Goal: Task Accomplishment & Management: Complete application form

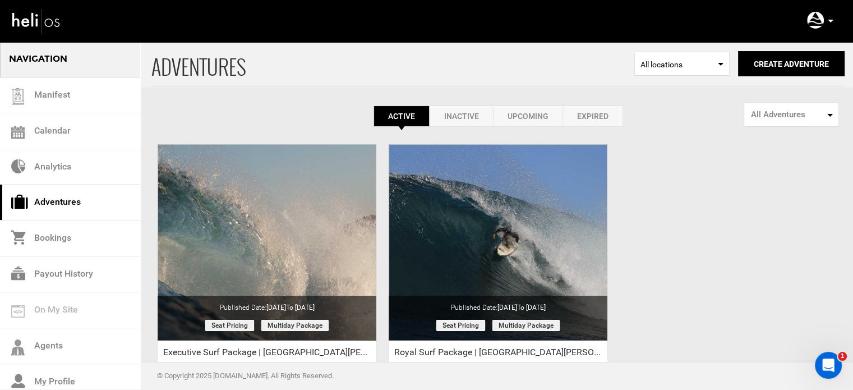
click at [829, 19] on p at bounding box center [830, 21] width 7 height 13
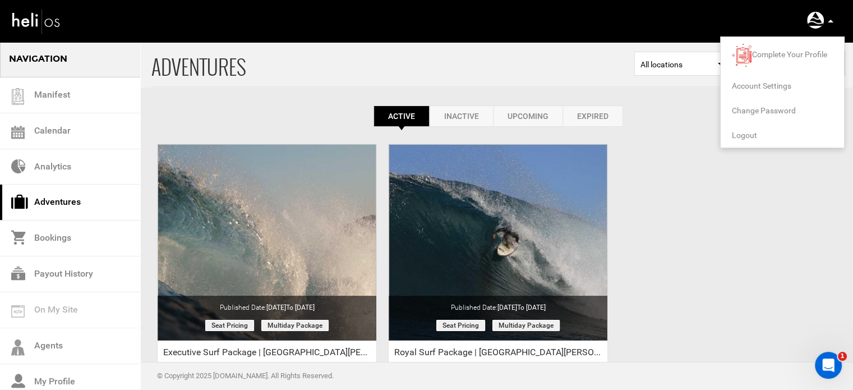
click at [749, 131] on span "Logout" at bounding box center [744, 135] width 25 height 9
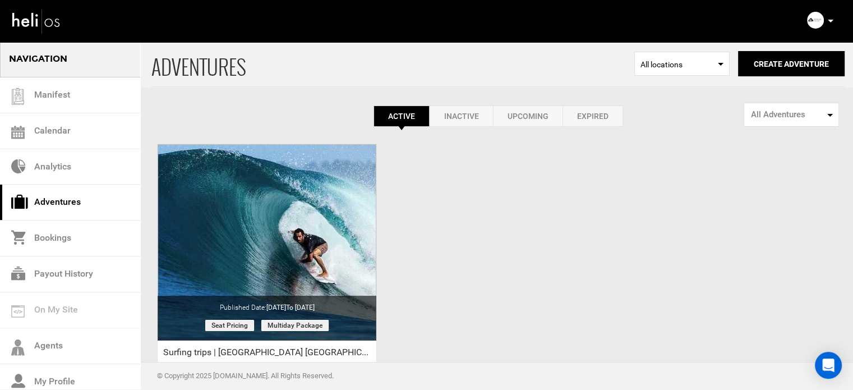
click at [829, 22] on icon at bounding box center [831, 21] width 6 height 3
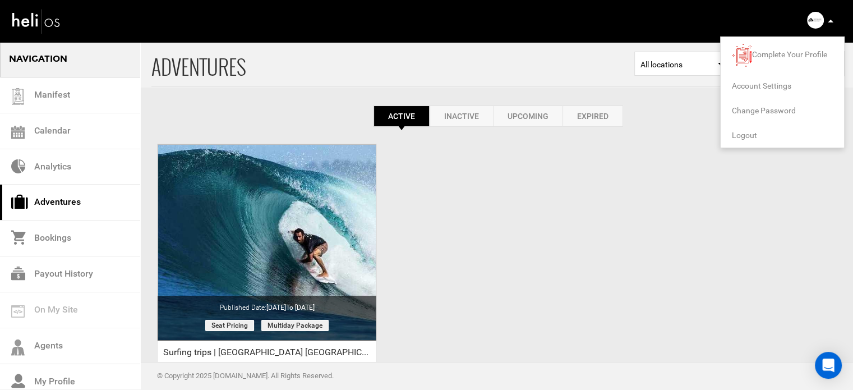
click at [746, 135] on span "Logout" at bounding box center [744, 135] width 25 height 9
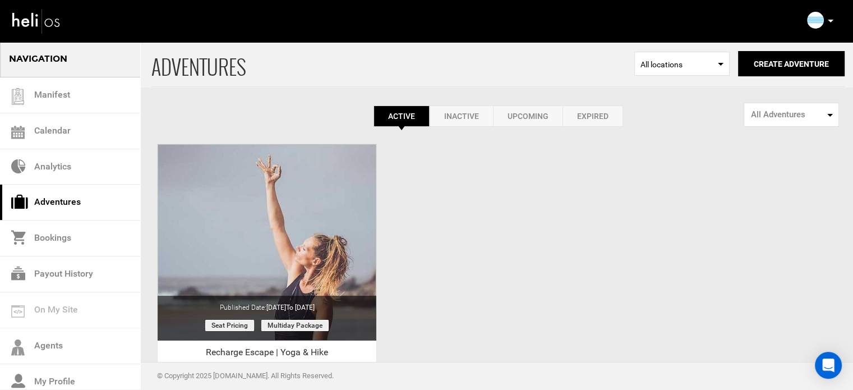
click at [592, 116] on link "Expired" at bounding box center [592, 115] width 61 height 21
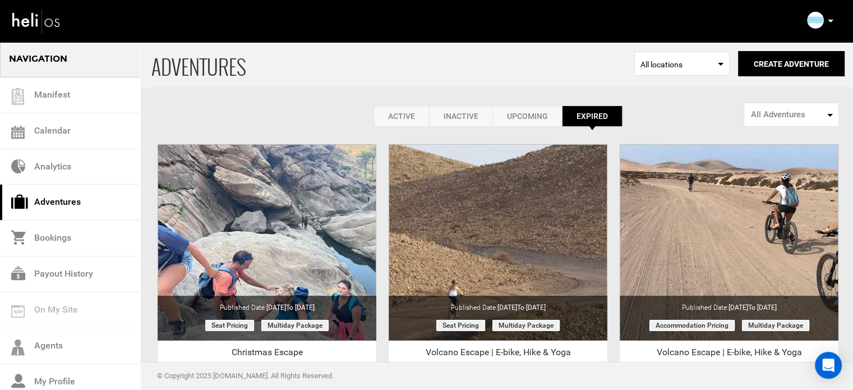
click at [417, 117] on link "Active" at bounding box center [401, 115] width 56 height 21
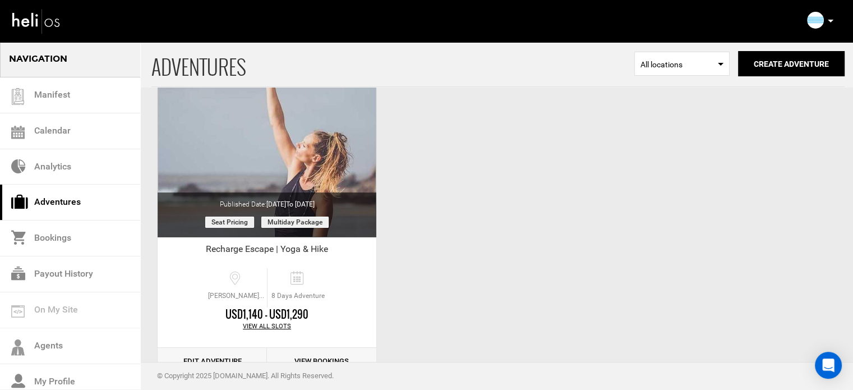
scroll to position [139, 0]
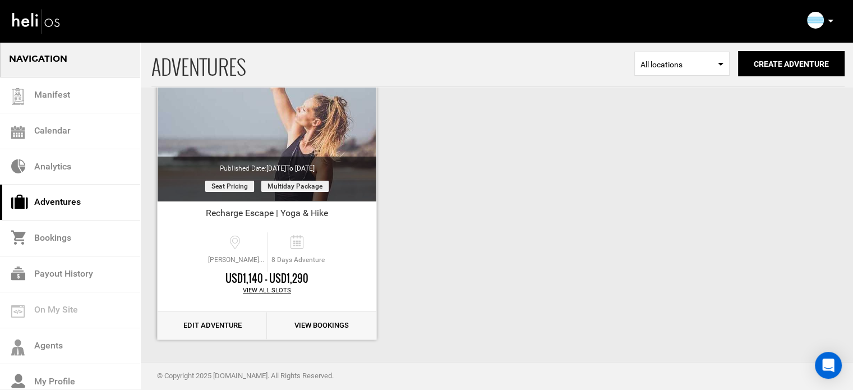
click at [220, 316] on link "Edit Adventure" at bounding box center [212, 325] width 109 height 27
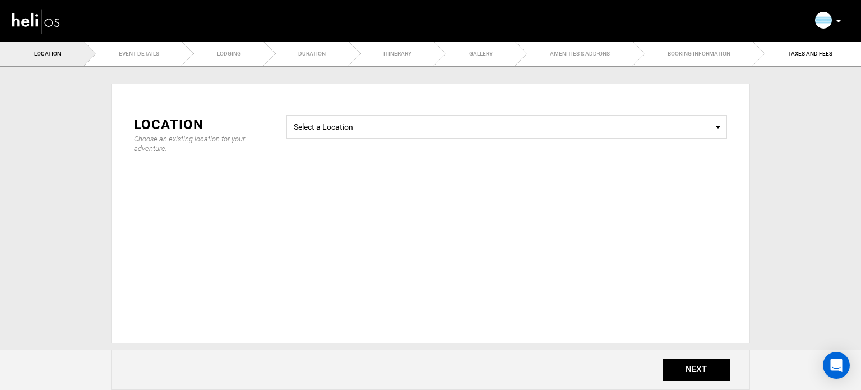
type input "Recharge Escape | Yoga & Hike"
checkbox input "true"
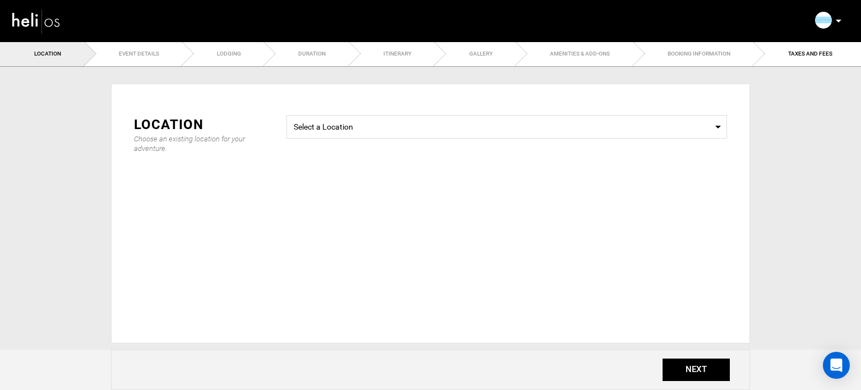
checkbox input "true"
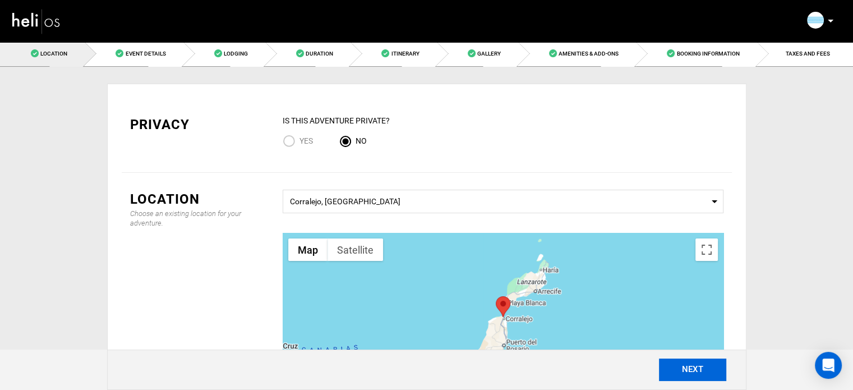
click at [691, 379] on button "NEXT" at bounding box center [692, 369] width 67 height 22
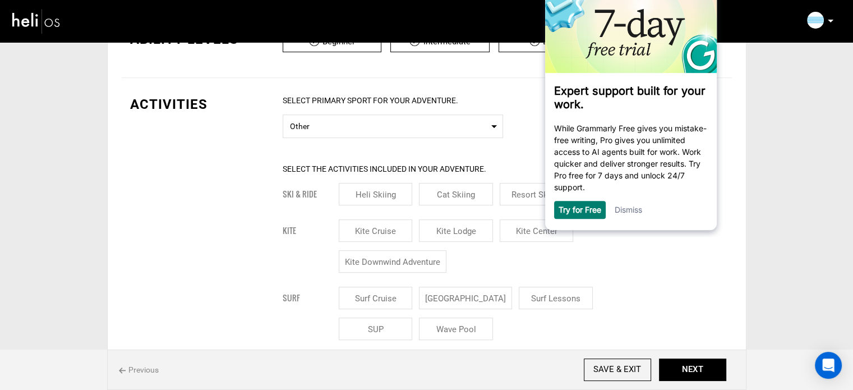
scroll to position [584, 0]
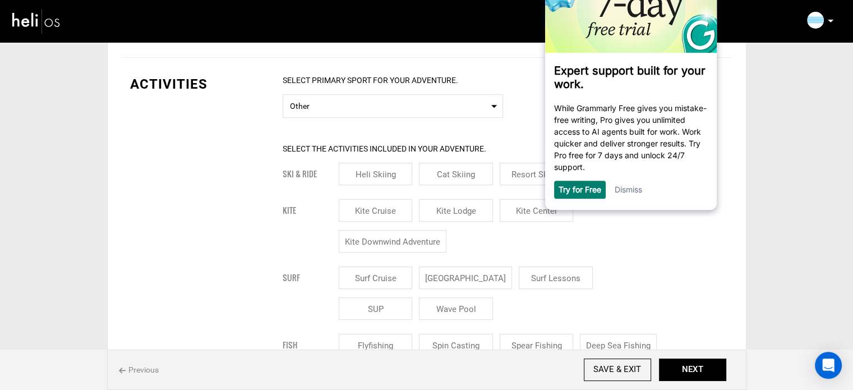
click at [633, 185] on div "Dismiss" at bounding box center [627, 190] width 27 height 18
click at [631, 192] on link "Dismiss" at bounding box center [627, 189] width 27 height 10
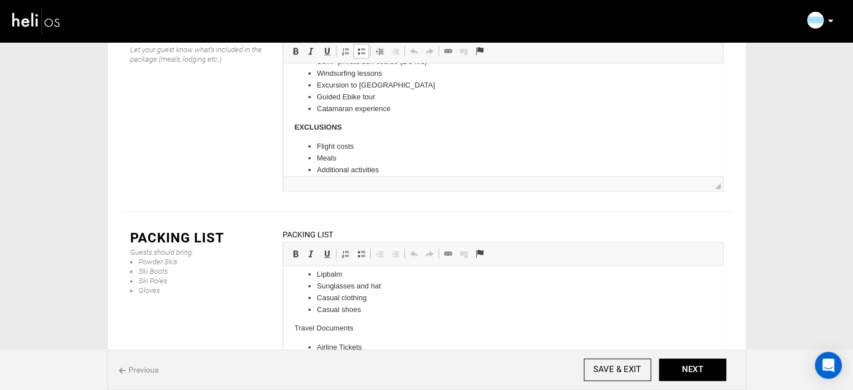
scroll to position [72, 0]
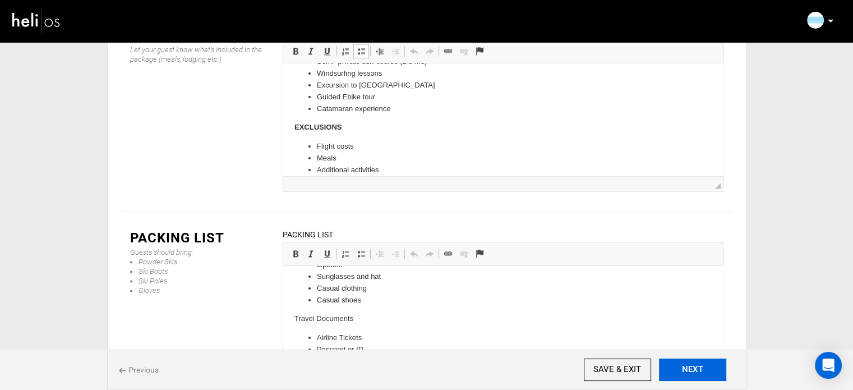
click at [687, 365] on button "NEXT" at bounding box center [692, 369] width 67 height 22
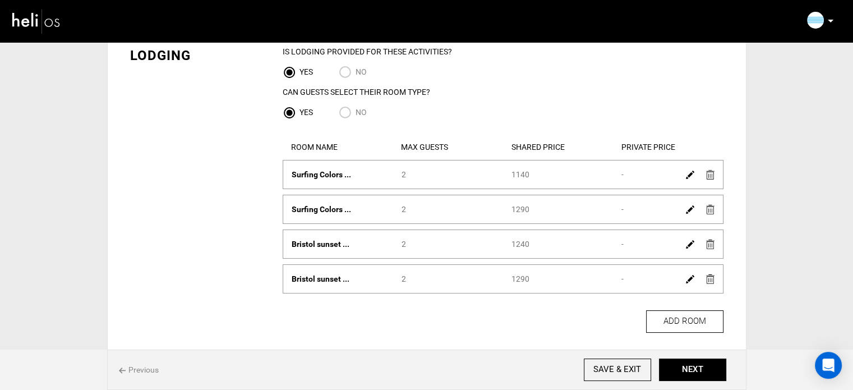
scroll to position [70, 0]
click at [687, 175] on img at bounding box center [690, 174] width 8 height 8
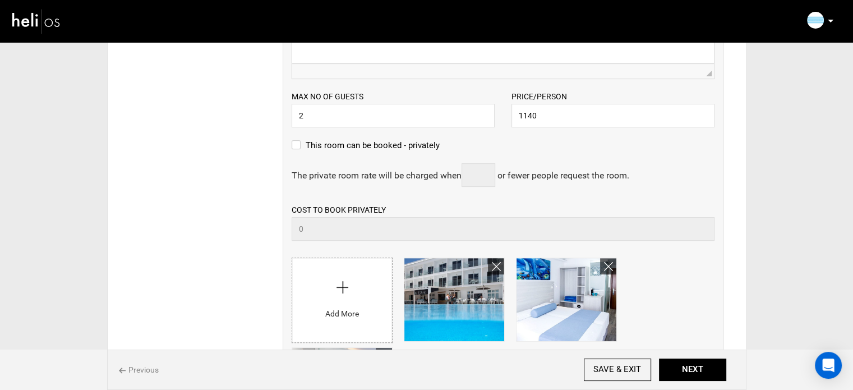
scroll to position [374, 0]
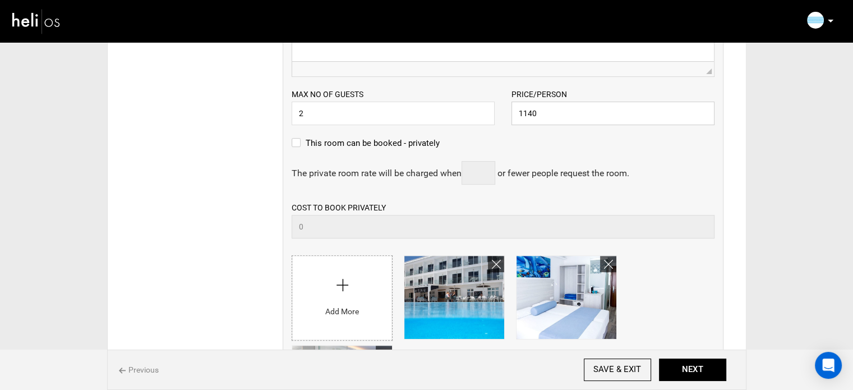
drag, startPoint x: 525, startPoint y: 112, endPoint x: 554, endPoint y: 115, distance: 29.4
click at [554, 115] on input "1140" at bounding box center [612, 114] width 203 height 24
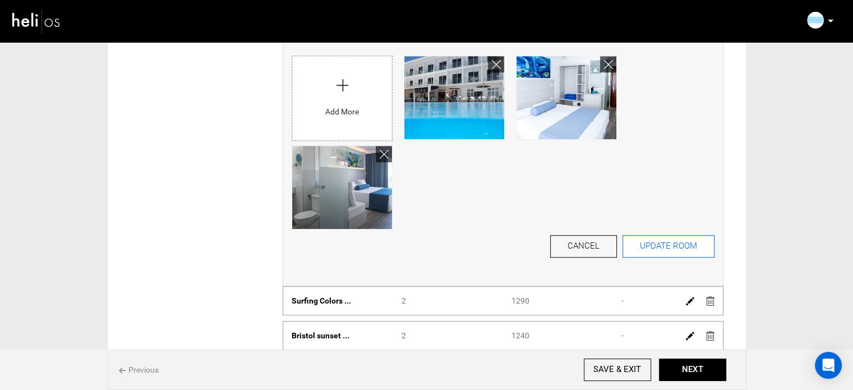
scroll to position [575, 0]
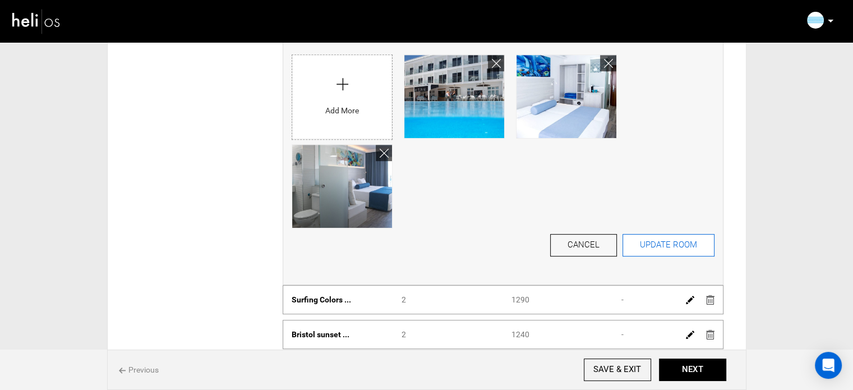
type input "1880"
click at [649, 244] on button "UPDATE ROOM" at bounding box center [668, 245] width 92 height 22
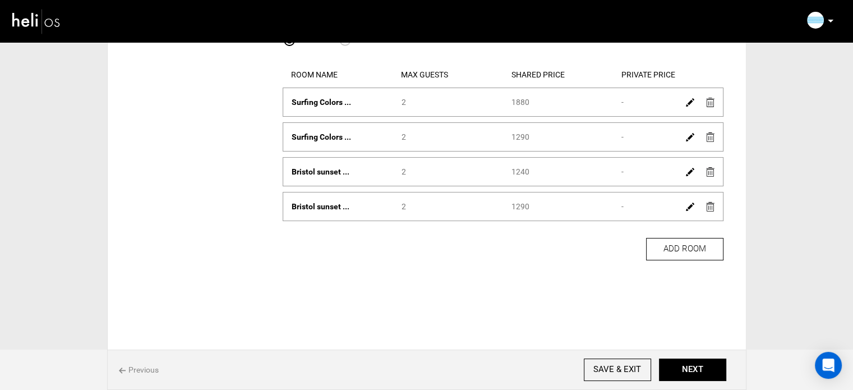
scroll to position [0, 0]
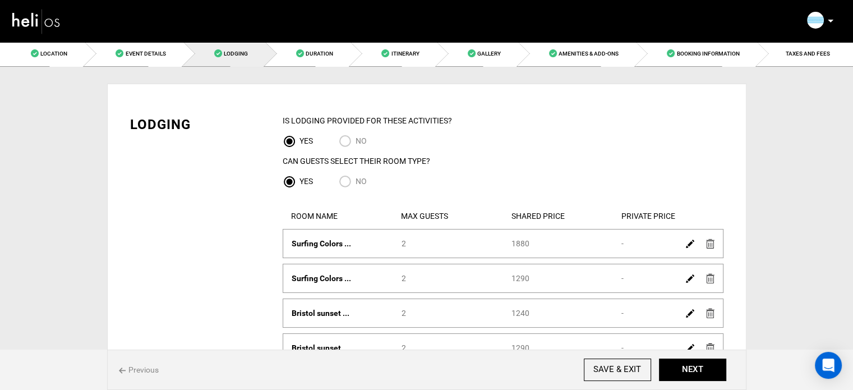
click at [688, 278] on img at bounding box center [690, 278] width 8 height 8
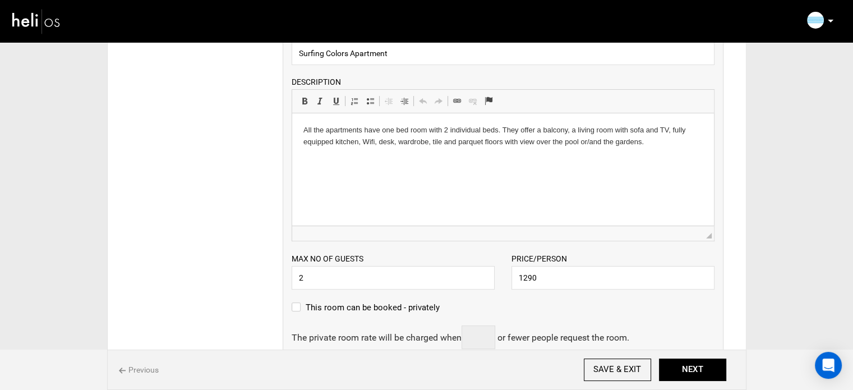
scroll to position [246, 0]
drag, startPoint x: 520, startPoint y: 279, endPoint x: 560, endPoint y: 279, distance: 39.3
click at [560, 279] on input "1290" at bounding box center [612, 277] width 203 height 24
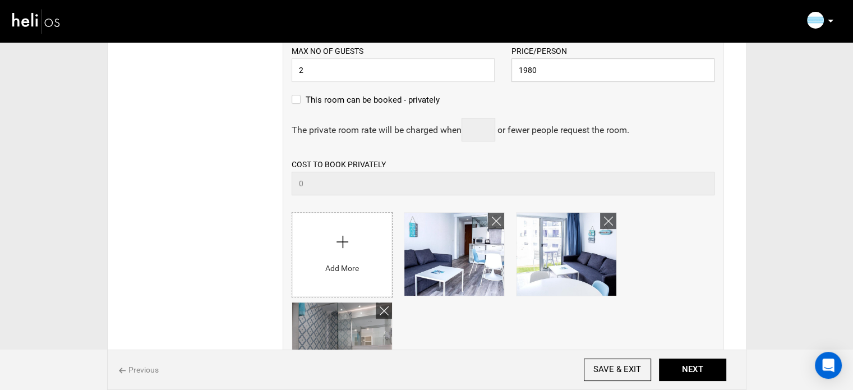
scroll to position [529, 0]
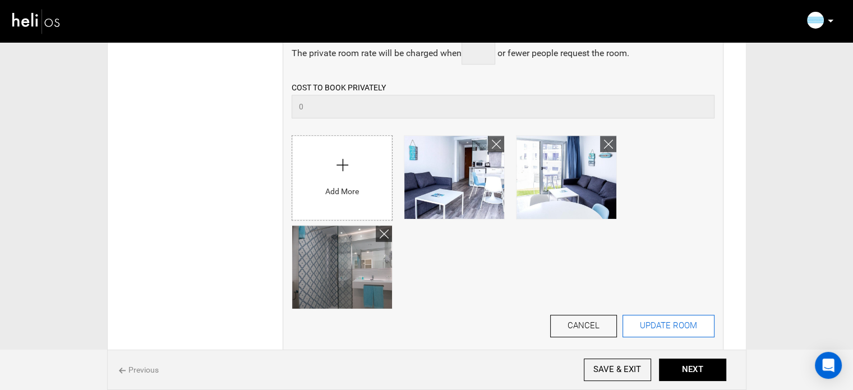
type input "1980"
click at [696, 321] on button "UPDATE ROOM" at bounding box center [668, 326] width 92 height 22
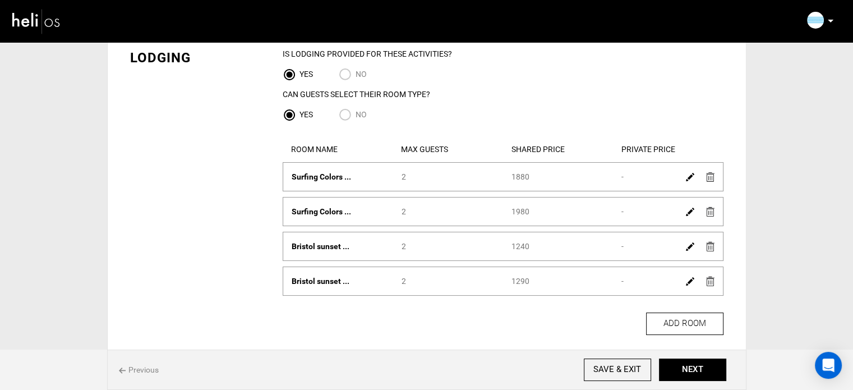
scroll to position [67, 0]
click at [687, 248] on img at bounding box center [690, 246] width 8 height 8
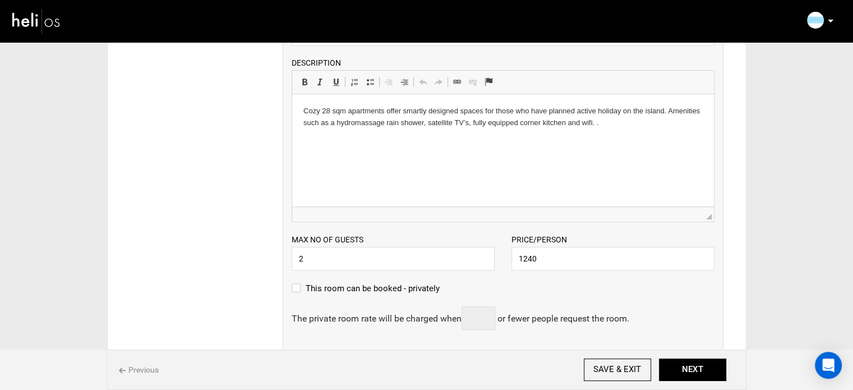
scroll to position [299, 0]
drag, startPoint x: 543, startPoint y: 248, endPoint x: 478, endPoint y: 251, distance: 65.1
click at [478, 251] on div "Max no of guests 2 Please enter a valid Guest no. Price/Person 1240 Please ente…" at bounding box center [503, 245] width 440 height 48
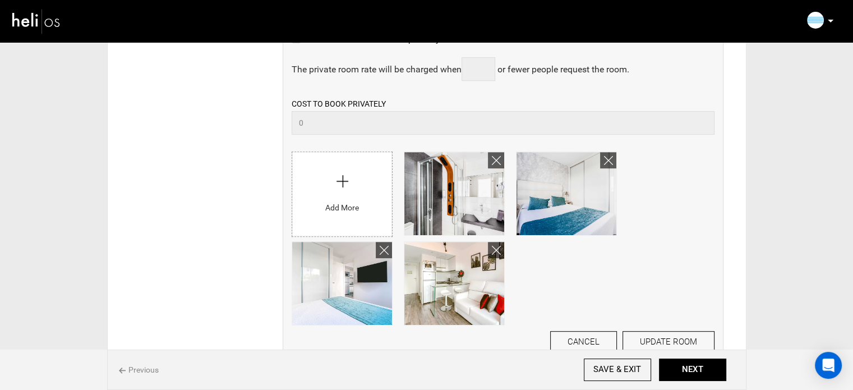
scroll to position [551, 0]
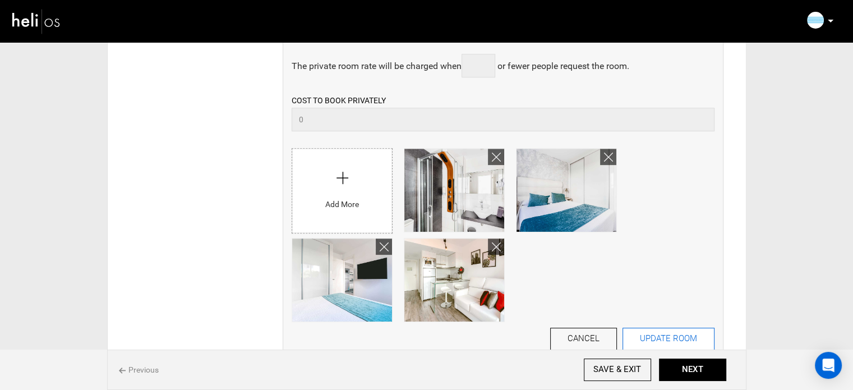
type input "1980"
click at [673, 334] on button "UPDATE ROOM" at bounding box center [668, 338] width 92 height 22
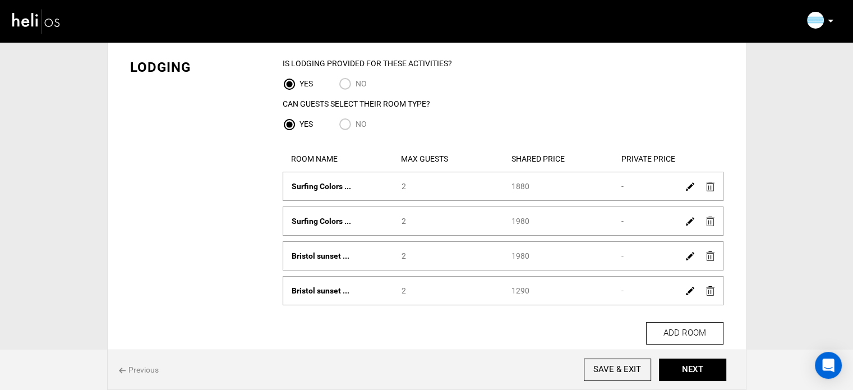
scroll to position [58, 0]
click at [692, 286] on img at bounding box center [690, 290] width 8 height 8
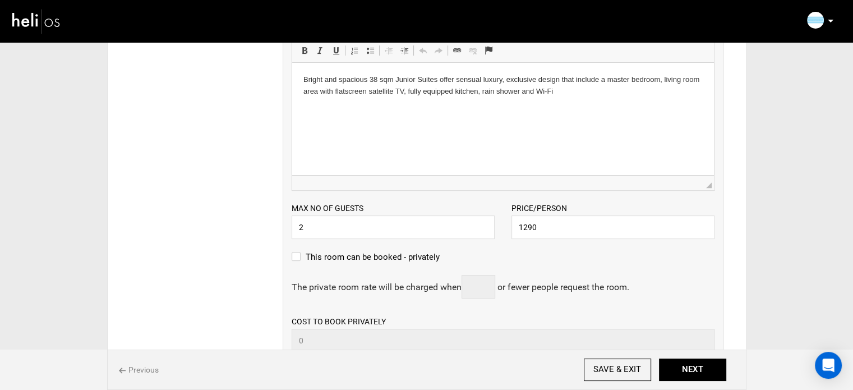
scroll to position [365, 0]
drag, startPoint x: 537, startPoint y: 230, endPoint x: 501, endPoint y: 222, distance: 37.0
click at [501, 222] on div "Max no of guests 2 Please enter a valid Guest no. Price/Person 1290 Please ente…" at bounding box center [503, 214] width 440 height 48
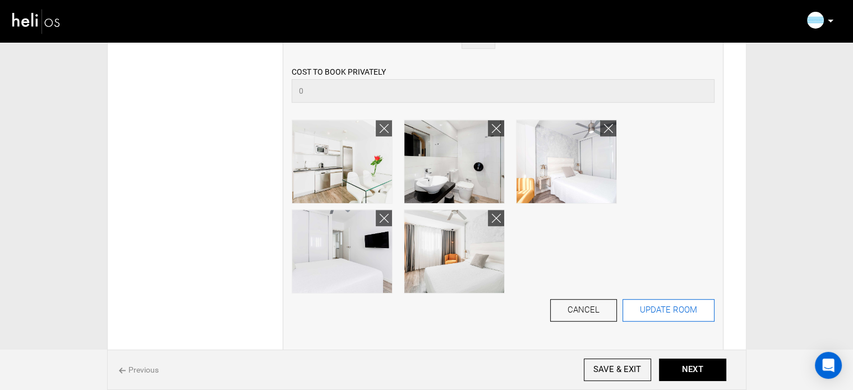
type input "2080"
click at [691, 314] on button "UPDATE ROOM" at bounding box center [668, 310] width 92 height 22
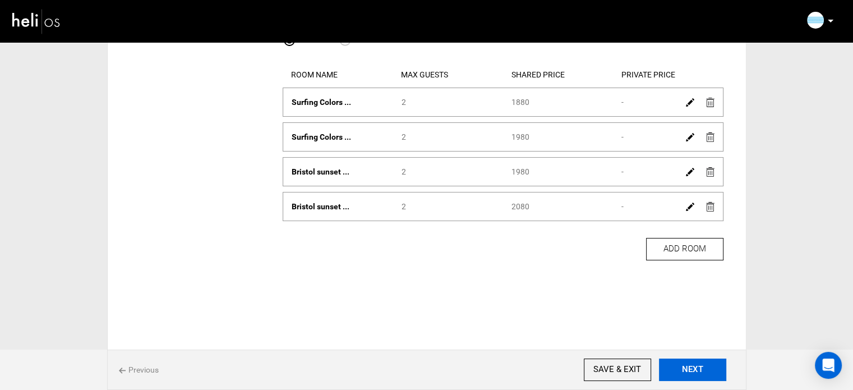
scroll to position [141, 0]
click at [701, 373] on button "NEXT" at bounding box center [692, 369] width 67 height 22
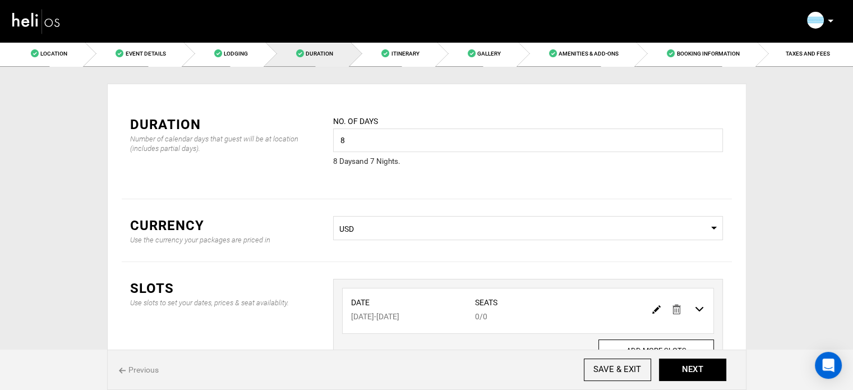
click at [653, 308] on img at bounding box center [656, 309] width 8 height 8
type input "[DATE]"
type input "0"
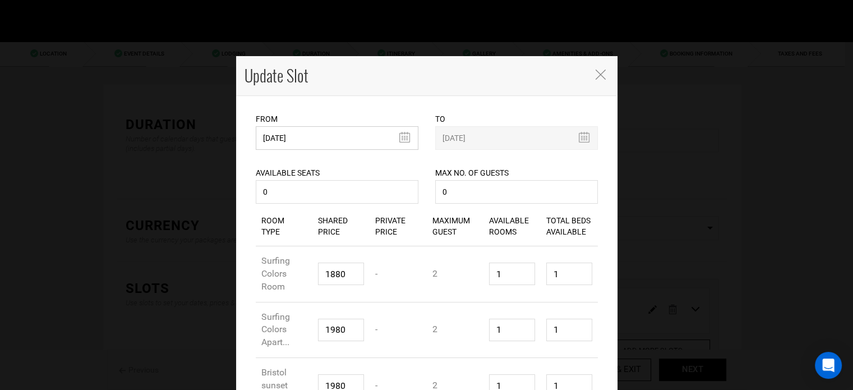
click at [288, 147] on input "[DATE]" at bounding box center [337, 138] width 163 height 24
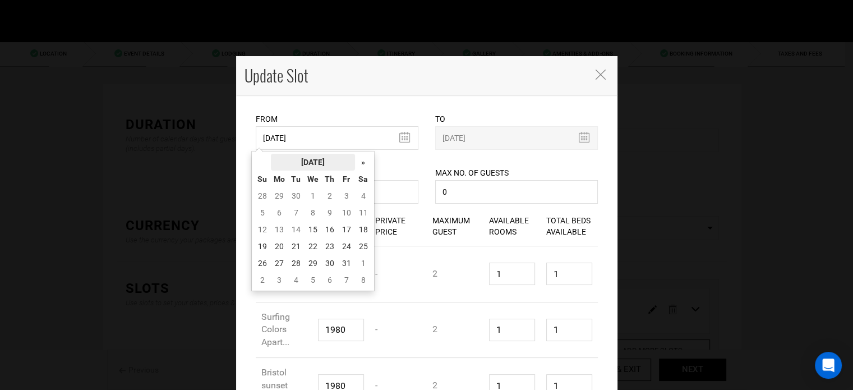
click at [296, 162] on th "[DATE]" at bounding box center [313, 162] width 84 height 17
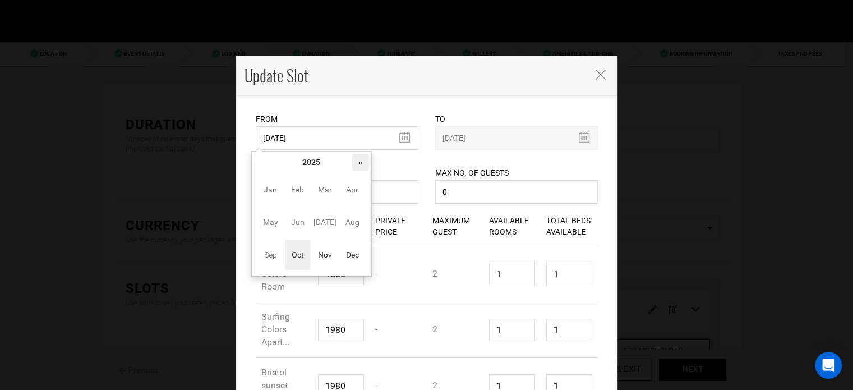
click at [366, 162] on th "»" at bounding box center [360, 162] width 17 height 17
click at [323, 261] on span "Nov" at bounding box center [324, 254] width 25 height 30
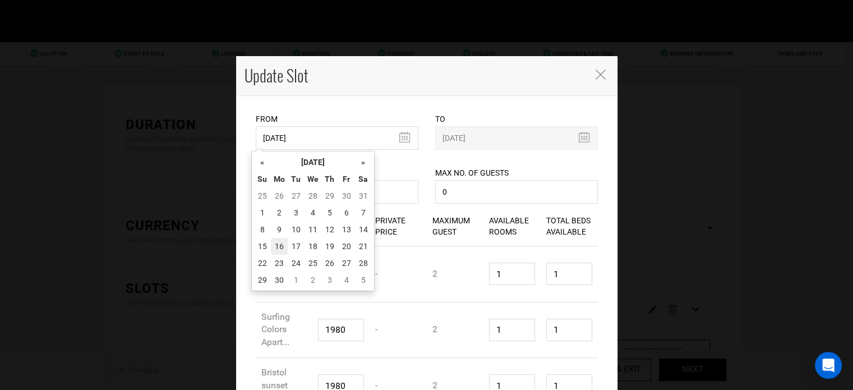
click at [279, 254] on td "16" at bounding box center [279, 246] width 17 height 17
type input "[DATE]"
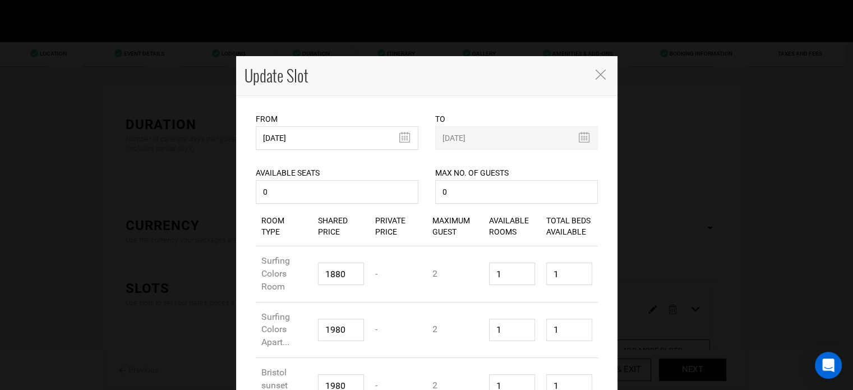
scroll to position [141, 0]
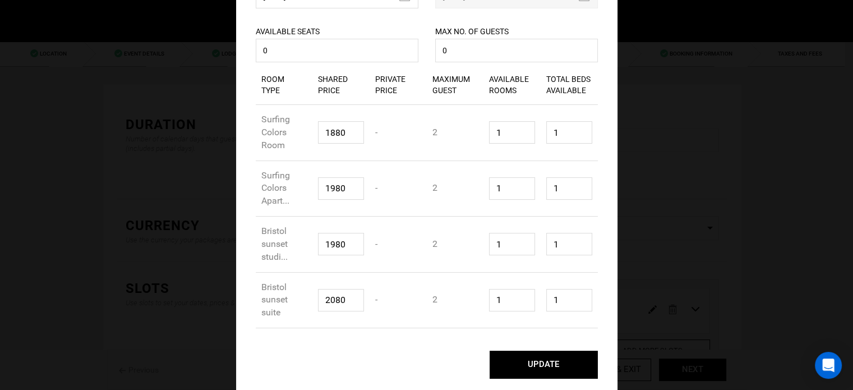
click at [531, 358] on button "UPDATE" at bounding box center [544, 364] width 108 height 28
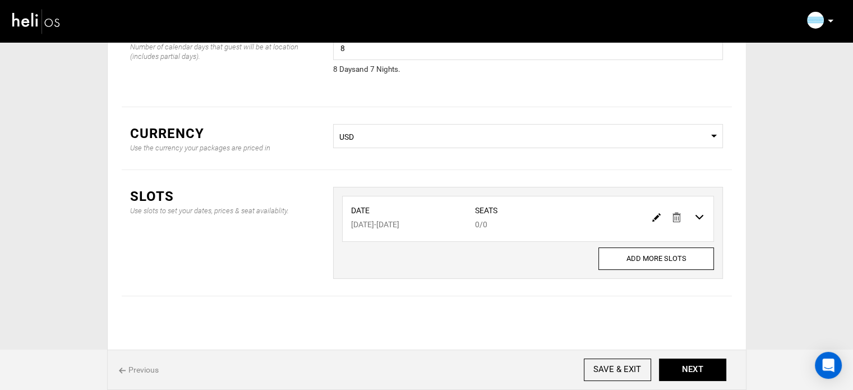
scroll to position [93, 0]
click at [709, 363] on button "NEXT" at bounding box center [692, 369] width 67 height 22
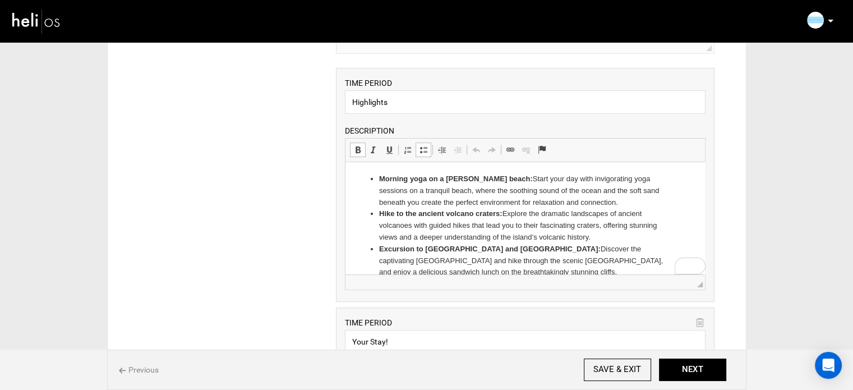
drag, startPoint x: 702, startPoint y: 182, endPoint x: 1053, endPoint y: 334, distance: 382.8
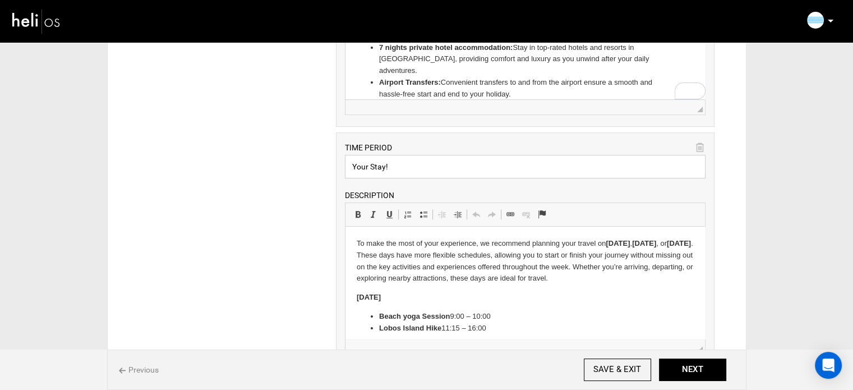
click at [408, 163] on input "Your Stay!" at bounding box center [525, 167] width 361 height 24
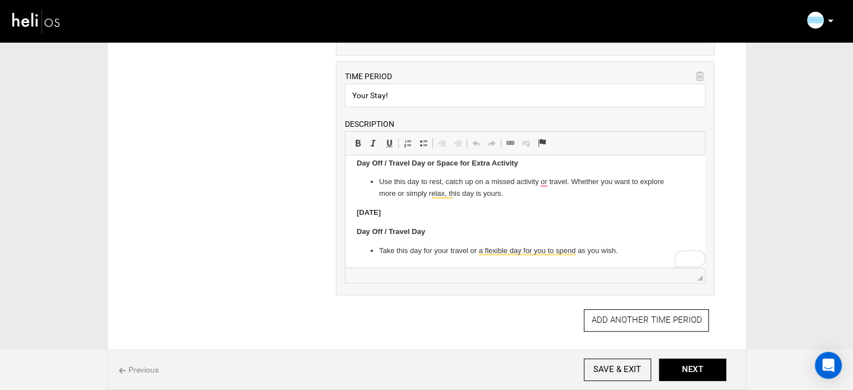
drag, startPoint x: 703, startPoint y: 174, endPoint x: 1035, endPoint y: 410, distance: 407.0
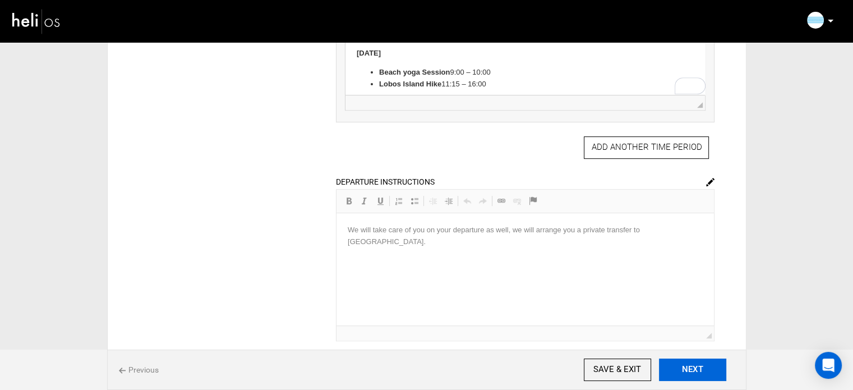
click at [709, 370] on button "NEXT" at bounding box center [692, 369] width 67 height 22
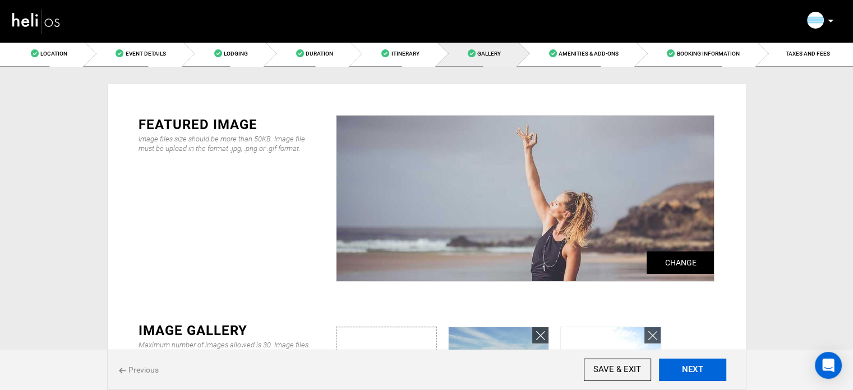
click at [709, 370] on button "NEXT" at bounding box center [692, 369] width 67 height 22
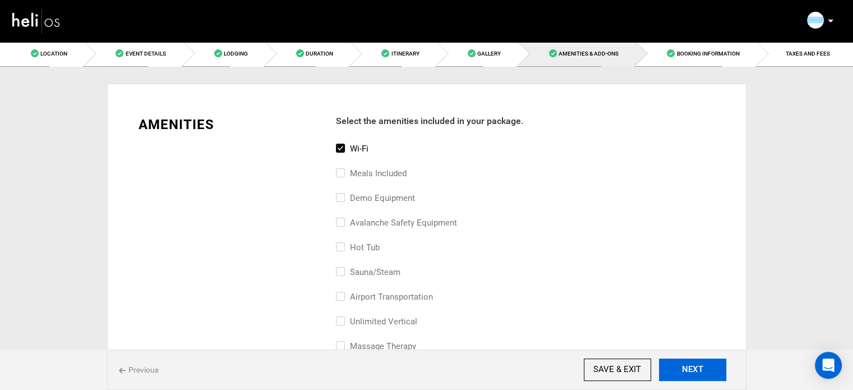
click at [709, 370] on button "NEXT" at bounding box center [692, 369] width 67 height 22
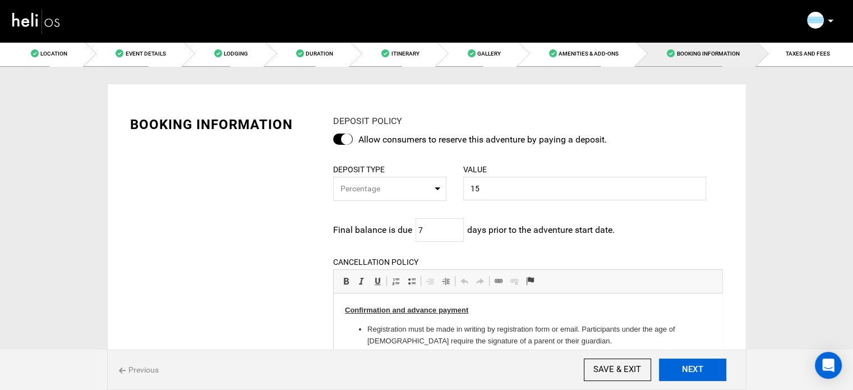
click at [709, 370] on button "NEXT" at bounding box center [692, 369] width 67 height 22
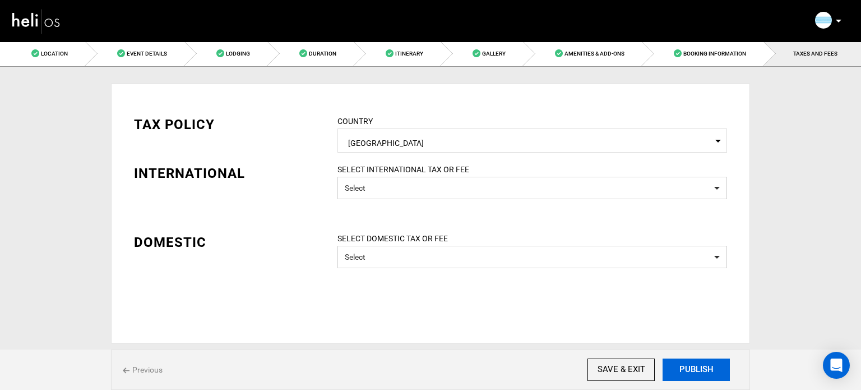
click at [709, 370] on button "PUBLISH" at bounding box center [696, 369] width 67 height 22
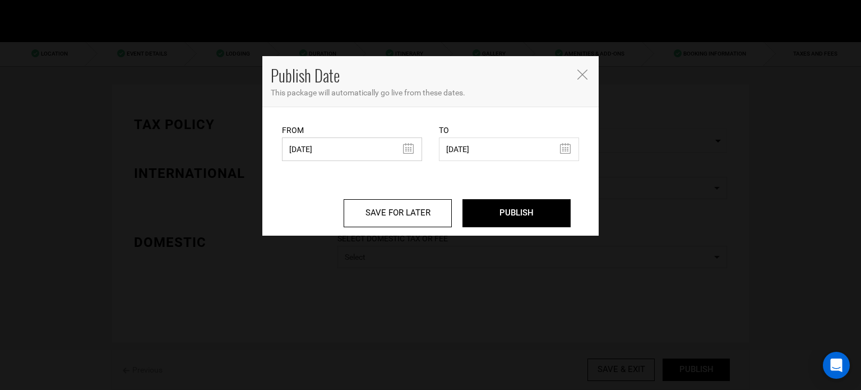
click at [367, 151] on input "[DATE]" at bounding box center [352, 149] width 140 height 24
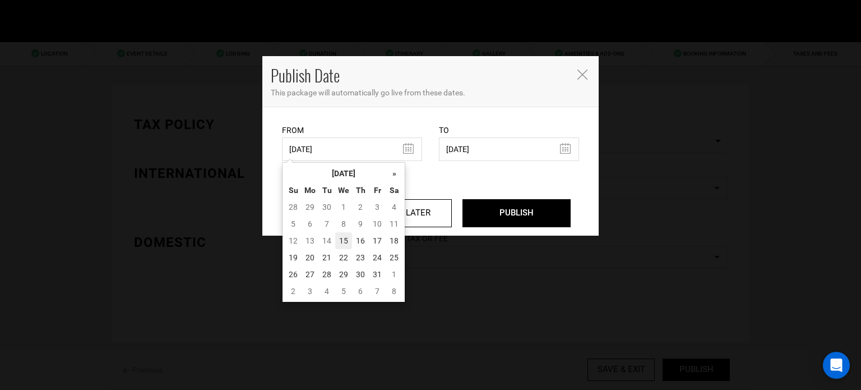
click at [340, 239] on td "15" at bounding box center [343, 240] width 17 height 17
type input "[DATE]"
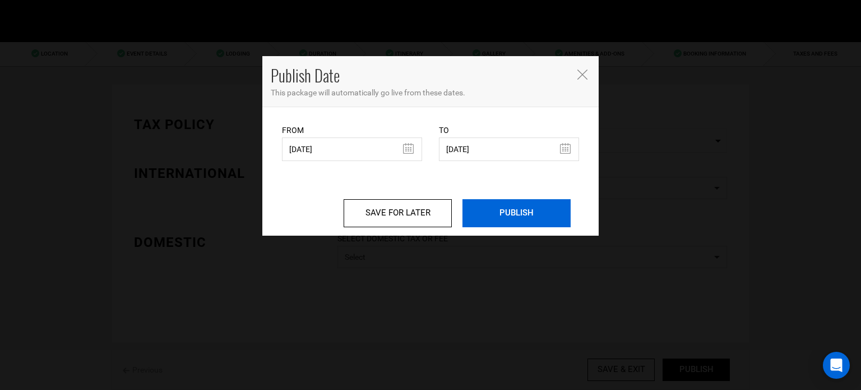
click at [553, 206] on input "PUBLISH" at bounding box center [517, 213] width 108 height 28
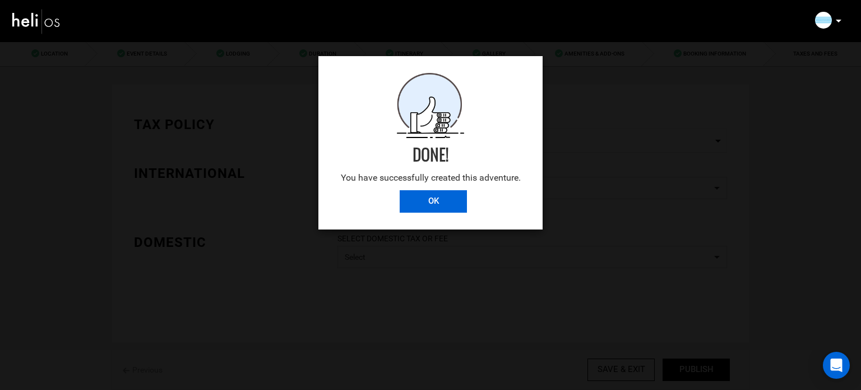
click at [433, 199] on input "OK" at bounding box center [433, 201] width 67 height 22
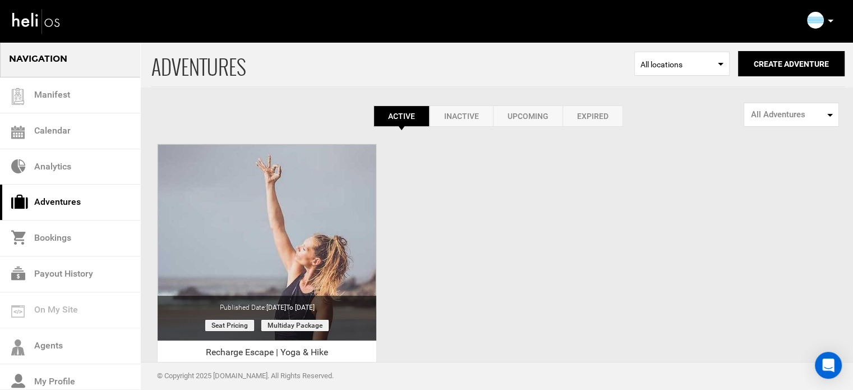
click at [610, 116] on link "Expired" at bounding box center [592, 115] width 61 height 21
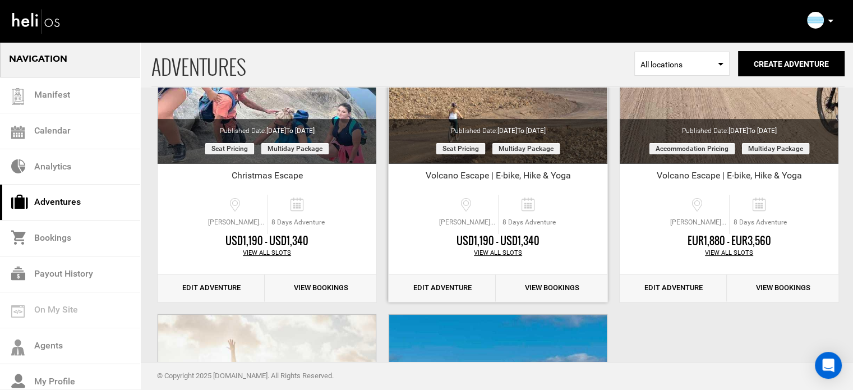
click at [454, 287] on link "Edit Adventure" at bounding box center [442, 287] width 107 height 27
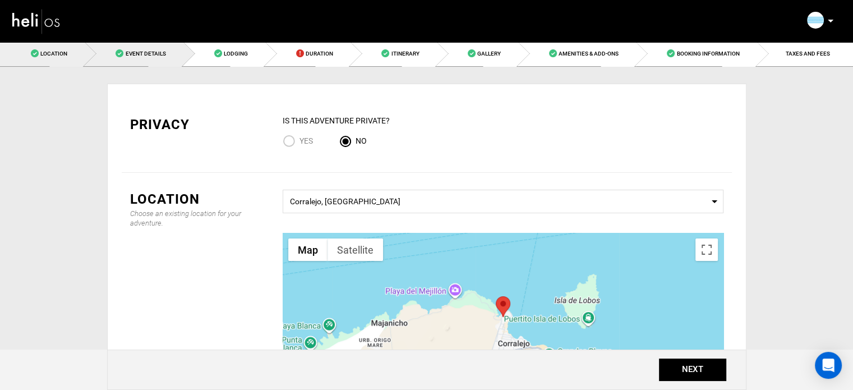
click at [150, 57] on span "Event Details" at bounding box center [145, 53] width 40 height 6
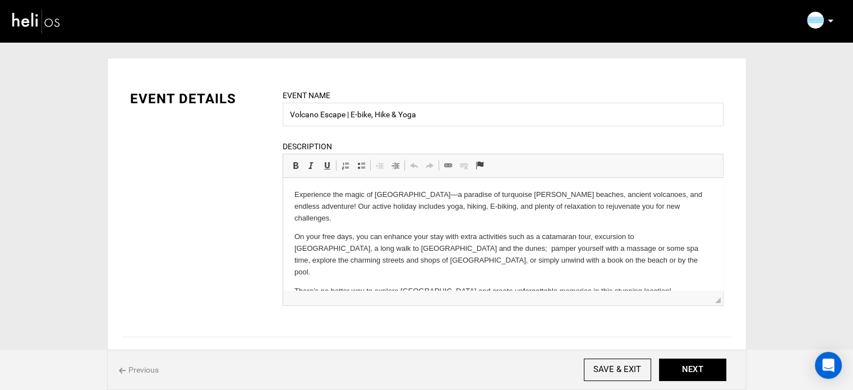
scroll to position [18, 0]
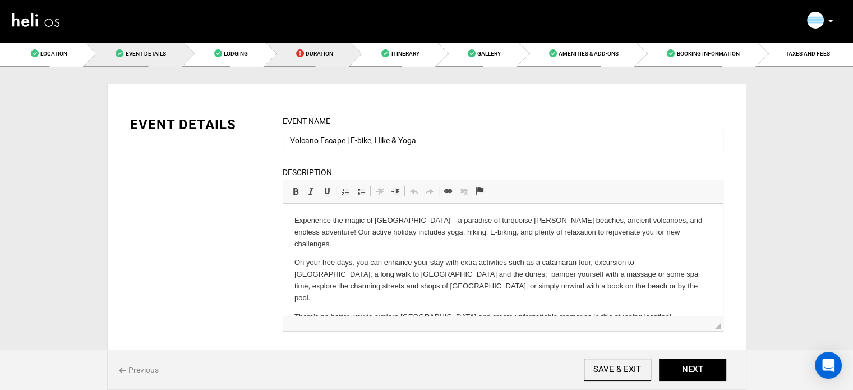
click at [305, 52] on link "Duration" at bounding box center [307, 53] width 85 height 25
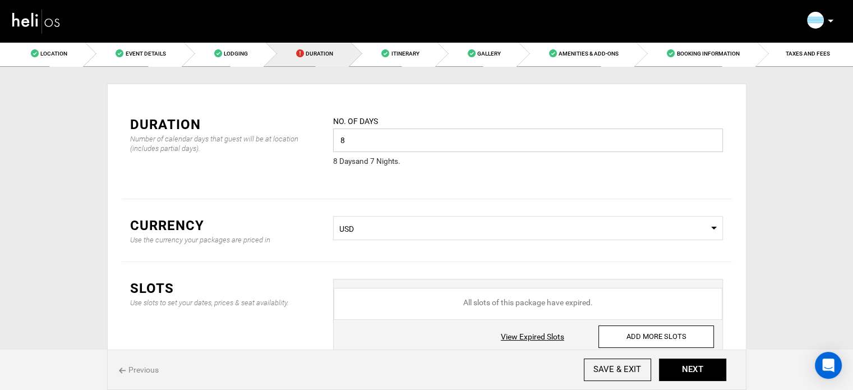
click at [414, 142] on input "8" at bounding box center [528, 140] width 390 height 24
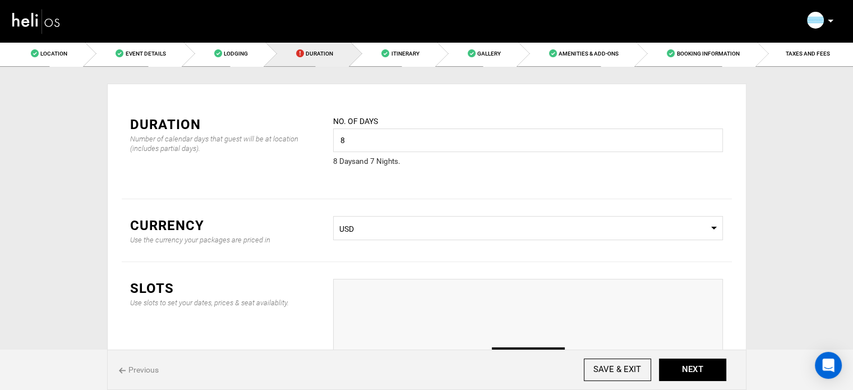
click at [547, 345] on div "ADD SLOT" at bounding box center [528, 353] width 390 height 149
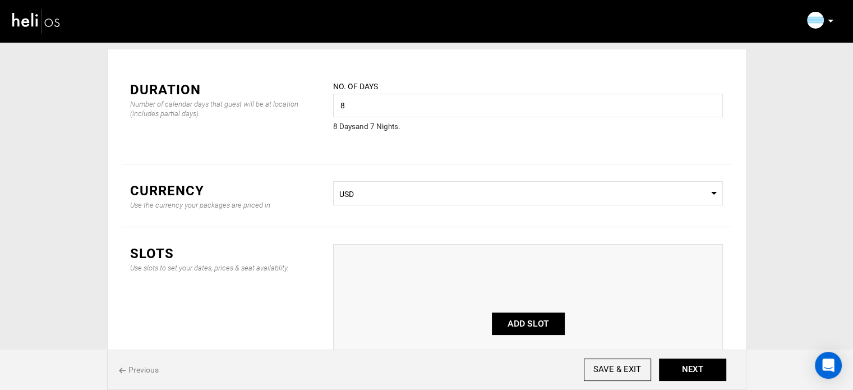
scroll to position [39, 0]
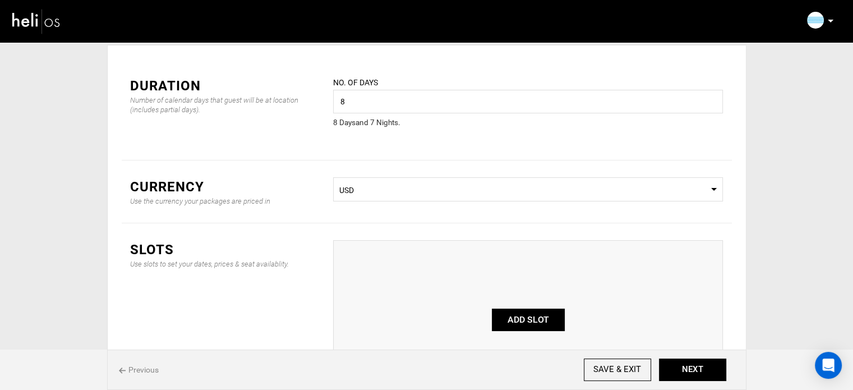
click at [532, 313] on button "ADD SLOT" at bounding box center [528, 319] width 73 height 22
type input "0"
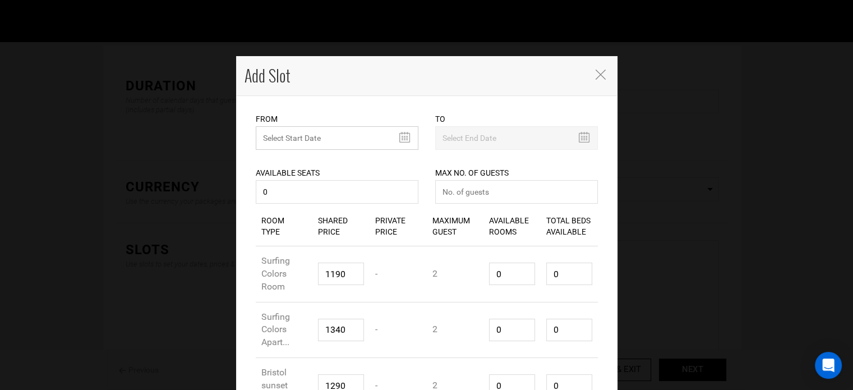
click at [310, 137] on input "text" at bounding box center [337, 138] width 163 height 24
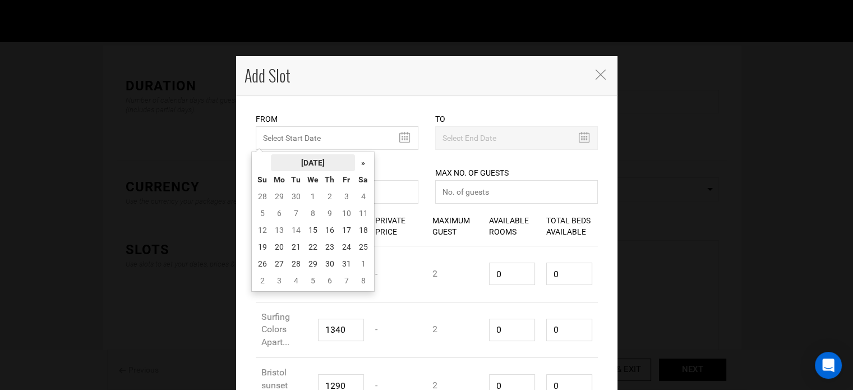
click at [301, 155] on th "[DATE]" at bounding box center [313, 162] width 84 height 17
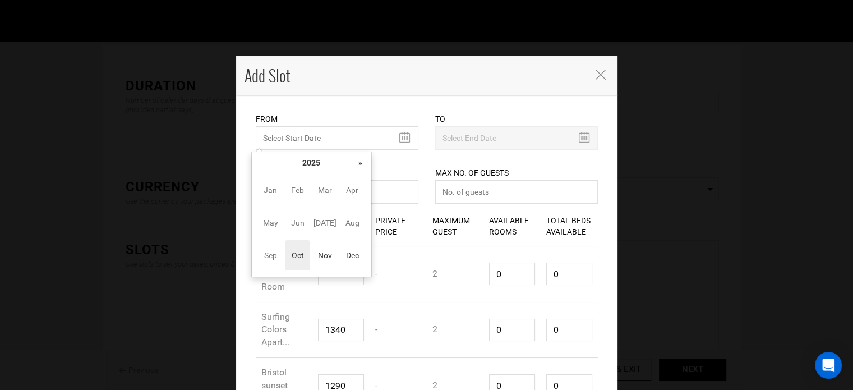
click at [356, 158] on th "»" at bounding box center [360, 162] width 17 height 17
click at [321, 257] on span "Nov" at bounding box center [324, 255] width 25 height 30
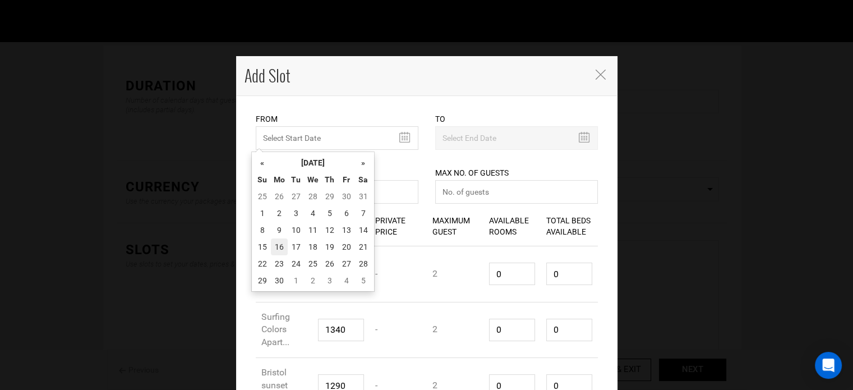
click at [281, 251] on td "16" at bounding box center [279, 246] width 17 height 17
type input "[DATE]"
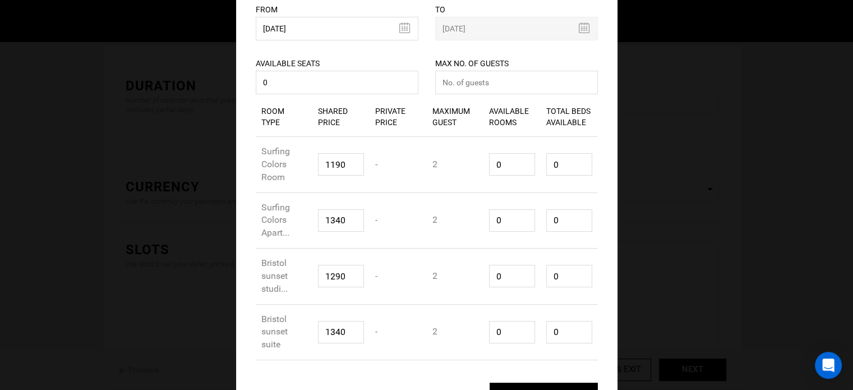
scroll to position [111, 0]
click at [454, 85] on input "number" at bounding box center [516, 81] width 163 height 24
type input "0"
drag, startPoint x: 507, startPoint y: 158, endPoint x: 485, endPoint y: 162, distance: 22.8
click at [489, 162] on input "0" at bounding box center [512, 162] width 46 height 22
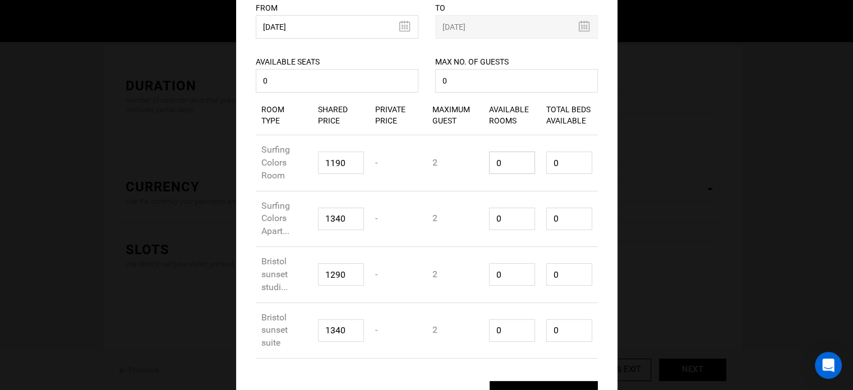
type input "1"
type input "2"
type input "1"
type input "2"
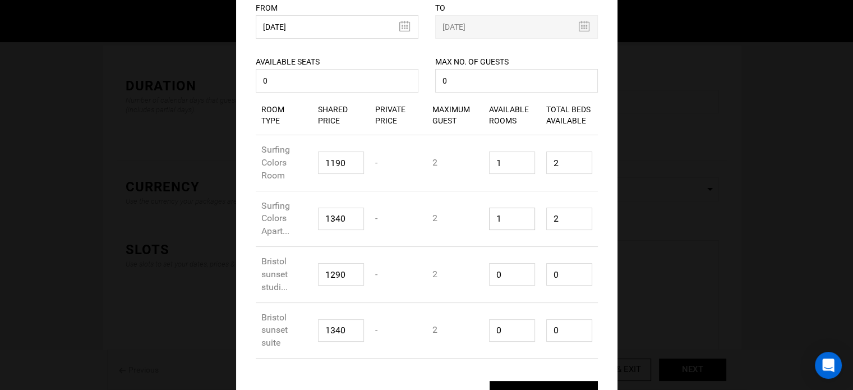
drag, startPoint x: 509, startPoint y: 213, endPoint x: 500, endPoint y: 260, distance: 47.5
click at [483, 233] on div "Available Rooms 1" at bounding box center [511, 218] width 57 height 39
type input "1"
type input "2"
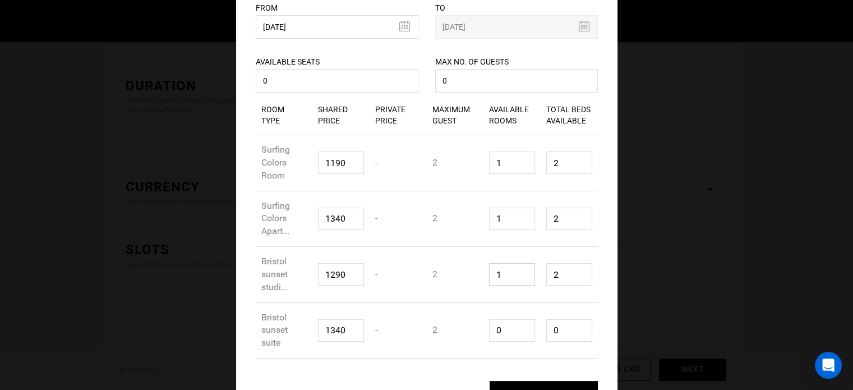
drag, startPoint x: 482, startPoint y: 282, endPoint x: 493, endPoint y: 309, distance: 29.2
click at [483, 282] on div "Available Rooms 1" at bounding box center [511, 274] width 57 height 39
type input "1"
drag, startPoint x: 482, startPoint y: 333, endPoint x: 547, endPoint y: 331, distance: 65.1
click at [478, 333] on div "Room Type Bristol sunset suite [PERSON_NAME] 1340 Private Price - Maximum Guest…" at bounding box center [427, 331] width 342 height 56
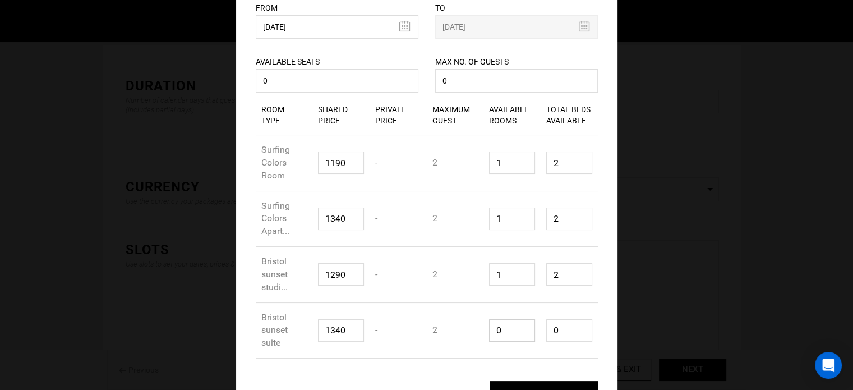
type input "1"
type input "2"
type input "1"
drag, startPoint x: 568, startPoint y: 324, endPoint x: 523, endPoint y: 322, distance: 44.9
click at [523, 322] on div "Room Type Bristol sunset suite [PERSON_NAME] 1340 Private Price - Maximum Guest…" at bounding box center [427, 331] width 342 height 56
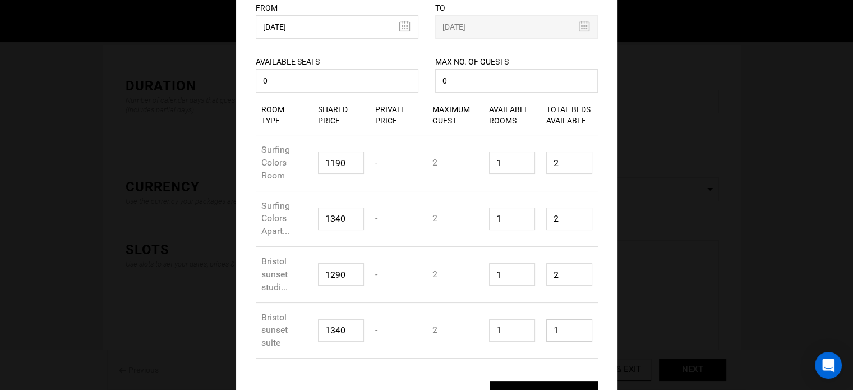
type input "1"
drag, startPoint x: 559, startPoint y: 269, endPoint x: 532, endPoint y: 266, distance: 27.0
click at [532, 269] on div "Room Type Bristol sunset studi... [PERSON_NAME] 1290 Private Price - Maximum Gu…" at bounding box center [427, 275] width 342 height 56
type input "1"
drag, startPoint x: 552, startPoint y: 213, endPoint x: 536, endPoint y: 205, distance: 17.8
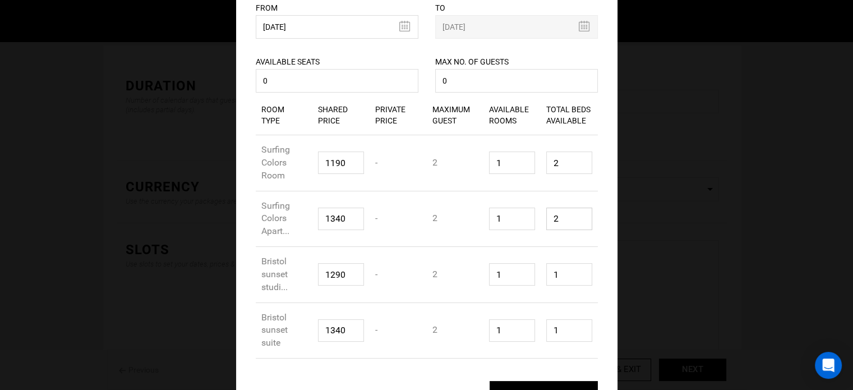
click at [541, 210] on div "Total Beds Available 2" at bounding box center [569, 218] width 57 height 39
type input "1"
drag, startPoint x: 556, startPoint y: 156, endPoint x: 542, endPoint y: 156, distance: 14.6
click at [546, 156] on input "1" at bounding box center [569, 162] width 46 height 22
type input "1"
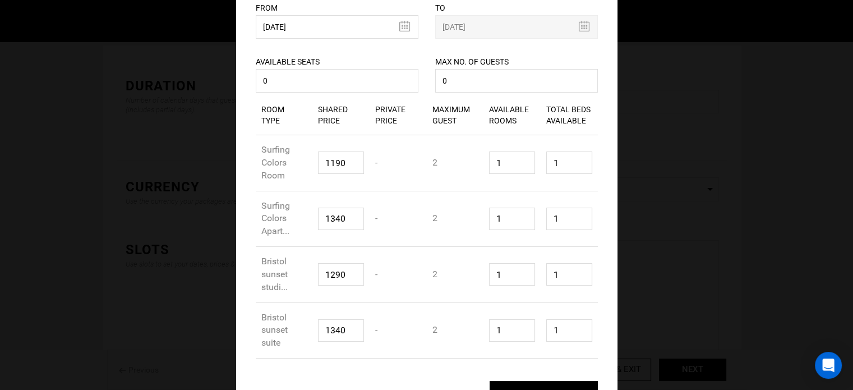
click at [569, 253] on div "Room Type Bristol sunset studi... [PERSON_NAME] 1290 Private Price - Maximum Gu…" at bounding box center [427, 275] width 342 height 56
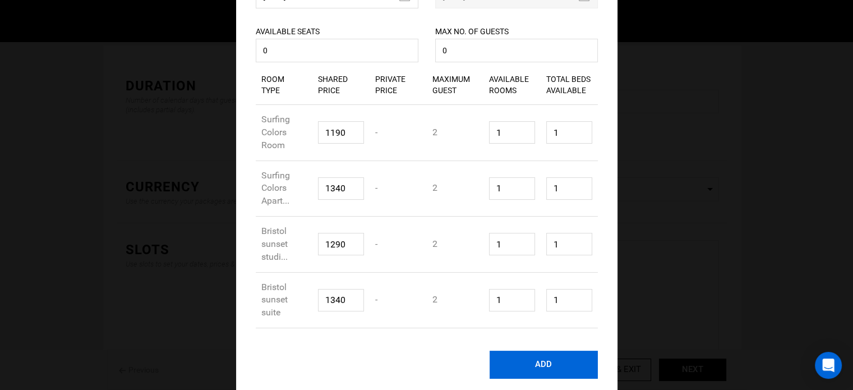
click at [542, 363] on button "ADD" at bounding box center [544, 364] width 108 height 28
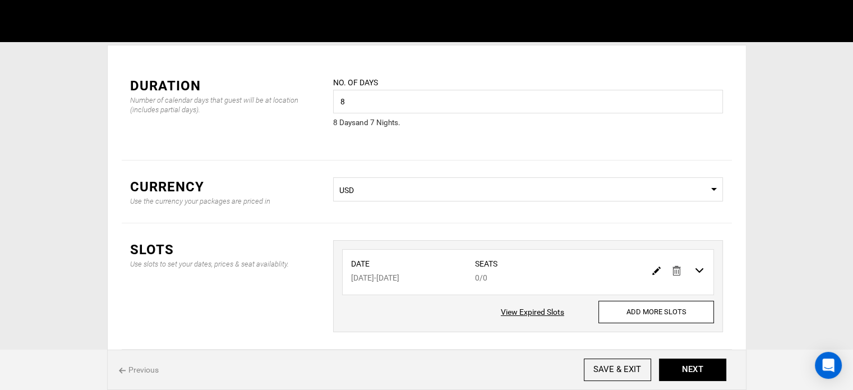
scroll to position [0, 0]
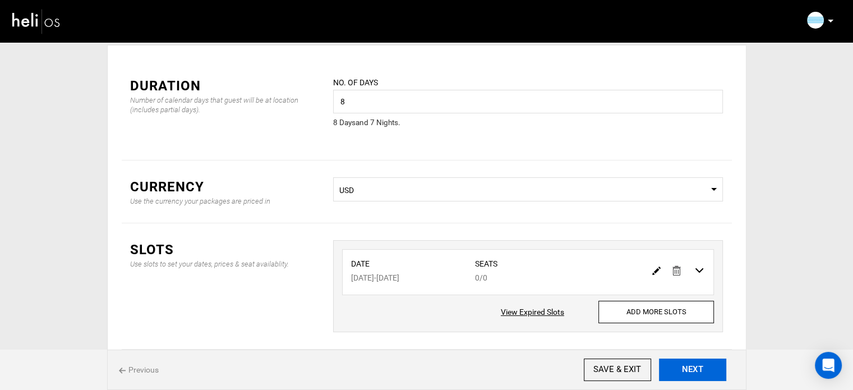
click at [704, 377] on button "NEXT" at bounding box center [692, 369] width 67 height 22
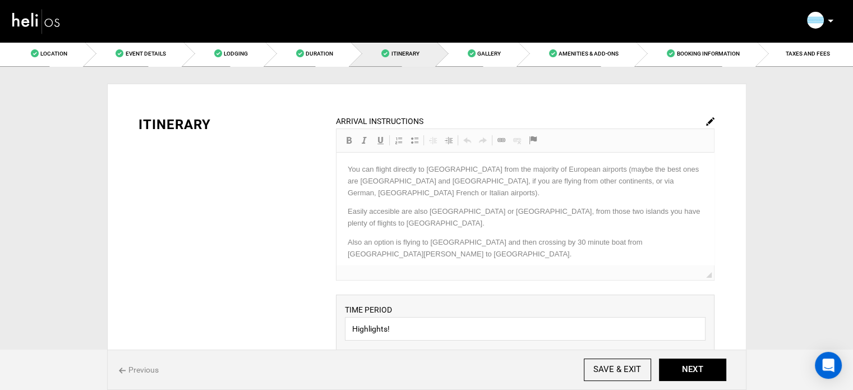
click at [713, 118] on img at bounding box center [710, 121] width 8 height 8
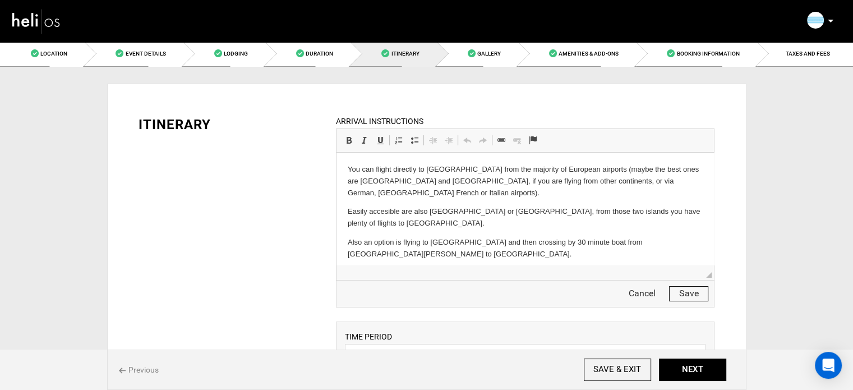
drag, startPoint x: 710, startPoint y: 177, endPoint x: 702, endPoint y: 235, distance: 58.9
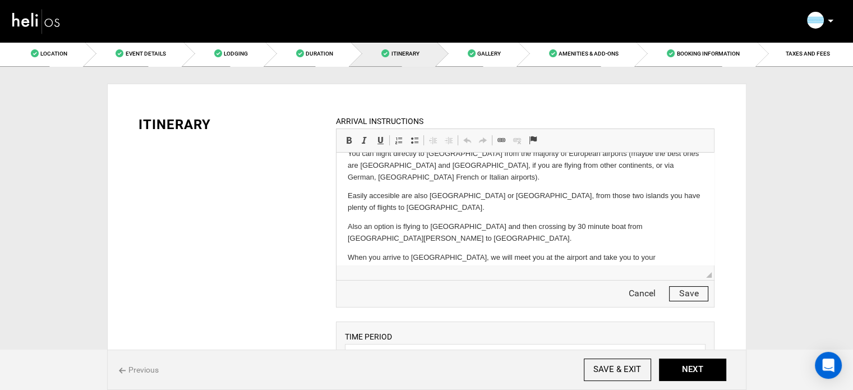
scroll to position [25, 0]
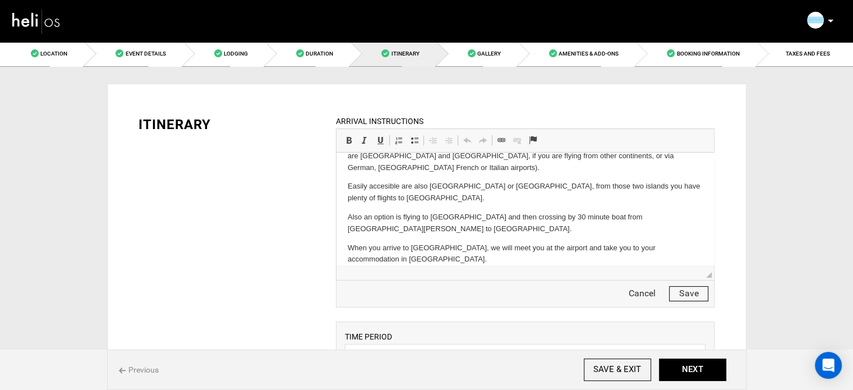
click at [688, 293] on button "Save" at bounding box center [688, 293] width 39 height 15
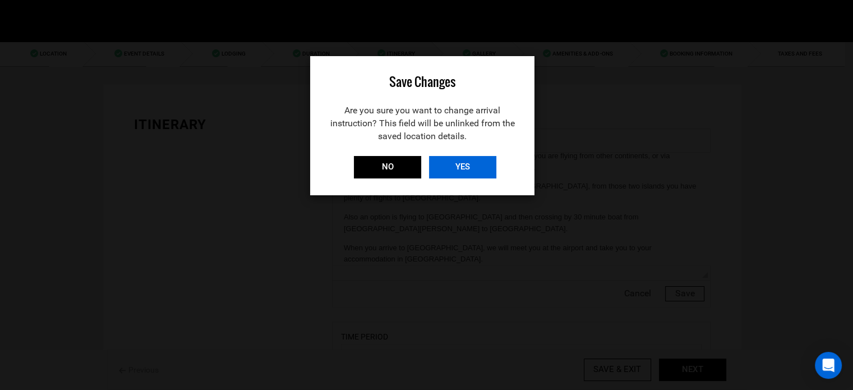
click at [453, 167] on input "YES" at bounding box center [462, 167] width 67 height 22
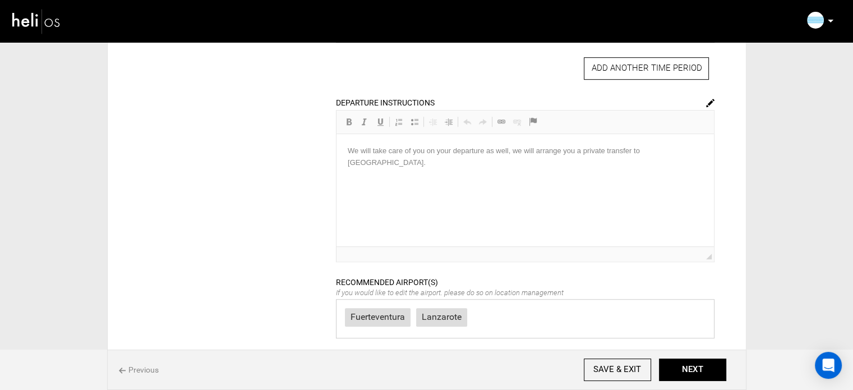
scroll to position [837, 0]
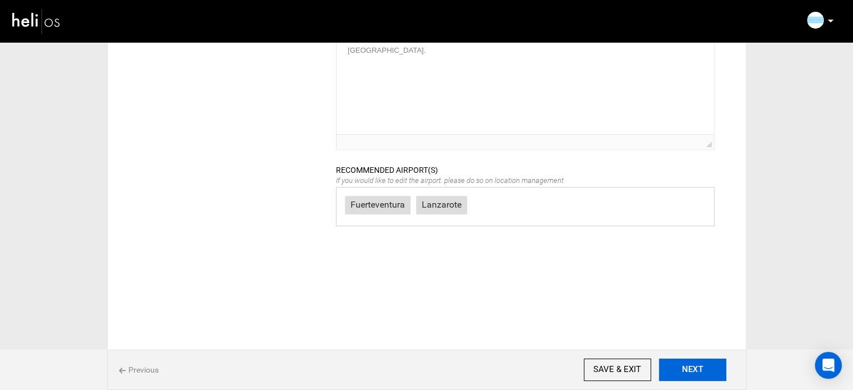
click at [692, 379] on button "NEXT" at bounding box center [692, 369] width 67 height 22
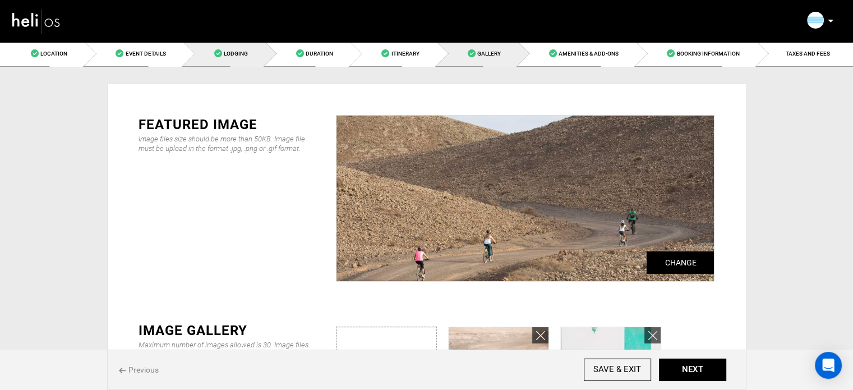
click at [244, 50] on span "Lodging" at bounding box center [236, 53] width 24 height 6
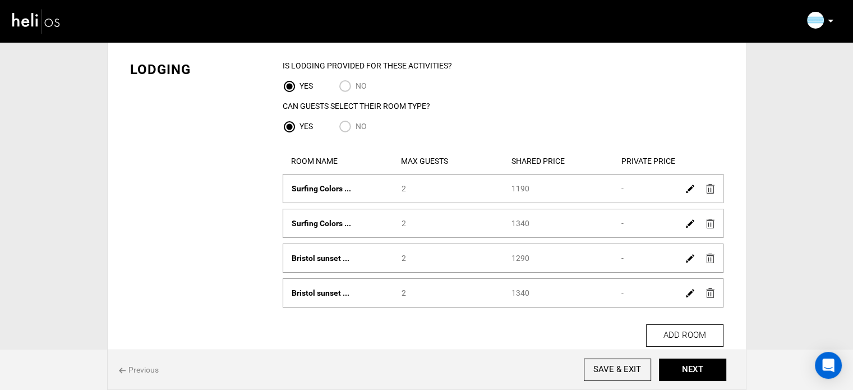
scroll to position [56, 0]
click at [686, 190] on img at bounding box center [690, 188] width 8 height 8
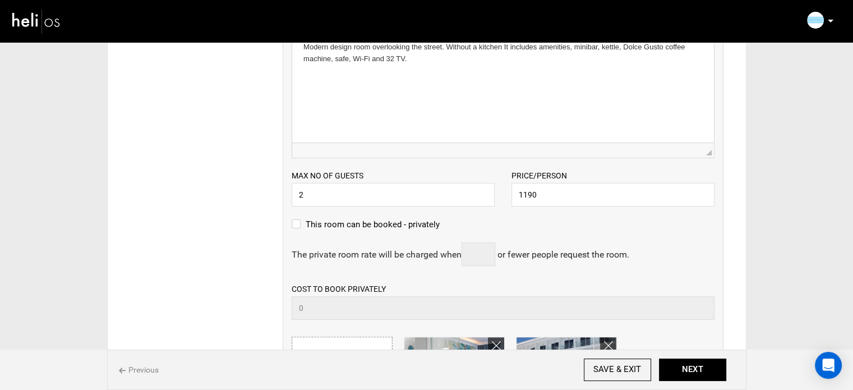
scroll to position [293, 0]
drag, startPoint x: 524, startPoint y: 195, endPoint x: 544, endPoint y: 195, distance: 20.2
click at [544, 195] on input "1190" at bounding box center [612, 194] width 203 height 24
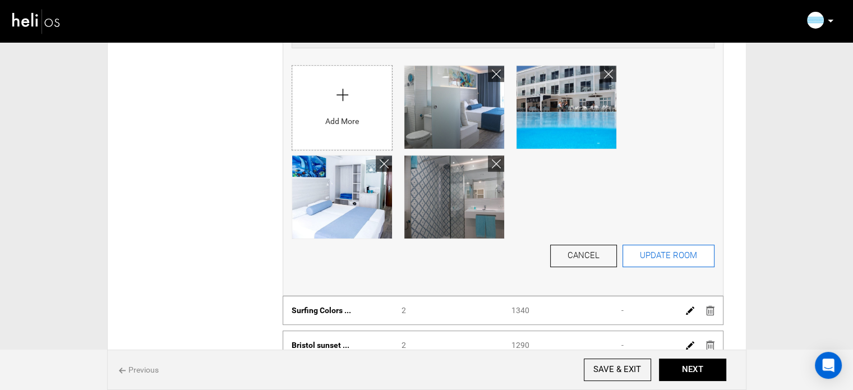
scroll to position [565, 0]
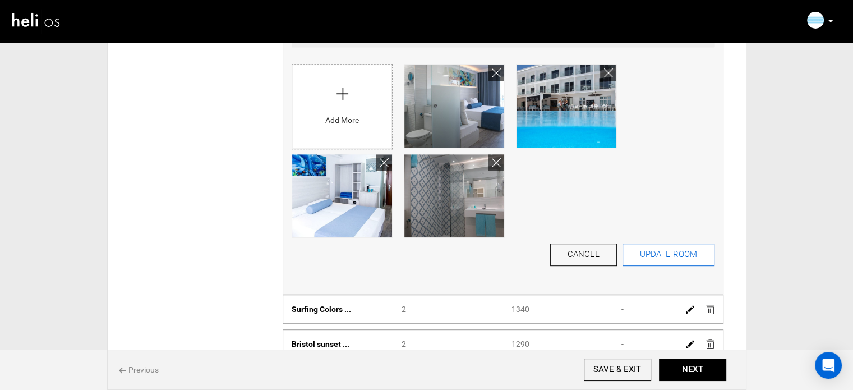
type input "1980"
click at [663, 260] on button "UPDATE ROOM" at bounding box center [668, 254] width 92 height 22
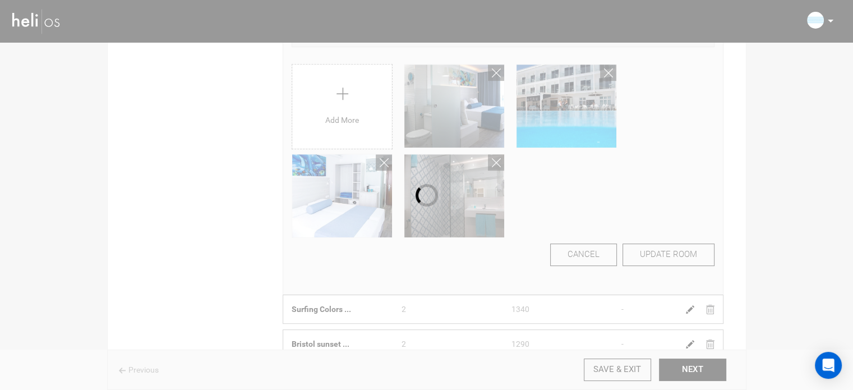
scroll to position [0, 0]
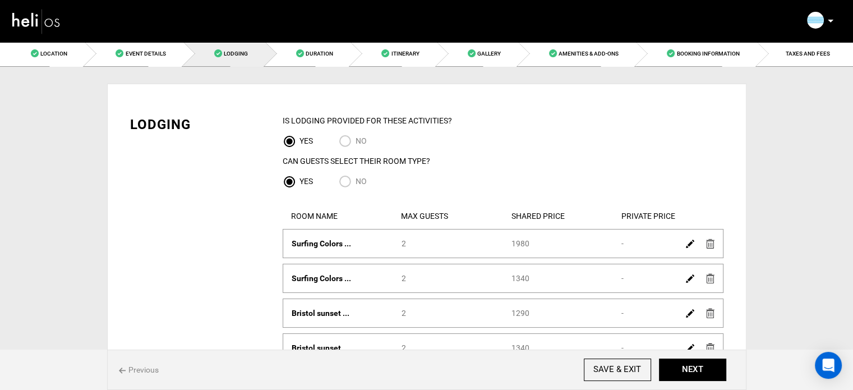
click at [689, 278] on img at bounding box center [690, 278] width 8 height 8
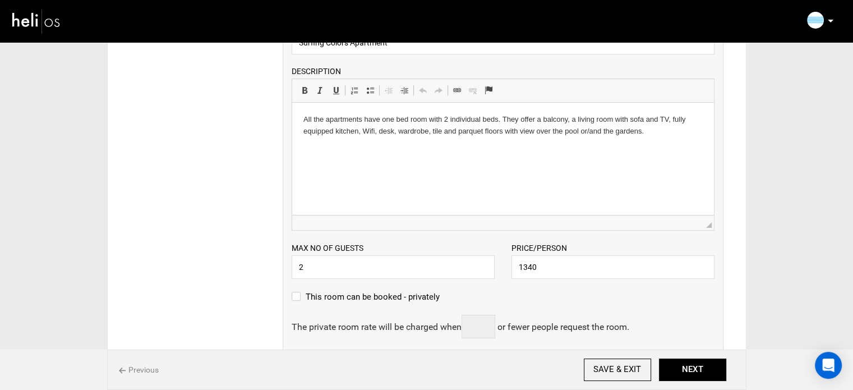
scroll to position [257, 0]
drag, startPoint x: 518, startPoint y: 267, endPoint x: 549, endPoint y: 267, distance: 30.8
click at [549, 267] on input "1340" at bounding box center [612, 265] width 203 height 24
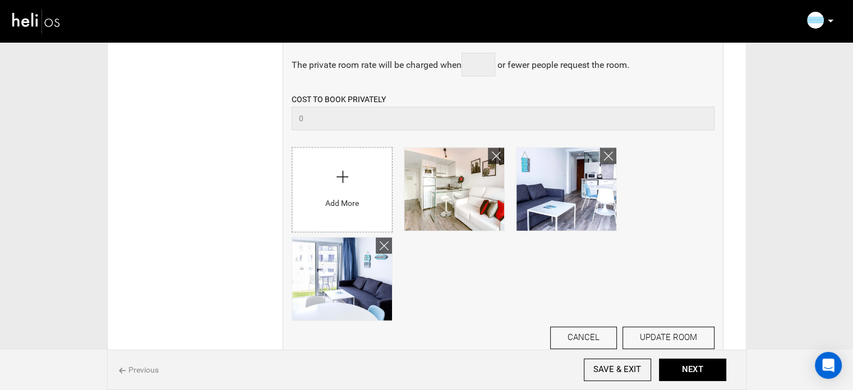
scroll to position [528, 0]
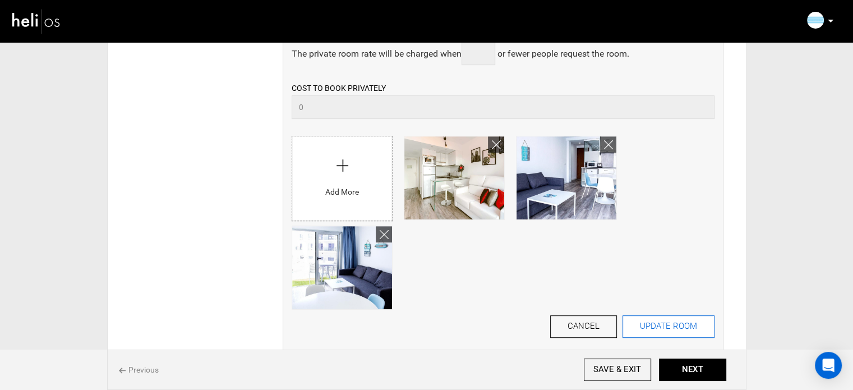
type input "2080"
click at [673, 327] on button "UPDATE ROOM" at bounding box center [668, 326] width 92 height 22
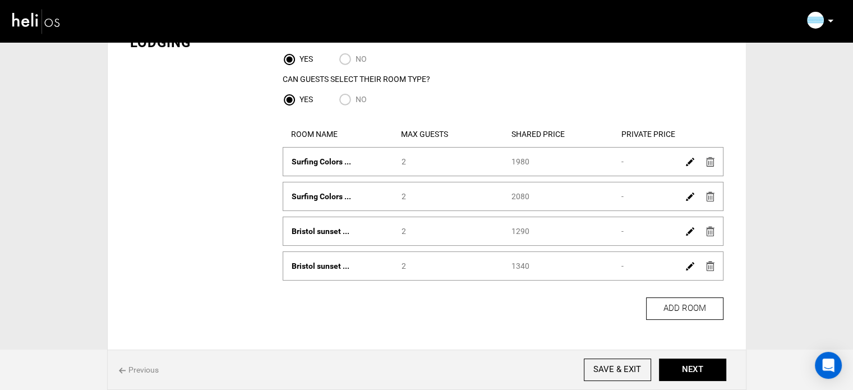
scroll to position [82, 0]
click at [691, 229] on img at bounding box center [690, 231] width 8 height 8
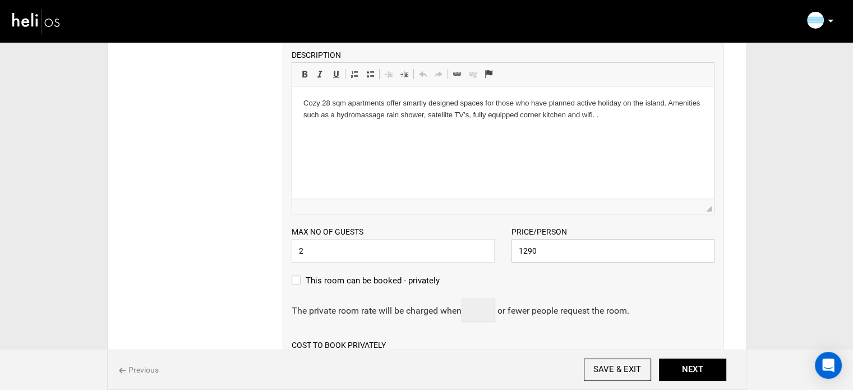
scroll to position [307, 0]
drag, startPoint x: 551, startPoint y: 254, endPoint x: 505, endPoint y: 253, distance: 46.0
click at [505, 253] on div "Price/Person 1290 Please enter a valid price." at bounding box center [613, 243] width 220 height 37
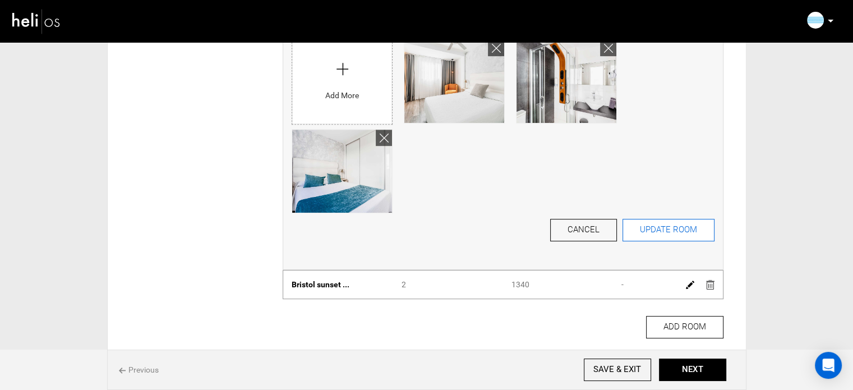
type input "2080"
click at [647, 238] on button "UPDATE ROOM" at bounding box center [668, 230] width 92 height 22
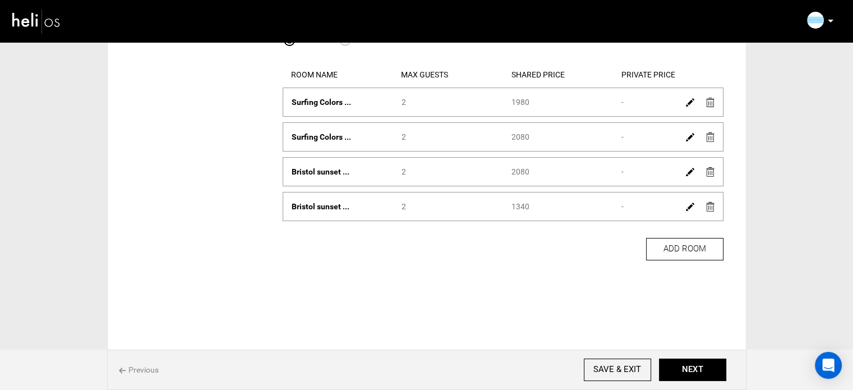
scroll to position [63, 0]
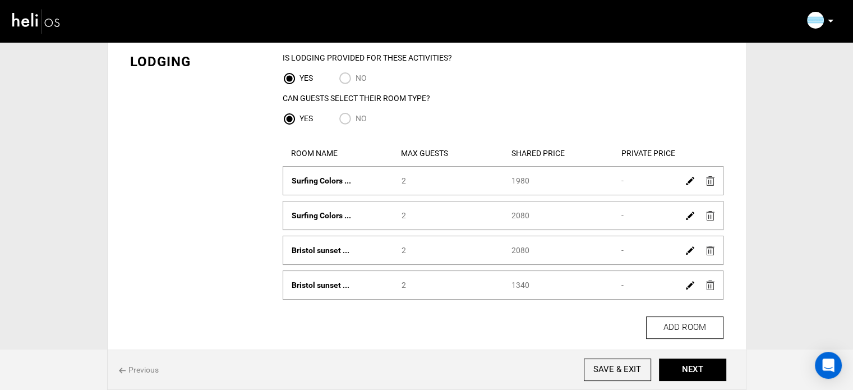
click at [689, 280] on link at bounding box center [690, 284] width 8 height 16
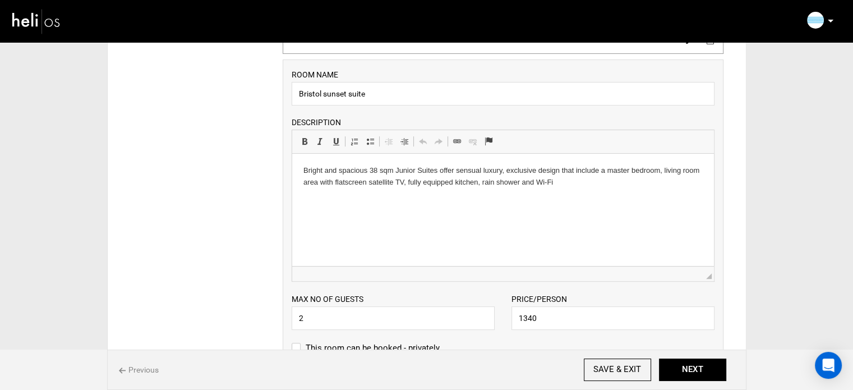
scroll to position [275, 0]
drag, startPoint x: 516, startPoint y: 316, endPoint x: 556, endPoint y: 316, distance: 39.8
click at [556, 316] on input "1340" at bounding box center [612, 317] width 203 height 24
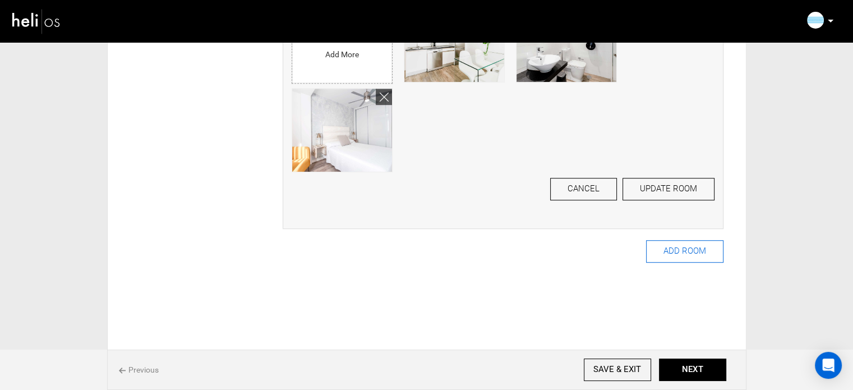
scroll to position [736, 0]
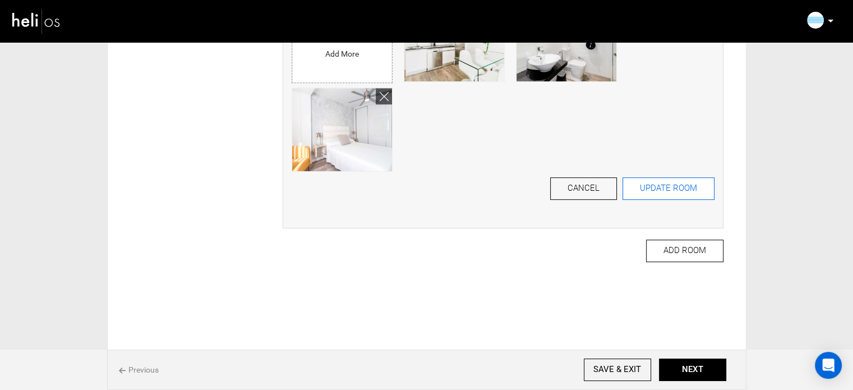
type input "2180"
click at [667, 196] on button "UPDATE ROOM" at bounding box center [668, 188] width 92 height 22
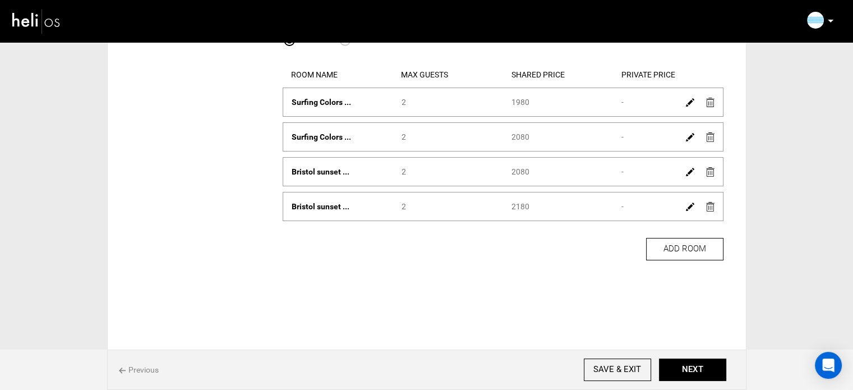
scroll to position [141, 0]
click at [689, 205] on img at bounding box center [690, 206] width 8 height 8
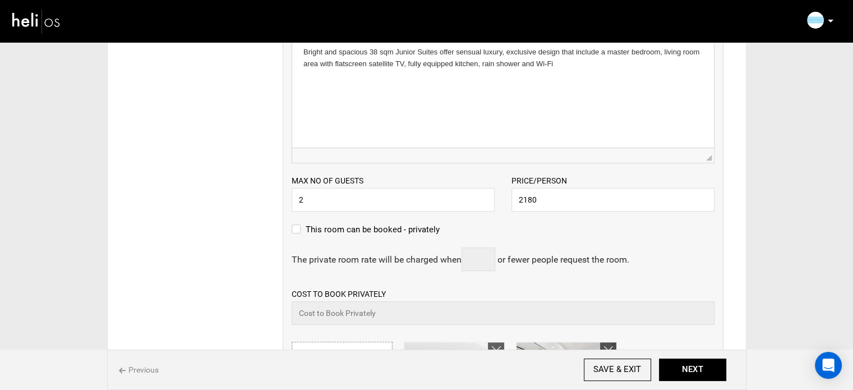
scroll to position [404, 0]
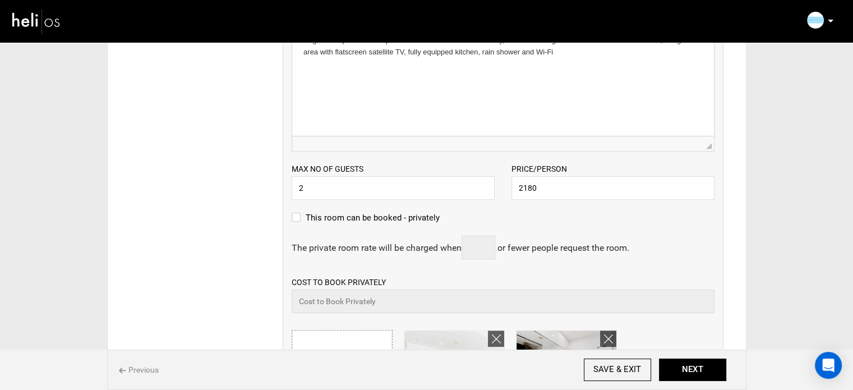
click at [320, 216] on label "This room can be booked - privately" at bounding box center [366, 217] width 148 height 13
click at [299, 216] on input "This room can be booked - privately" at bounding box center [295, 223] width 7 height 25
checkbox input "true"
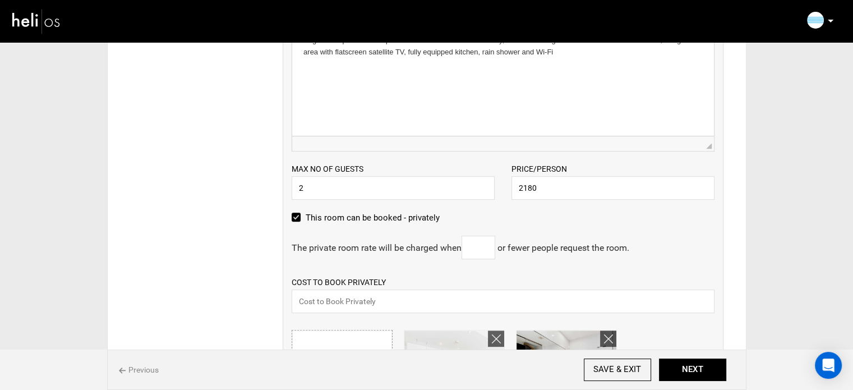
click at [478, 250] on input "text" at bounding box center [479, 248] width 34 height 24
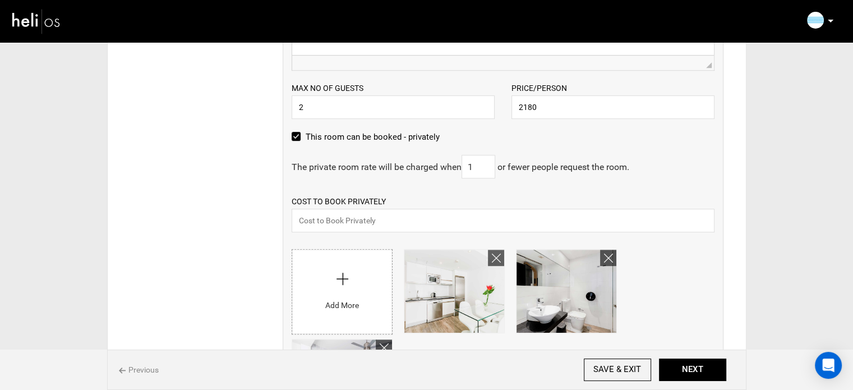
scroll to position [487, 0]
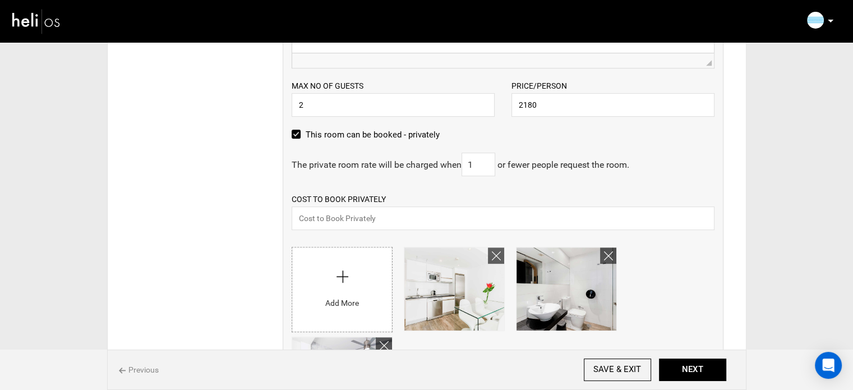
type input "1"
click at [352, 220] on input "text" at bounding box center [503, 218] width 423 height 24
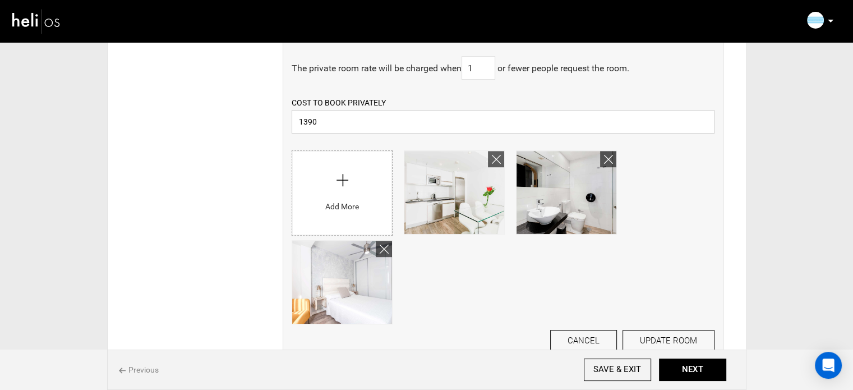
scroll to position [737, 0]
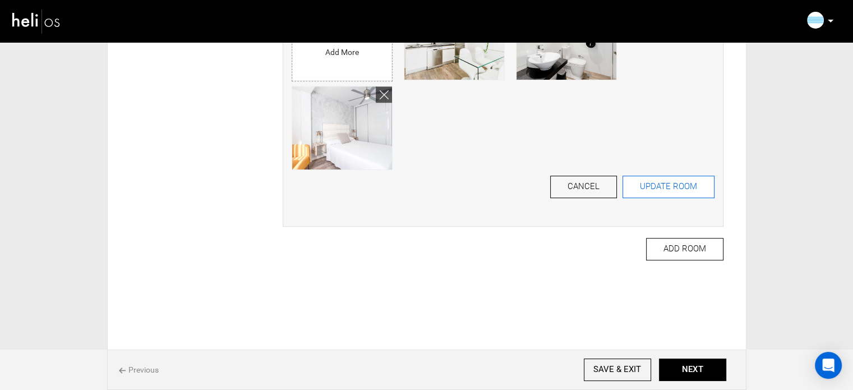
type input "1390"
click at [654, 191] on button "UPDATE ROOM" at bounding box center [668, 187] width 92 height 22
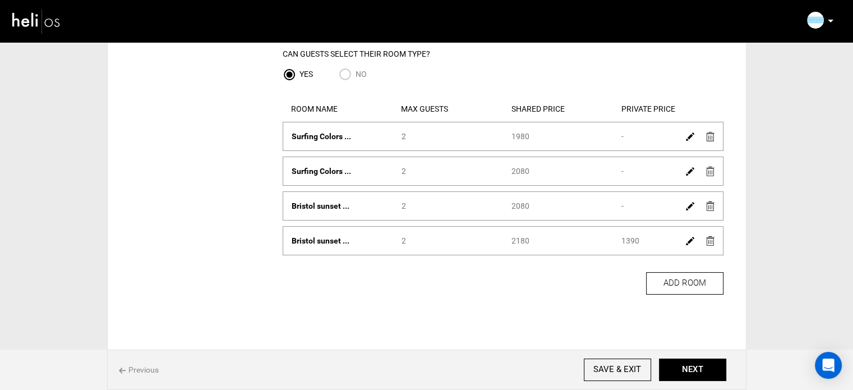
scroll to position [103, 0]
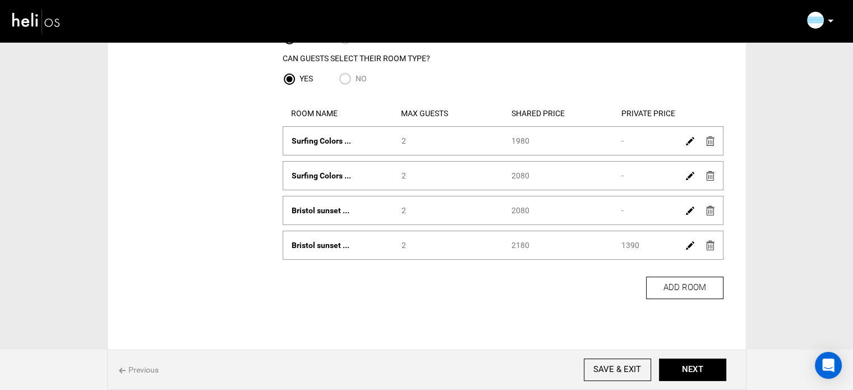
click at [691, 208] on img at bounding box center [690, 210] width 8 height 8
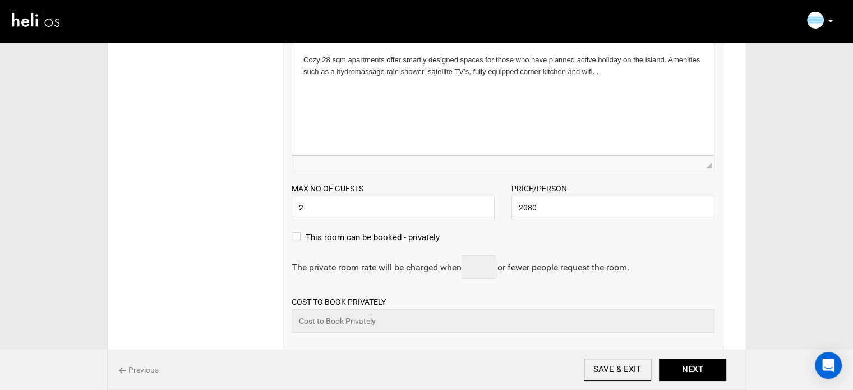
scroll to position [451, 0]
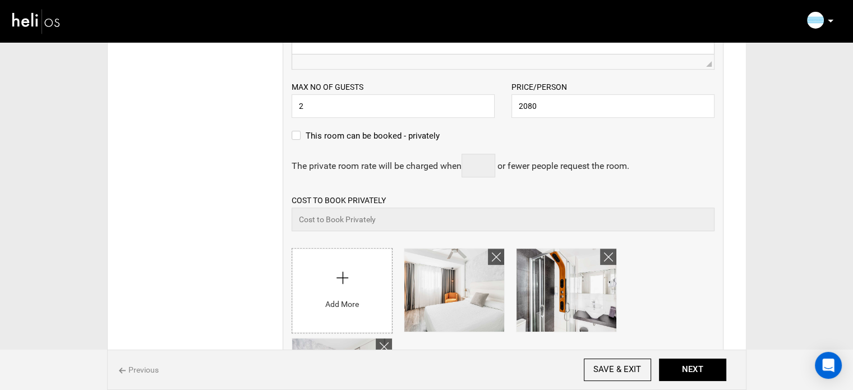
click at [302, 138] on label "This room can be booked - privately" at bounding box center [366, 135] width 148 height 13
click at [299, 138] on input "This room can be booked - privately" at bounding box center [295, 141] width 7 height 25
checkbox input "true"
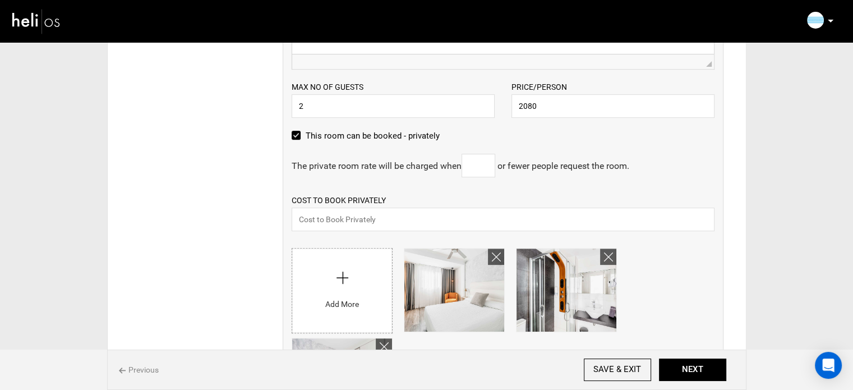
click at [489, 172] on input "text" at bounding box center [479, 166] width 34 height 24
type input "1"
click at [432, 222] on input "text" at bounding box center [503, 219] width 423 height 24
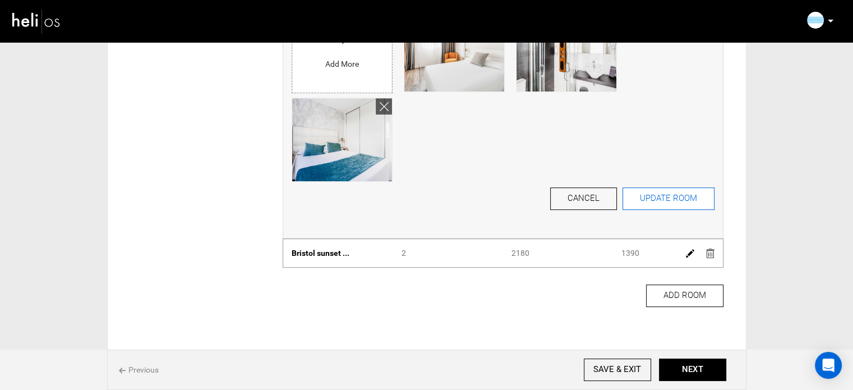
type input "1340"
click at [675, 205] on button "UPDATE ROOM" at bounding box center [668, 198] width 92 height 22
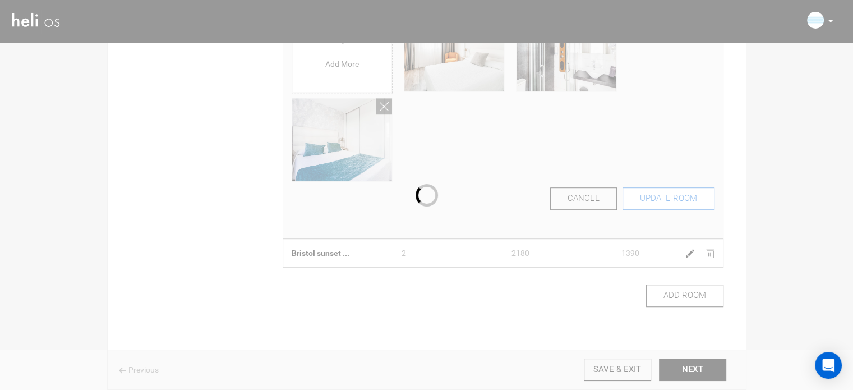
scroll to position [94, 0]
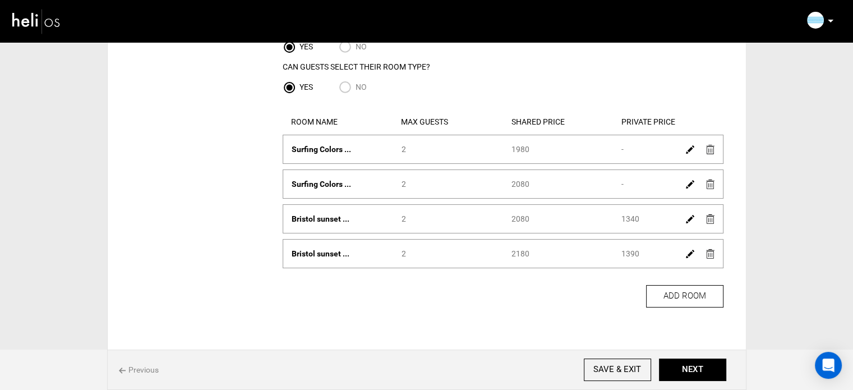
click at [688, 184] on img at bounding box center [690, 184] width 8 height 8
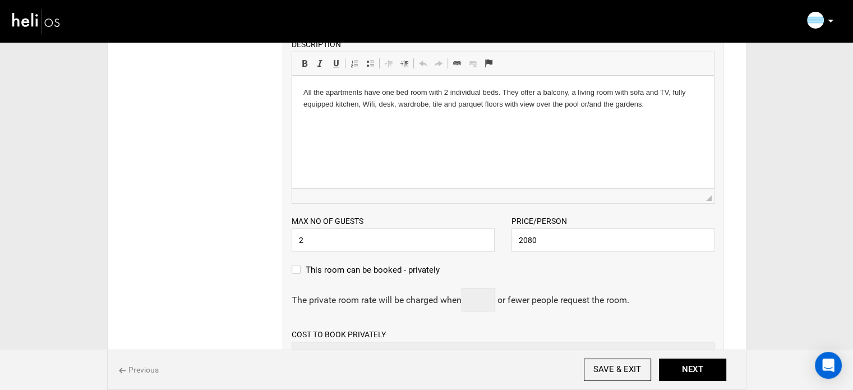
scroll to position [283, 0]
click at [307, 266] on label "This room can be booked - privately" at bounding box center [366, 268] width 148 height 13
click at [299, 266] on input "This room can be booked - privately" at bounding box center [295, 274] width 7 height 25
checkbox input "true"
click at [484, 299] on input "text" at bounding box center [479, 299] width 34 height 24
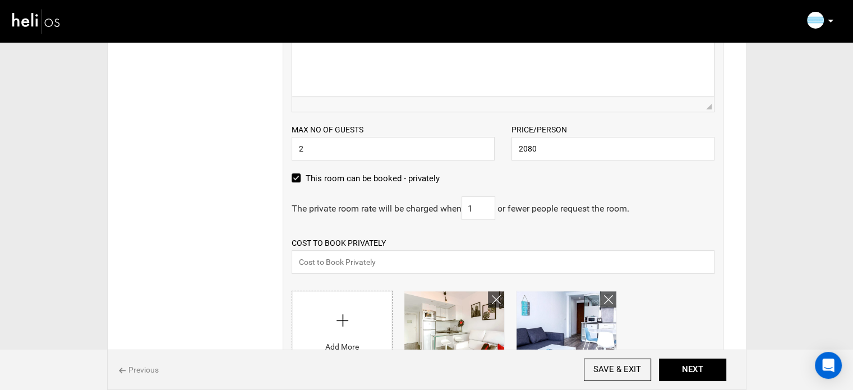
scroll to position [375, 0]
type input "1"
click at [342, 258] on input "text" at bounding box center [503, 261] width 423 height 24
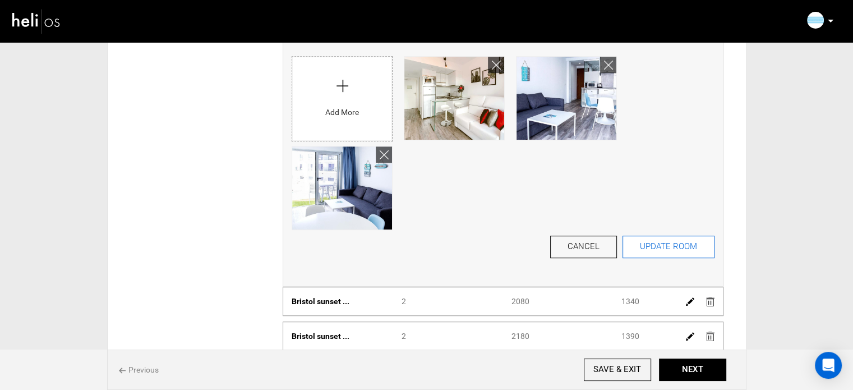
type input "1340"
click at [681, 245] on button "UPDATE ROOM" at bounding box center [668, 247] width 92 height 22
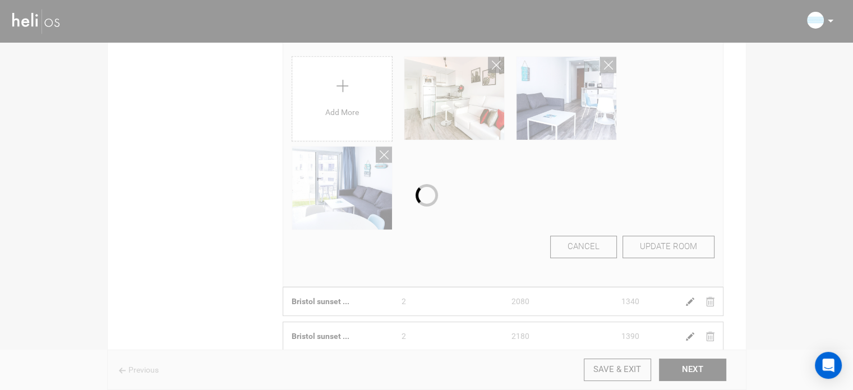
scroll to position [11, 0]
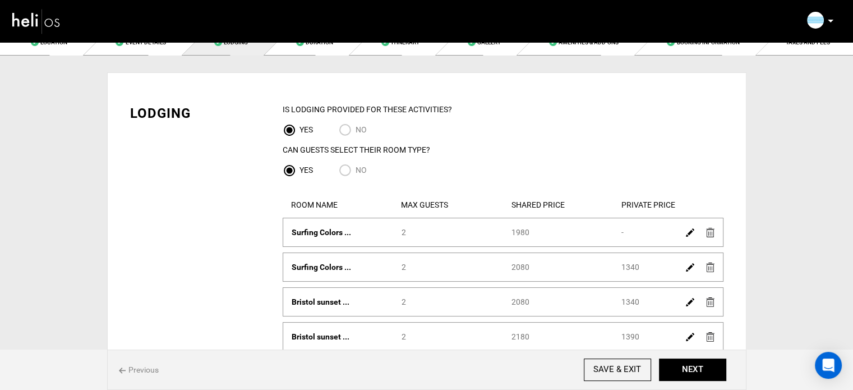
click at [690, 234] on img at bounding box center [690, 232] width 8 height 8
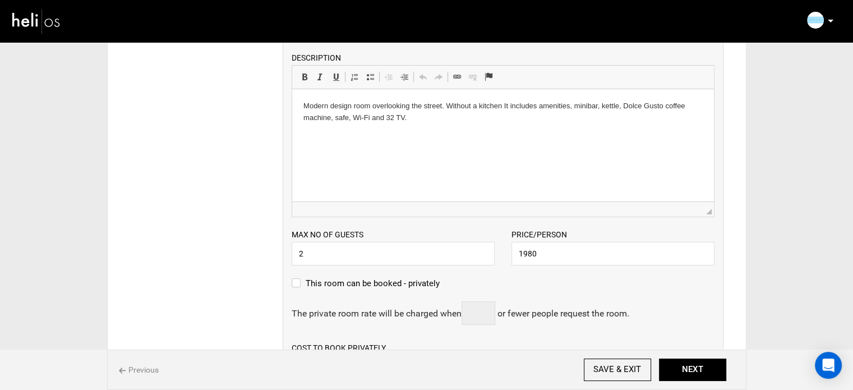
scroll to position [236, 0]
drag, startPoint x: 524, startPoint y: 255, endPoint x: 551, endPoint y: 255, distance: 26.4
click at [551, 255] on input "1980" at bounding box center [612, 252] width 203 height 24
click at [519, 283] on div "This room can be booked - privately" at bounding box center [503, 287] width 423 height 25
click at [348, 280] on label "This room can be booked - privately" at bounding box center [366, 281] width 148 height 13
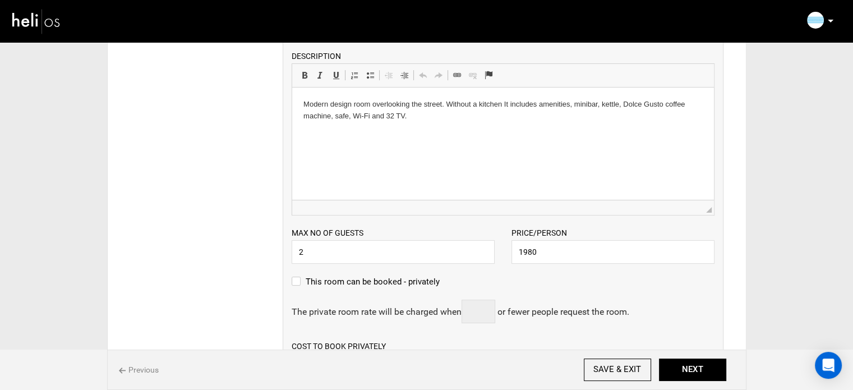
click at [299, 280] on input "This room can be booked - privately" at bounding box center [295, 287] width 7 height 25
checkbox input "true"
click at [489, 309] on input "text" at bounding box center [479, 311] width 34 height 24
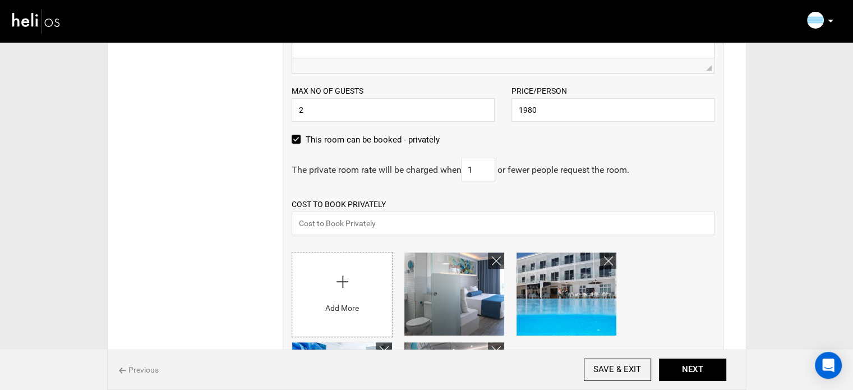
scroll to position [406, 0]
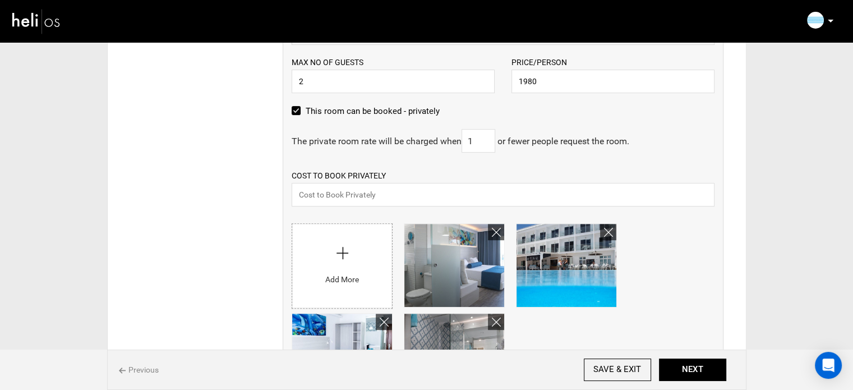
type input "1"
click at [345, 187] on input "text" at bounding box center [503, 195] width 423 height 24
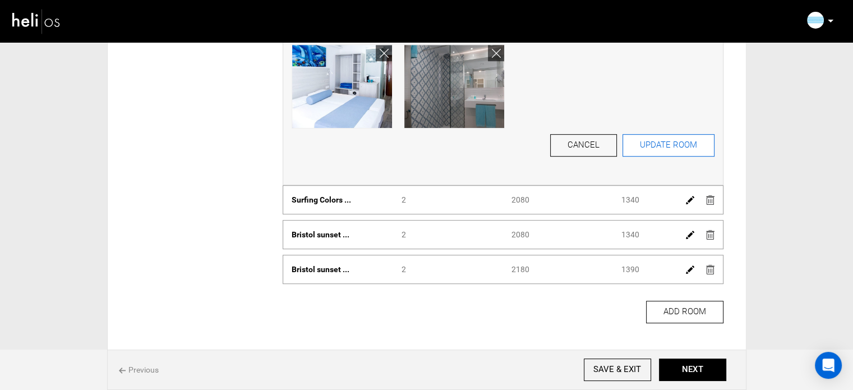
type input "1240"
click at [675, 150] on button "UPDATE ROOM" at bounding box center [668, 145] width 92 height 22
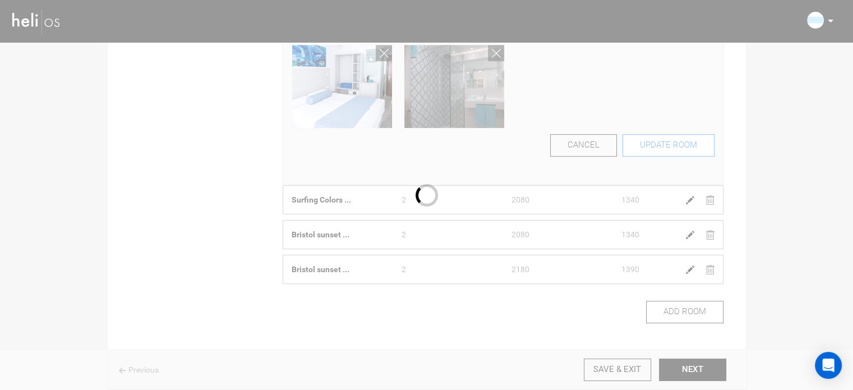
scroll to position [79, 0]
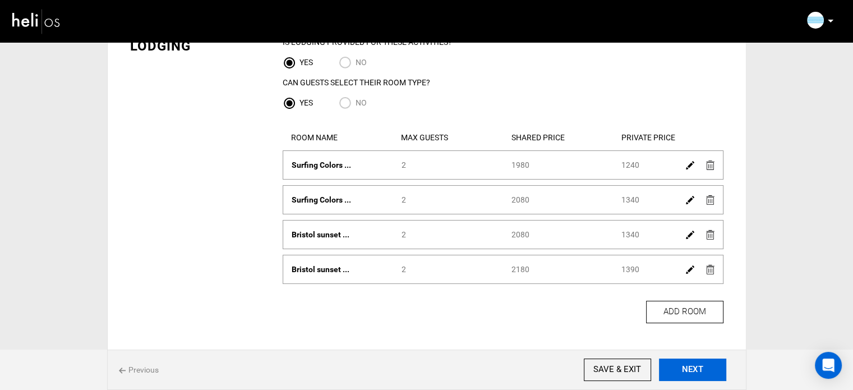
click at [702, 359] on button "NEXT" at bounding box center [692, 369] width 67 height 22
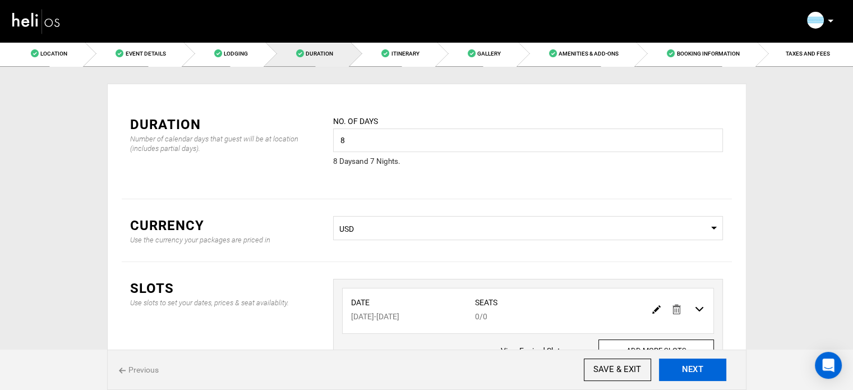
click at [700, 369] on button "NEXT" at bounding box center [692, 369] width 67 height 22
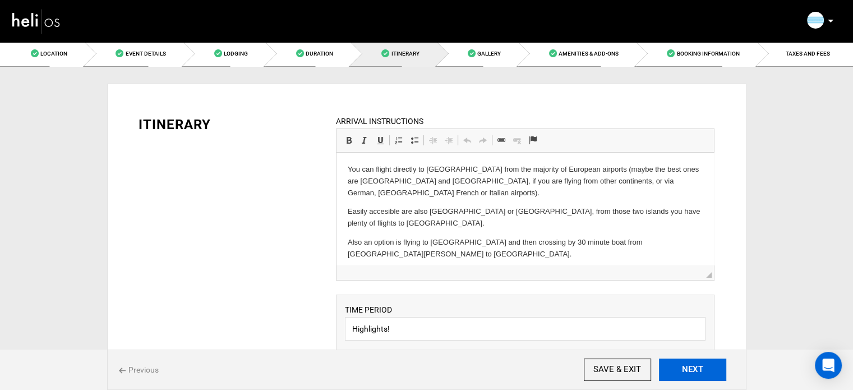
click at [700, 369] on button "NEXT" at bounding box center [692, 369] width 67 height 22
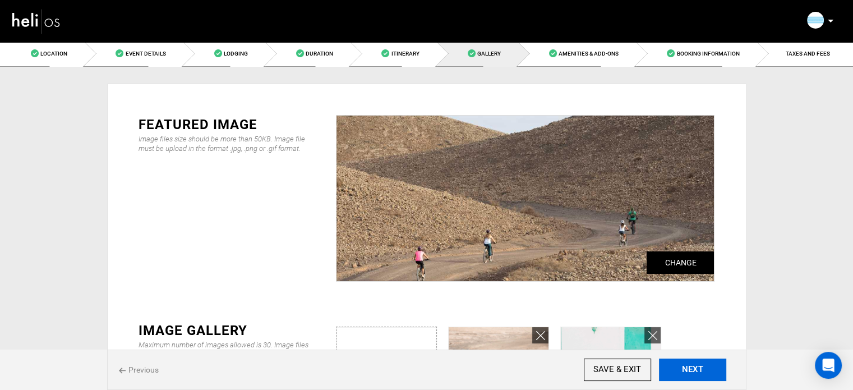
click at [700, 369] on button "NEXT" at bounding box center [692, 369] width 67 height 22
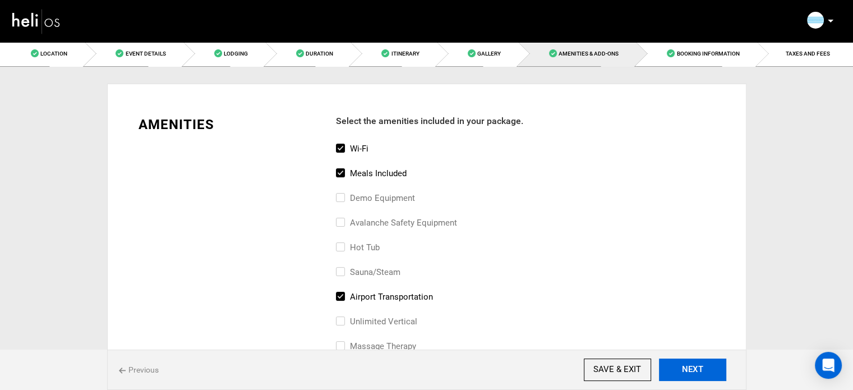
click at [700, 369] on button "NEXT" at bounding box center [692, 369] width 67 height 22
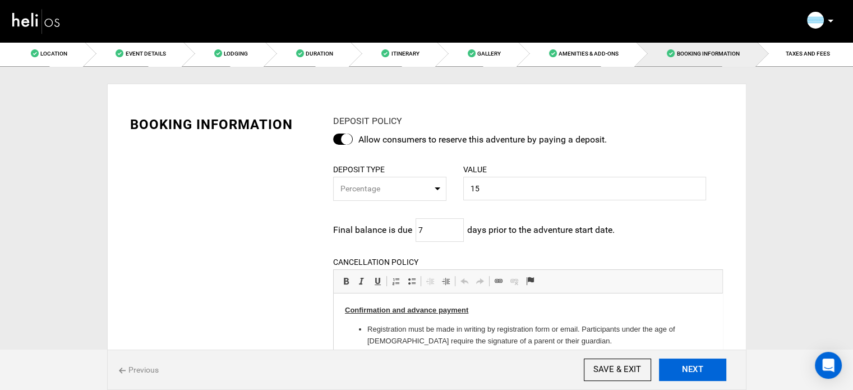
click at [700, 369] on button "NEXT" at bounding box center [692, 369] width 67 height 22
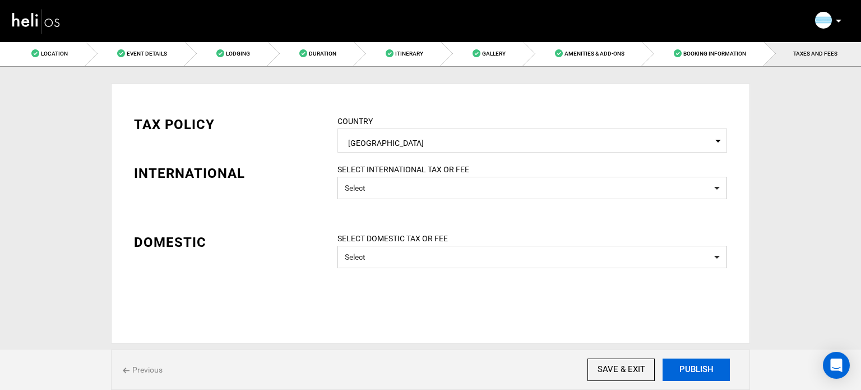
click at [700, 369] on button "PUBLISH" at bounding box center [696, 369] width 67 height 22
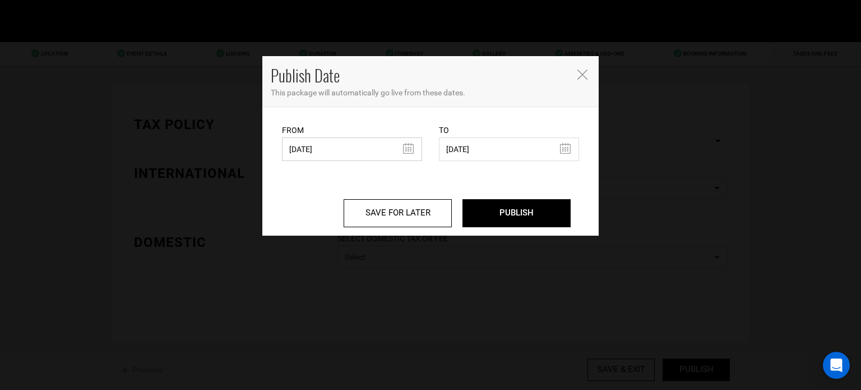
click at [361, 144] on input "[DATE]" at bounding box center [352, 149] width 140 height 24
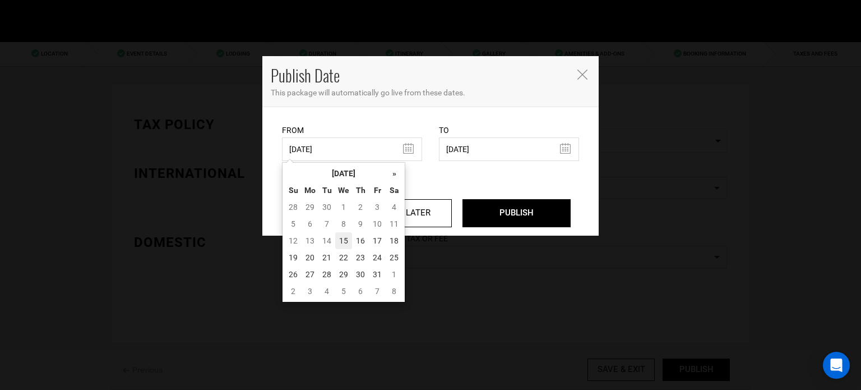
click at [342, 241] on td "15" at bounding box center [343, 240] width 17 height 17
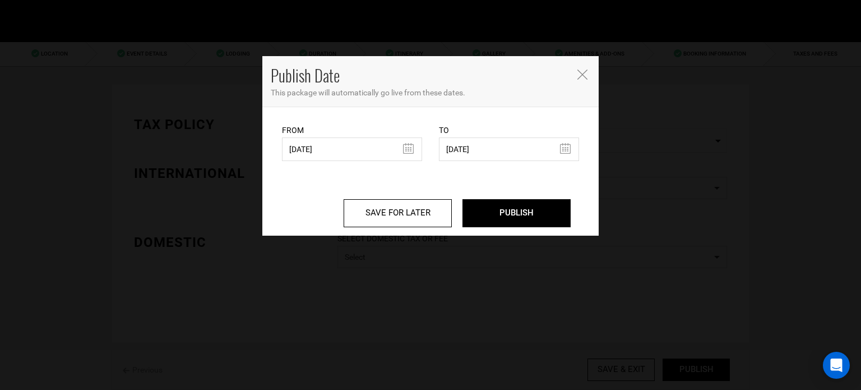
type input "[DATE]"
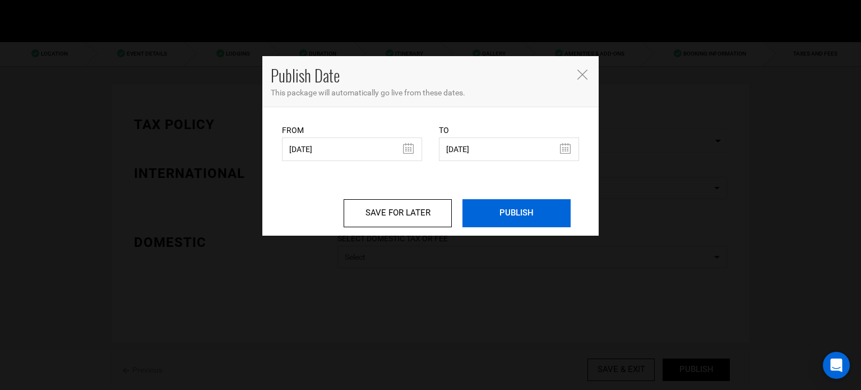
click at [535, 214] on input "PUBLISH" at bounding box center [517, 213] width 108 height 28
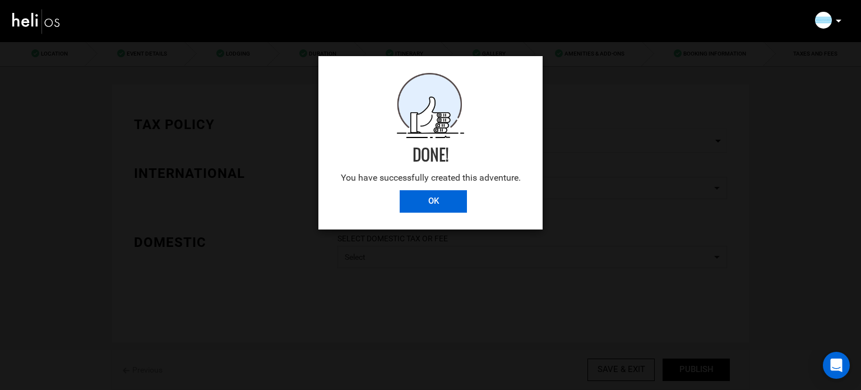
click at [447, 209] on input "OK" at bounding box center [433, 201] width 67 height 22
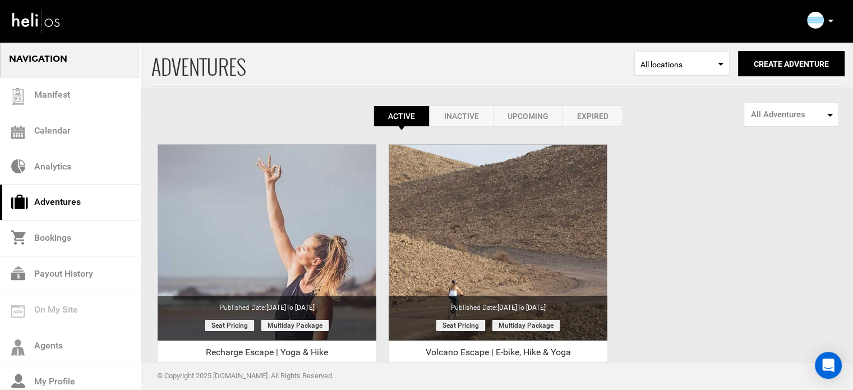
click at [598, 113] on link "Expired" at bounding box center [592, 115] width 61 height 21
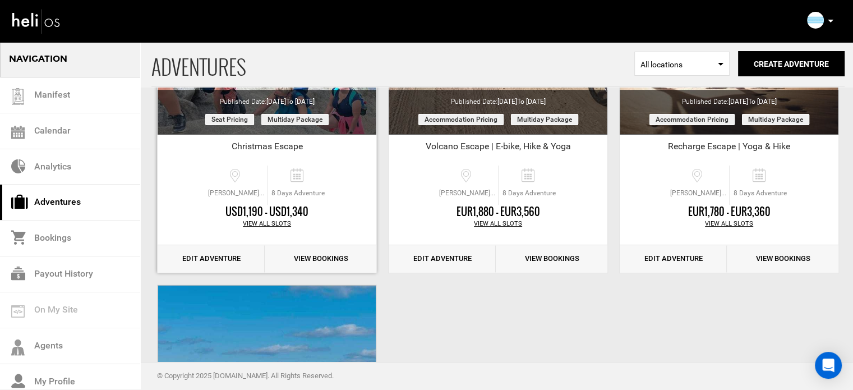
scroll to position [206, 0]
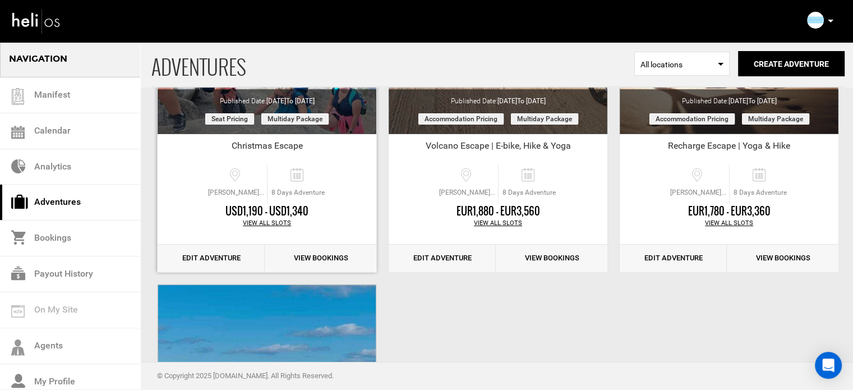
click at [210, 259] on link "Edit Adventure" at bounding box center [211, 258] width 107 height 27
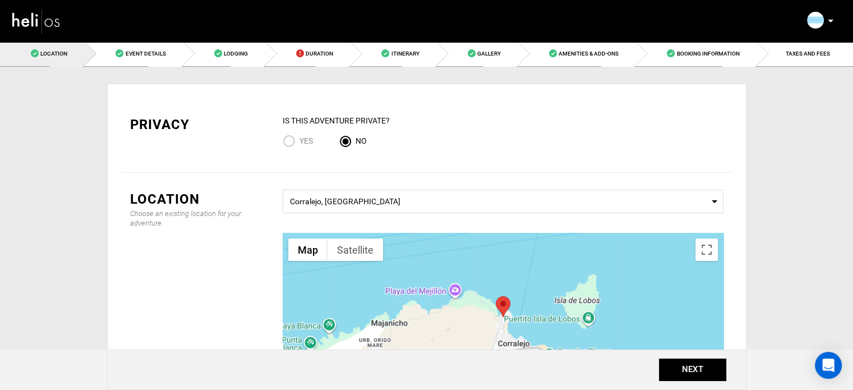
click at [312, 146] on label "Yes" at bounding box center [298, 141] width 30 height 13
click at [299, 146] on input "Yes" at bounding box center [291, 142] width 17 height 15
radio input "true"
radio input "false"
click at [712, 375] on button "NEXT" at bounding box center [692, 369] width 67 height 22
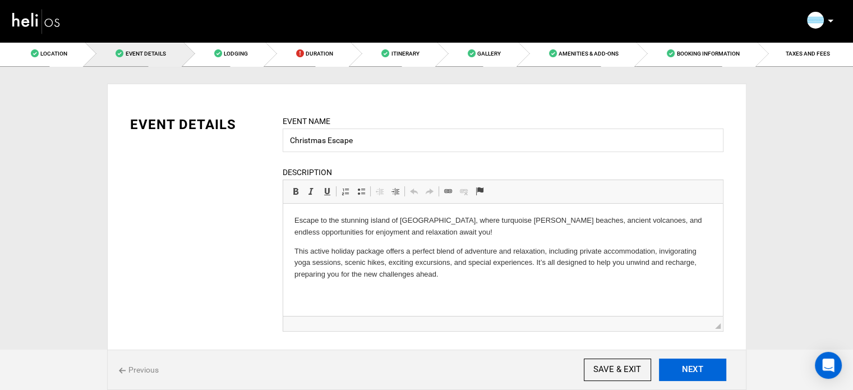
click at [712, 375] on button "NEXT" at bounding box center [692, 369] width 67 height 22
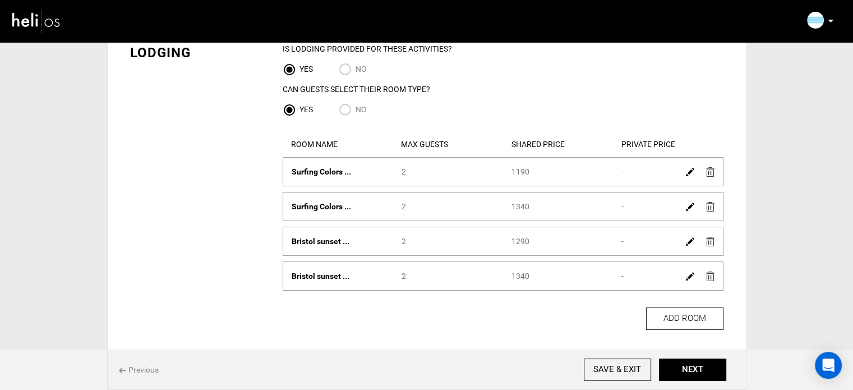
scroll to position [73, 0]
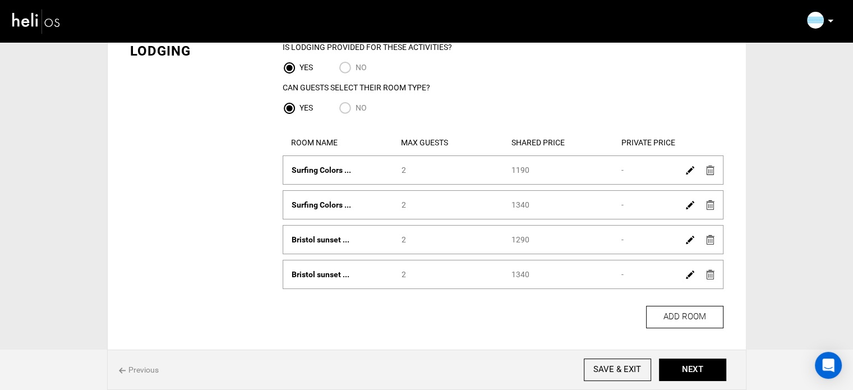
click at [690, 168] on img at bounding box center [690, 170] width 8 height 8
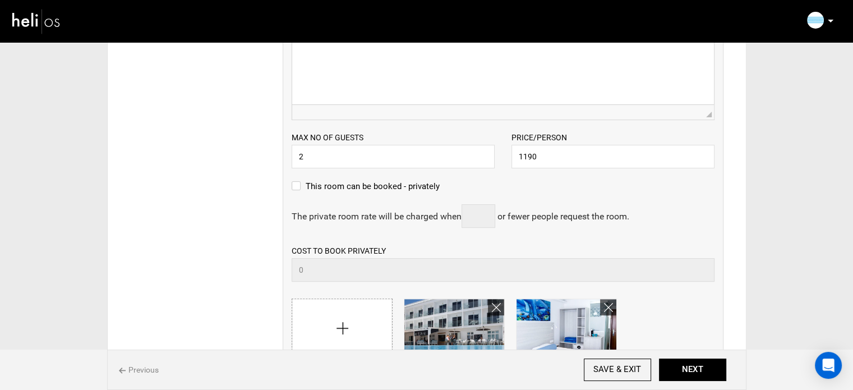
scroll to position [334, 0]
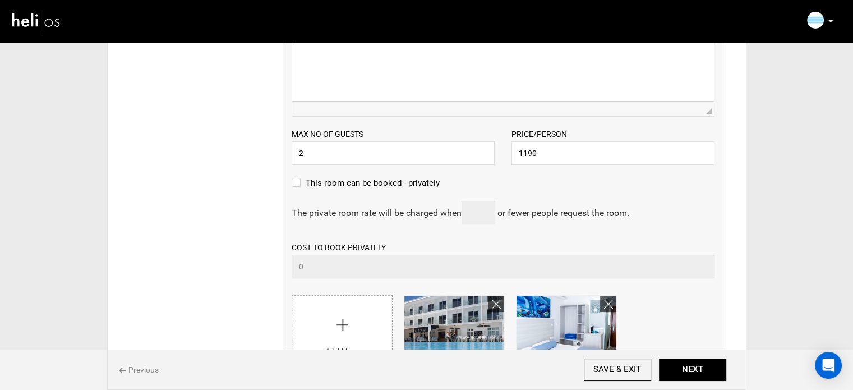
click at [316, 176] on div "ROOM NAME Surfing Colors Room Please enter room name. DESCRIPTION Rich Text Edi…" at bounding box center [503, 210] width 441 height 631
click at [317, 180] on label "This room can be booked - privately" at bounding box center [366, 182] width 148 height 13
click at [299, 180] on input "This room can be booked - privately" at bounding box center [295, 188] width 7 height 25
checkbox input "true"
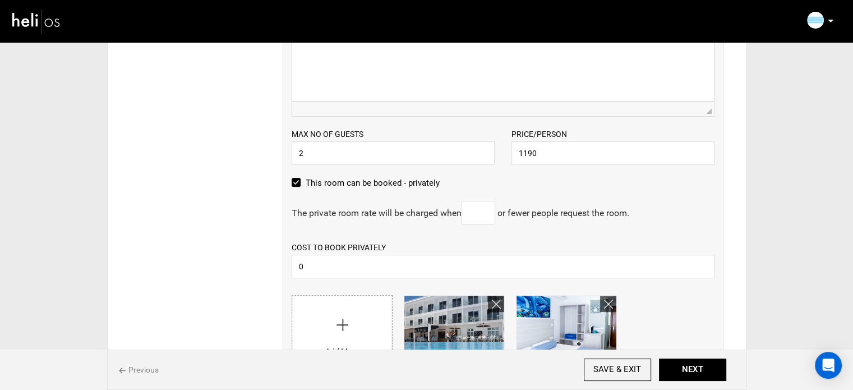
click at [492, 210] on input "text" at bounding box center [479, 213] width 34 height 24
type input "1"
drag, startPoint x: 524, startPoint y: 154, endPoint x: 551, endPoint y: 162, distance: 27.9
click at [551, 162] on input "1190" at bounding box center [612, 153] width 203 height 24
type input "1980"
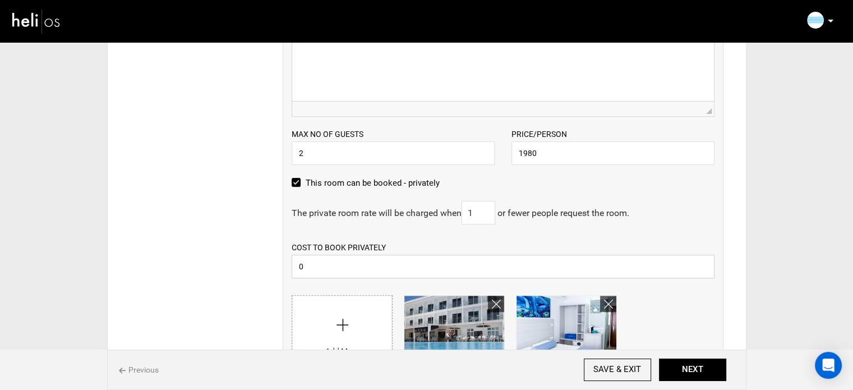
click at [354, 266] on input "0" at bounding box center [503, 267] width 423 height 24
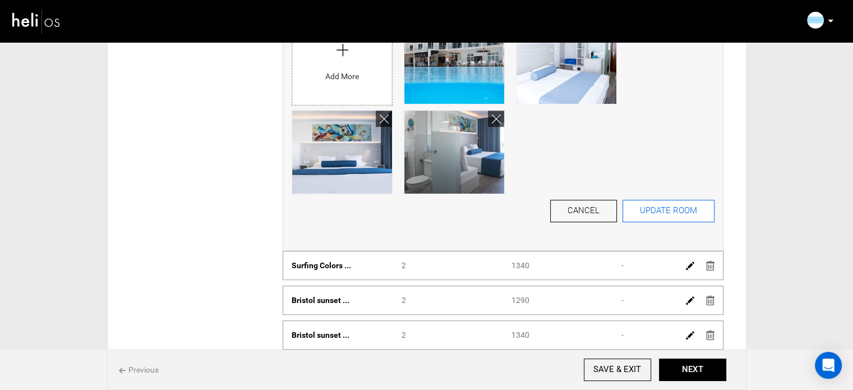
type input "1240"
click at [656, 215] on button "UPDATE ROOM" at bounding box center [668, 211] width 92 height 22
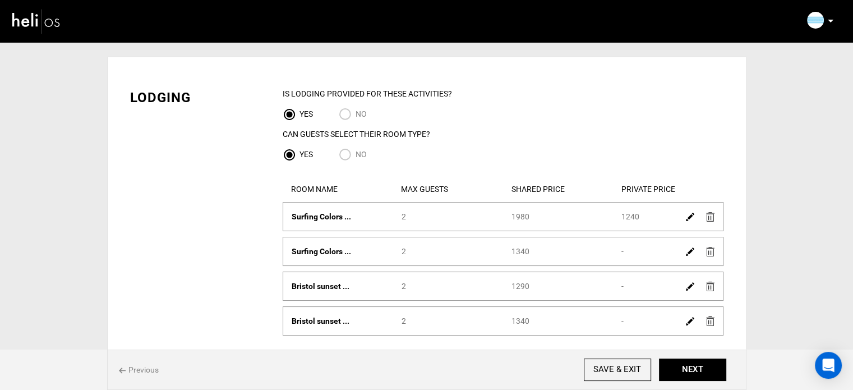
scroll to position [27, 0]
click at [690, 253] on img at bounding box center [690, 251] width 8 height 8
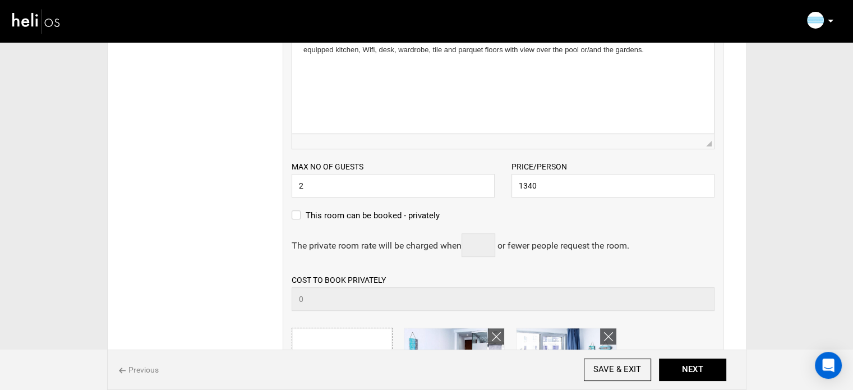
scroll to position [340, 0]
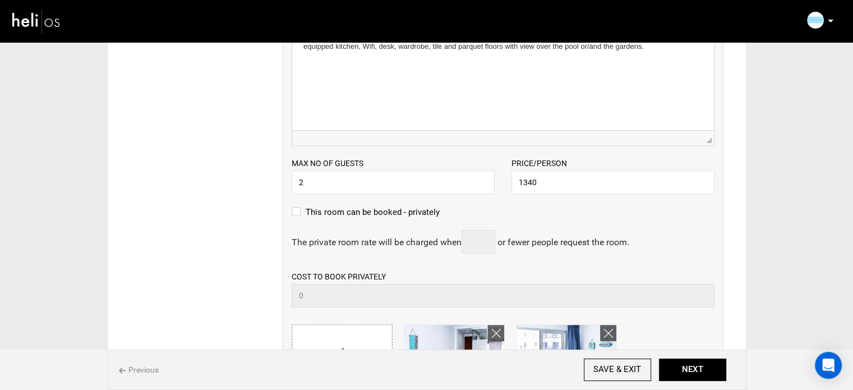
click at [363, 209] on label "This room can be booked - privately" at bounding box center [366, 211] width 148 height 13
click at [299, 209] on input "This room can be booked - privately" at bounding box center [295, 217] width 7 height 25
checkbox input "true"
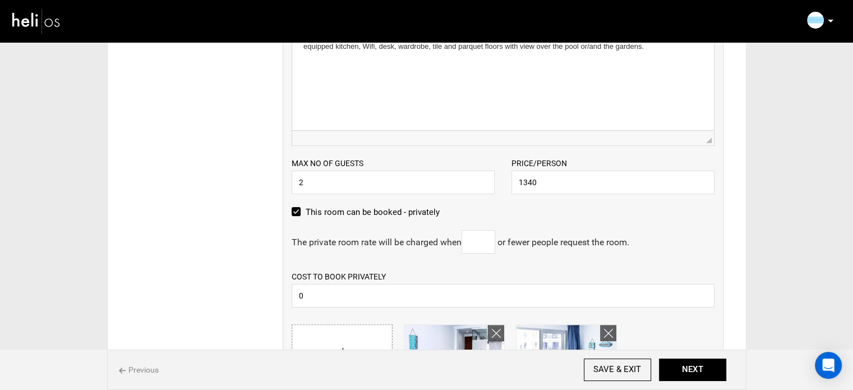
click at [467, 237] on input "text" at bounding box center [479, 242] width 34 height 24
type input "1"
click at [287, 293] on div "ROOM NAME Surfing Colors Apartment Please enter room name. DESCRIPTION Rich Tex…" at bounding box center [503, 239] width 441 height 631
type input "1340"
drag, startPoint x: 310, startPoint y: 181, endPoint x: 292, endPoint y: 177, distance: 19.0
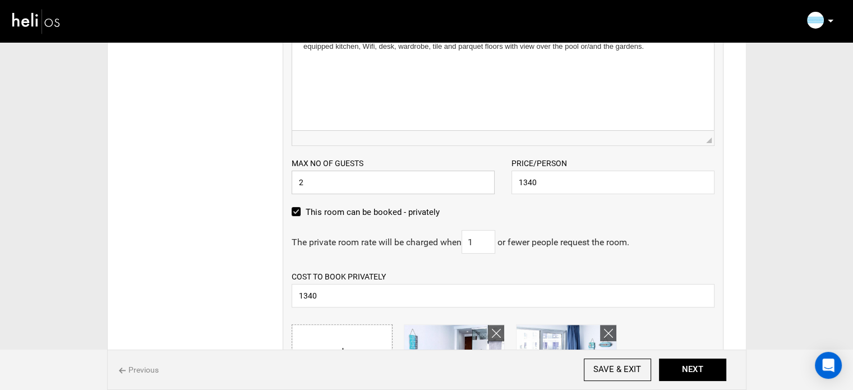
click at [292, 177] on input "2" at bounding box center [393, 182] width 203 height 24
drag, startPoint x: 501, startPoint y: 177, endPoint x: 433, endPoint y: 162, distance: 70.2
click at [450, 174] on div "Max no of guests 2 Please enter a valid Guest no. Price/Person 1340 Please ente…" at bounding box center [503, 170] width 440 height 48
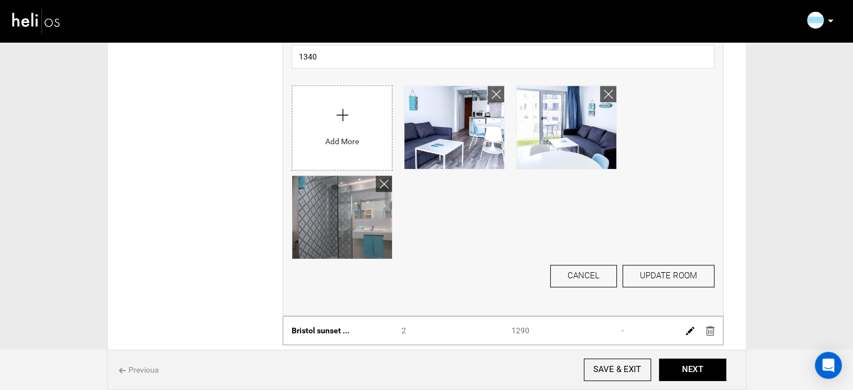
scroll to position [580, 0]
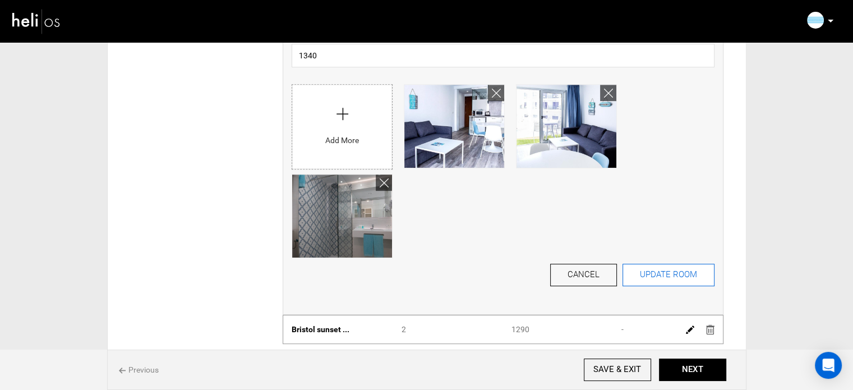
type input "2080"
click at [666, 280] on button "UPDATE ROOM" at bounding box center [668, 275] width 92 height 22
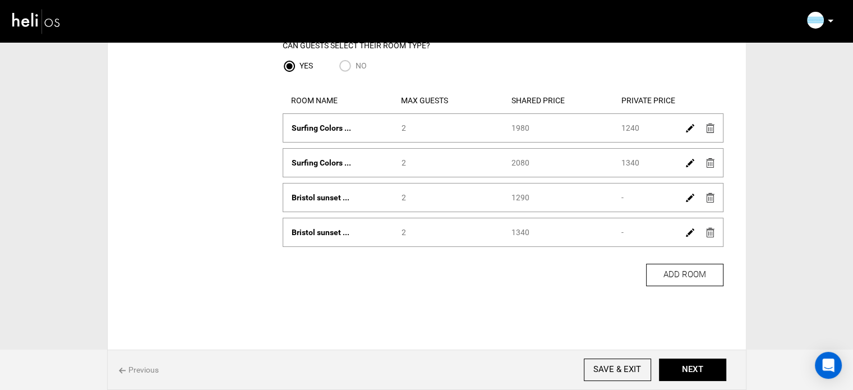
scroll to position [117, 0]
click at [686, 199] on img at bounding box center [690, 196] width 8 height 8
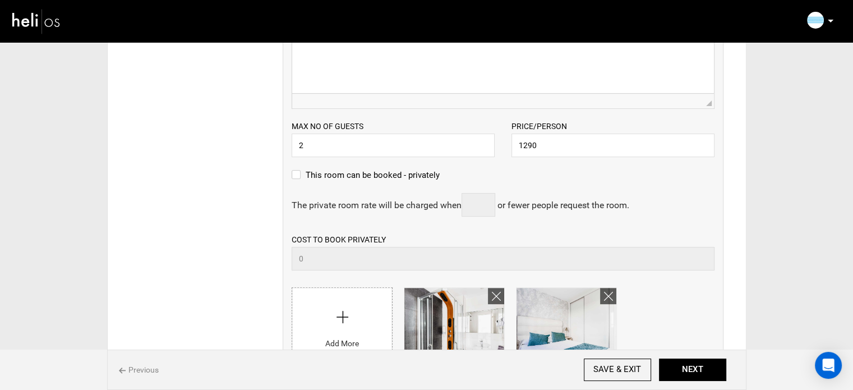
scroll to position [412, 0]
drag, startPoint x: 538, startPoint y: 144, endPoint x: 515, endPoint y: 144, distance: 23.0
click at [515, 144] on input "1290" at bounding box center [612, 145] width 203 height 24
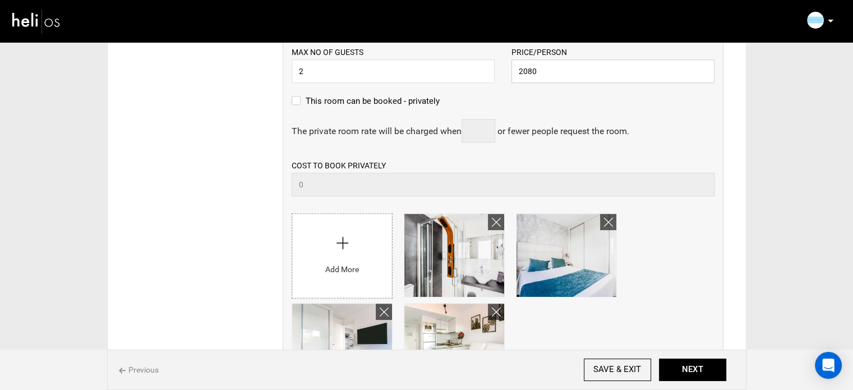
scroll to position [489, 0]
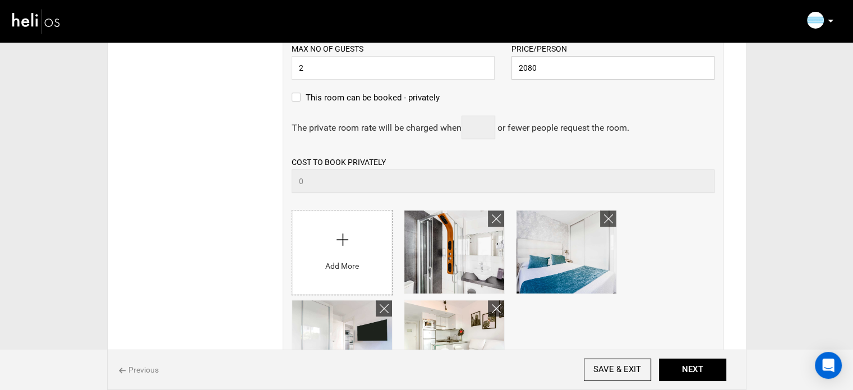
type input "2080"
click at [324, 98] on label "This room can be booked - privately" at bounding box center [366, 97] width 148 height 13
click at [299, 98] on input "This room can be booked - privately" at bounding box center [295, 103] width 7 height 25
checkbox input "true"
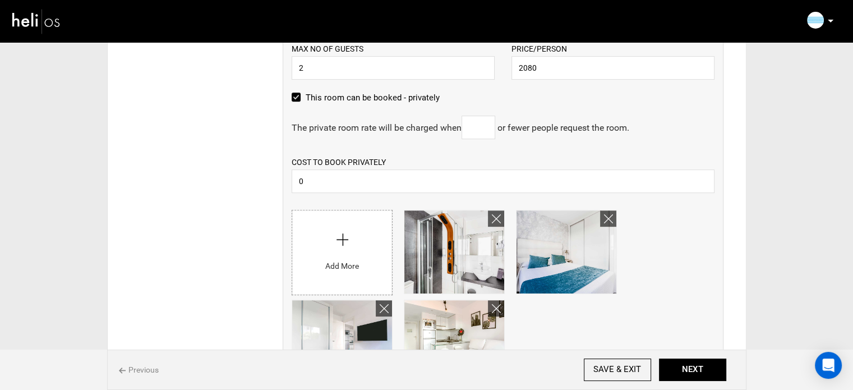
click at [473, 133] on input "text" at bounding box center [479, 128] width 34 height 24
type input "1"
click at [418, 181] on input "0" at bounding box center [503, 181] width 423 height 24
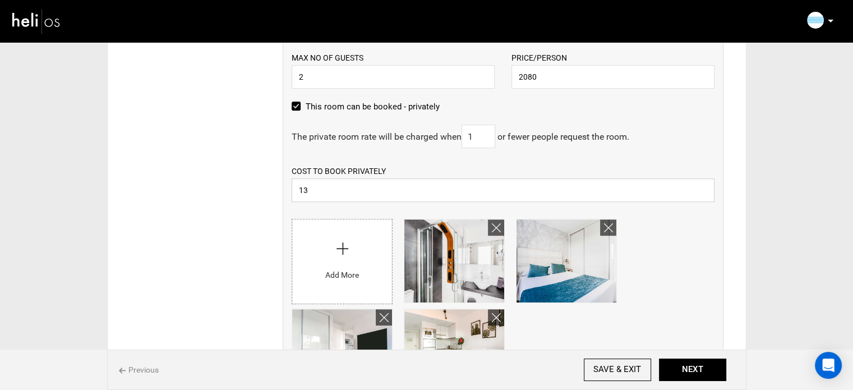
scroll to position [480, 0]
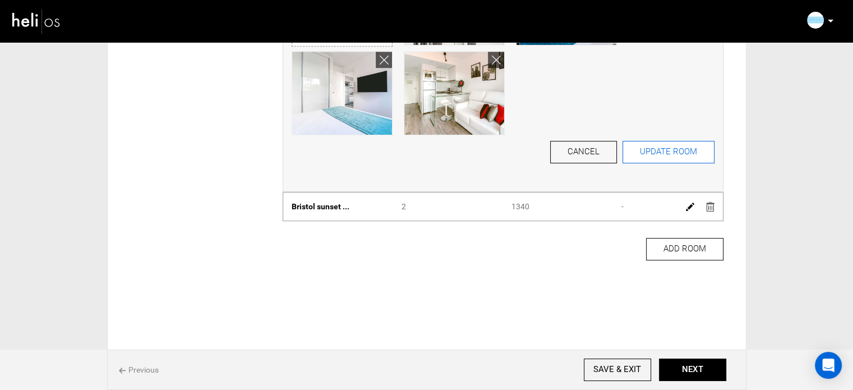
type input "1340"
click at [670, 153] on button "UPDATE ROOM" at bounding box center [668, 152] width 92 height 22
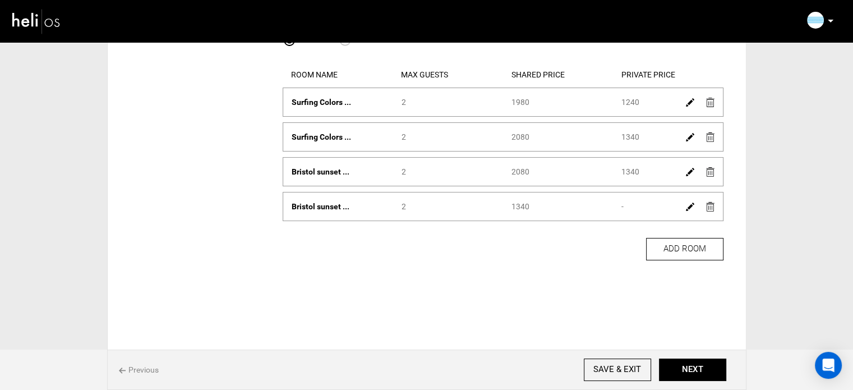
scroll to position [141, 0]
click at [688, 204] on img at bounding box center [690, 207] width 8 height 8
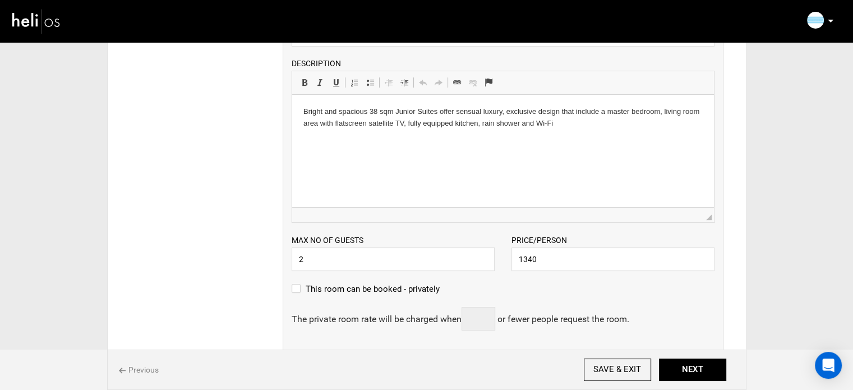
scroll to position [339, 0]
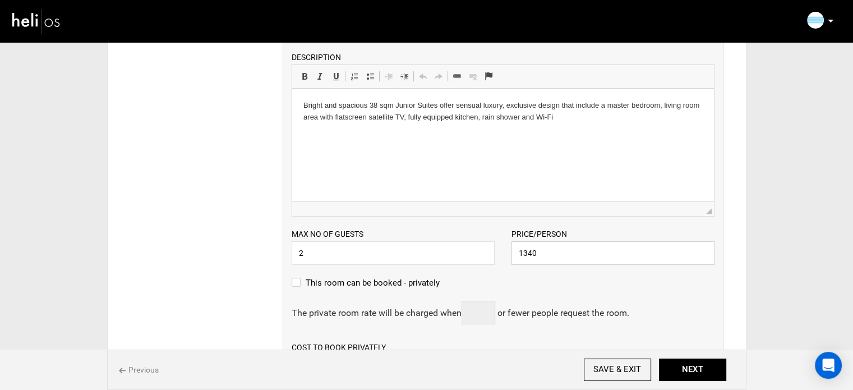
drag, startPoint x: 538, startPoint y: 250, endPoint x: 514, endPoint y: 253, distance: 24.9
click at [514, 253] on input "1340" at bounding box center [612, 253] width 203 height 24
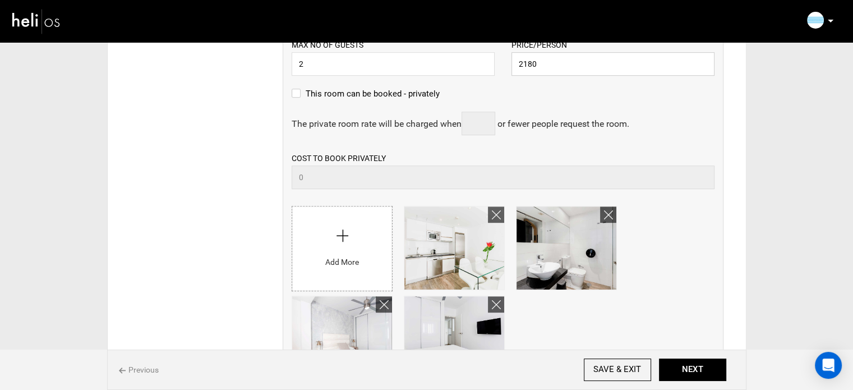
scroll to position [530, 0]
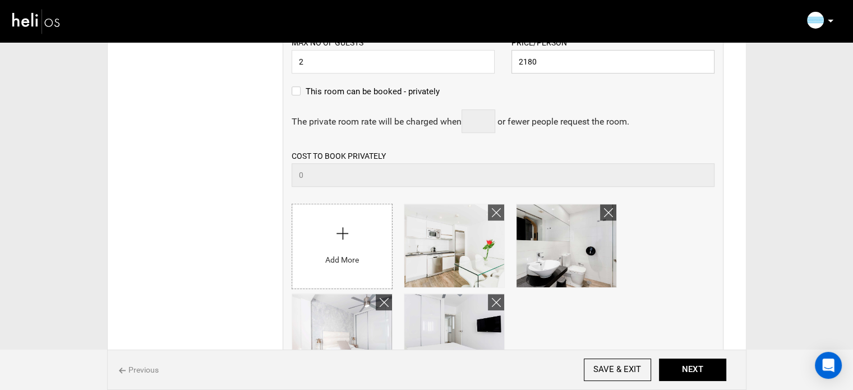
type input "2180"
click at [321, 87] on label "This room can be booked - privately" at bounding box center [366, 91] width 148 height 13
click at [299, 87] on input "This room can be booked - privately" at bounding box center [295, 97] width 7 height 25
checkbox input "true"
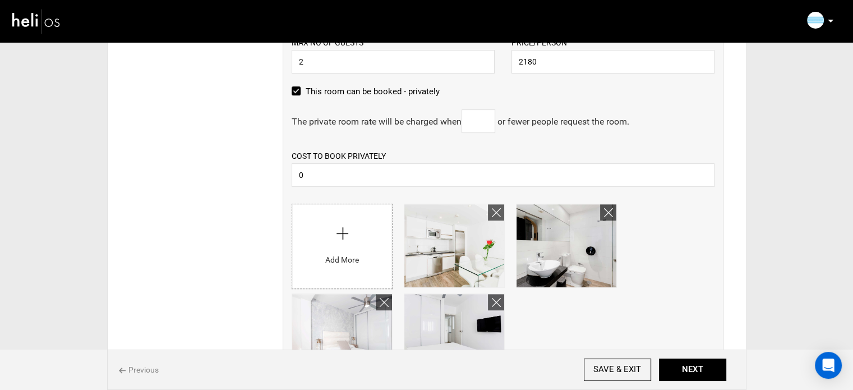
click at [473, 118] on input "text" at bounding box center [479, 121] width 34 height 24
type input "1"
click at [442, 168] on input "0" at bounding box center [503, 175] width 423 height 24
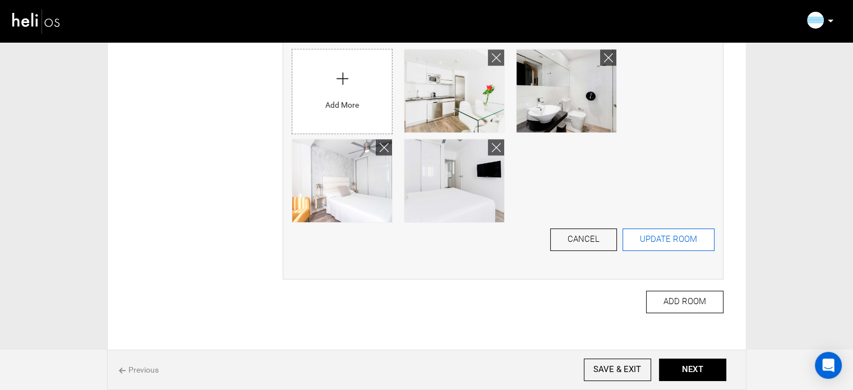
type input "1390"
click at [670, 245] on button "UPDATE ROOM" at bounding box center [668, 239] width 92 height 22
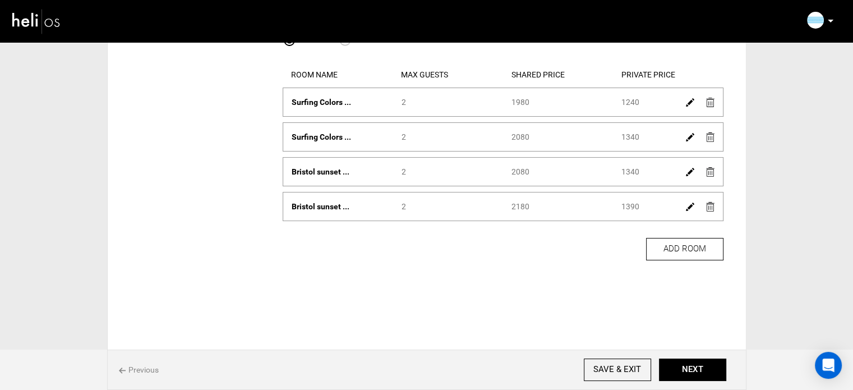
scroll to position [141, 0]
click at [697, 370] on button "NEXT" at bounding box center [692, 369] width 67 height 22
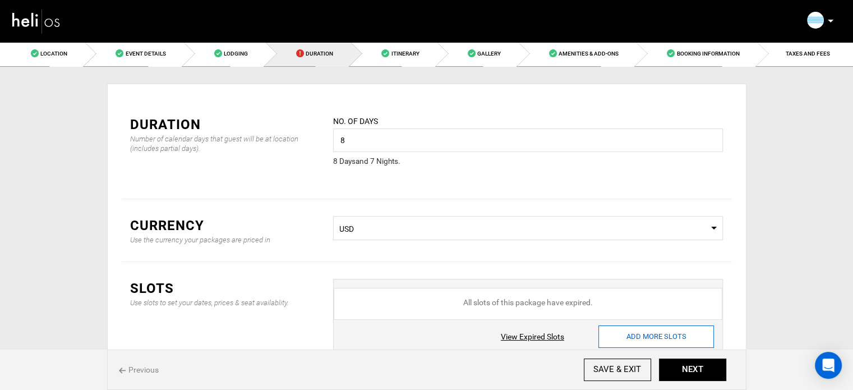
click at [633, 328] on input "ADD MORE SLOTS" at bounding box center [656, 336] width 116 height 22
type input "0"
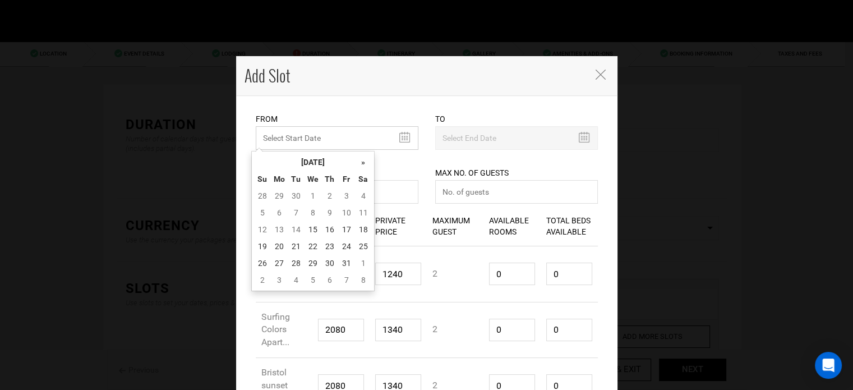
click at [328, 138] on input "text" at bounding box center [337, 138] width 163 height 24
click at [326, 154] on th "[DATE]" at bounding box center [313, 162] width 84 height 17
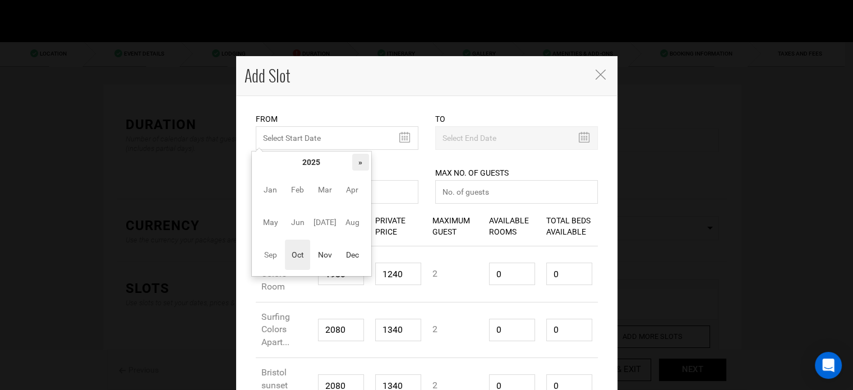
click at [364, 158] on th "»" at bounding box center [360, 162] width 17 height 17
click at [329, 257] on span "Nov" at bounding box center [324, 254] width 25 height 30
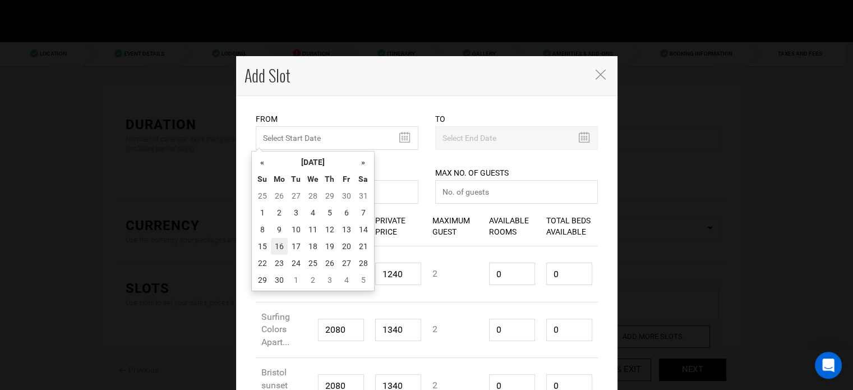
click at [273, 243] on td "16" at bounding box center [279, 246] width 17 height 17
type input "[DATE]"
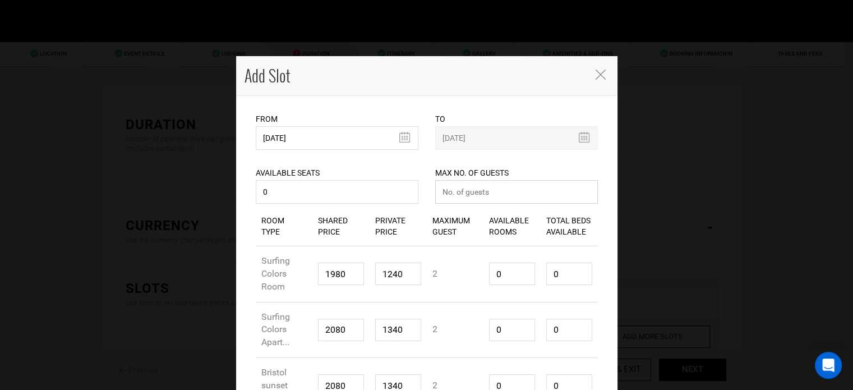
click at [450, 195] on input "number" at bounding box center [516, 192] width 163 height 24
type input "0"
drag, startPoint x: 508, startPoint y: 275, endPoint x: 476, endPoint y: 276, distance: 32.0
click at [489, 275] on input "0" at bounding box center [512, 273] width 46 height 22
type input "1"
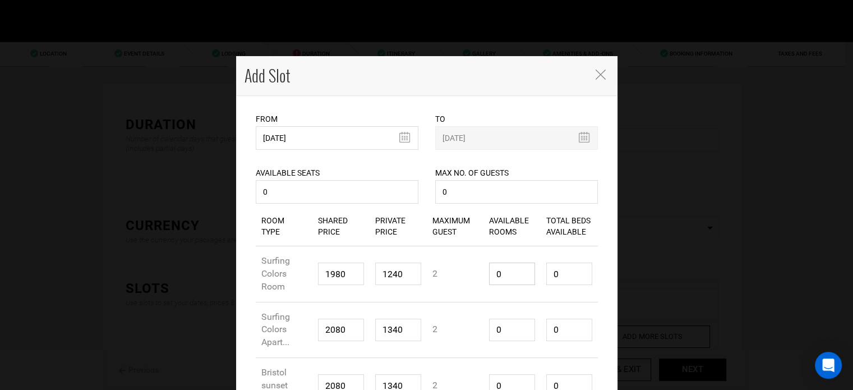
type input "2"
type input "1"
drag, startPoint x: 497, startPoint y: 329, endPoint x: 474, endPoint y: 328, distance: 23.0
click at [474, 328] on div "Room Type Surfing Colors Apart... Shared Price 2080 Private Price 1340 Maximum …" at bounding box center [427, 330] width 342 height 56
type input "1"
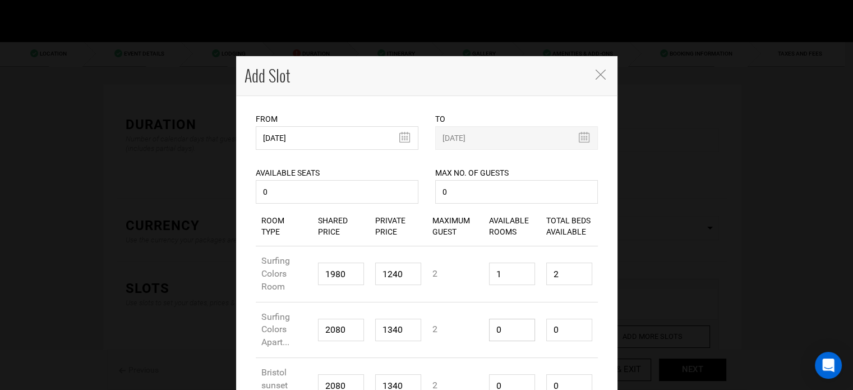
type input "2"
type input "1"
drag, startPoint x: 574, startPoint y: 328, endPoint x: 535, endPoint y: 317, distance: 40.1
click at [541, 320] on div "Total Beds Available 2" at bounding box center [569, 329] width 57 height 39
type input "1"
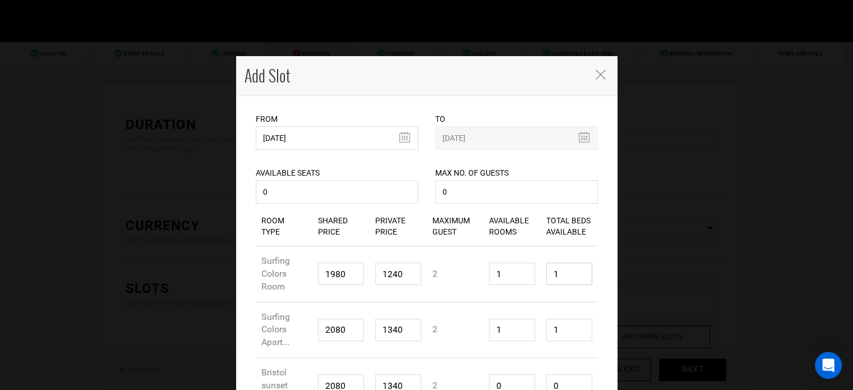
drag, startPoint x: 556, startPoint y: 266, endPoint x: 515, endPoint y: 264, distance: 40.4
click at [517, 264] on div "Room Type Surfing Colors Room Shared Price 1980 Private Price 1240 Maximum Gues…" at bounding box center [427, 274] width 342 height 56
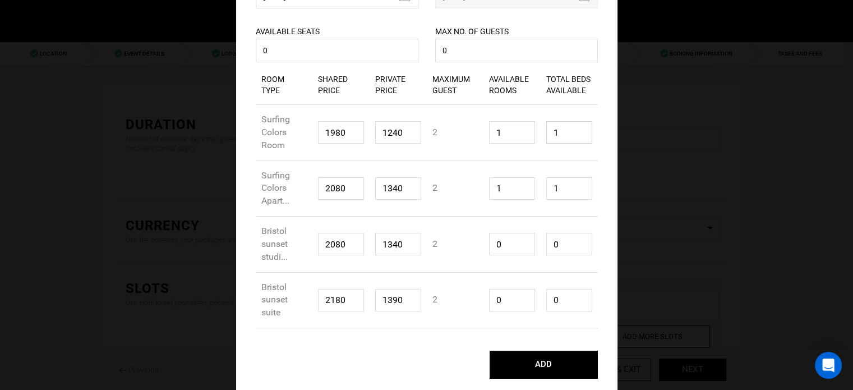
type input "1"
drag, startPoint x: 506, startPoint y: 241, endPoint x: 468, endPoint y: 243, distance: 38.2
click at [468, 243] on div "Room Type Bristol sunset studi... Shared Price 2080 Private Price 1340 Maximum …" at bounding box center [427, 244] width 342 height 56
type input "1"
type input "2"
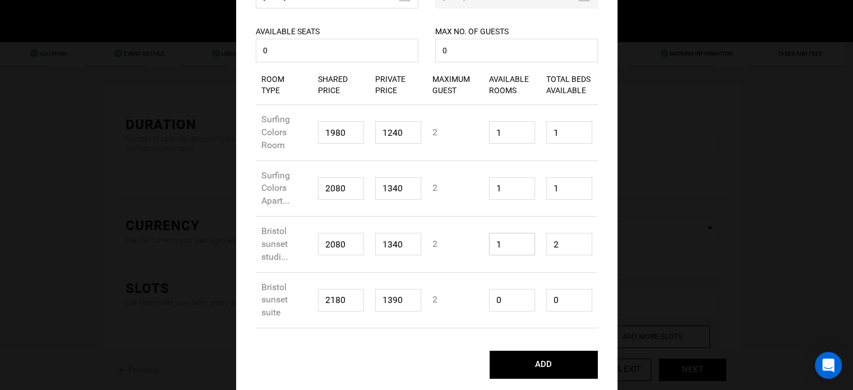
type input "1"
drag, startPoint x: 559, startPoint y: 246, endPoint x: 523, endPoint y: 251, distance: 36.8
click at [523, 248] on div "Room Type Bristol sunset studi... Shared Price 2080 Private Price 1340 Maximum …" at bounding box center [427, 244] width 342 height 56
type input "1"
drag, startPoint x: 503, startPoint y: 302, endPoint x: 470, endPoint y: 301, distance: 33.1
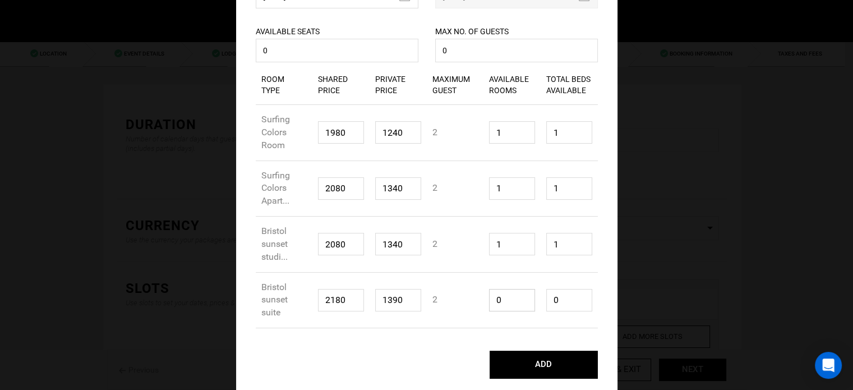
click at [470, 301] on div "Room Type Bristol sunset suite Shared Price 2180 Private Price 1390 Maximum Gue…" at bounding box center [427, 301] width 342 height 56
type input "1"
type input "2"
type input "1"
drag, startPoint x: 560, startPoint y: 303, endPoint x: 533, endPoint y: 302, distance: 26.9
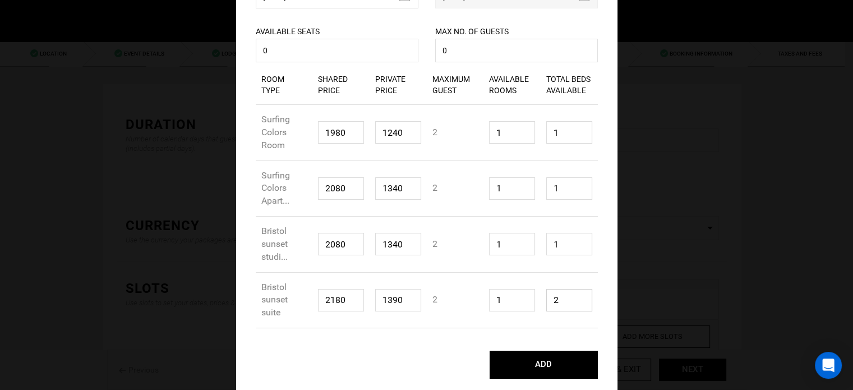
click at [541, 302] on div "Total Beds Available 2" at bounding box center [569, 299] width 57 height 39
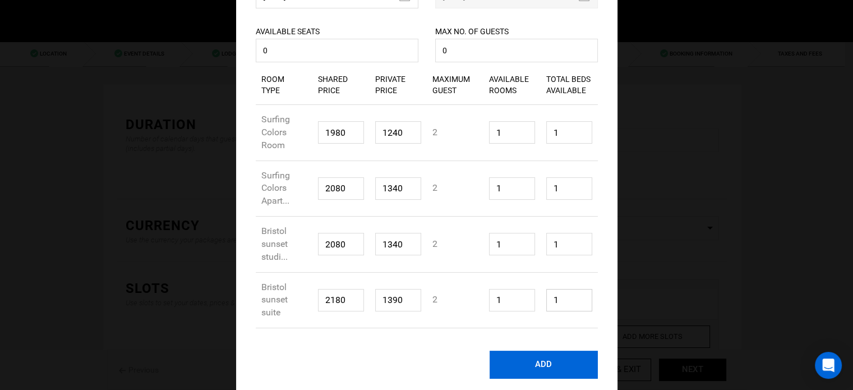
type input "1"
click at [547, 362] on button "ADD" at bounding box center [544, 364] width 108 height 28
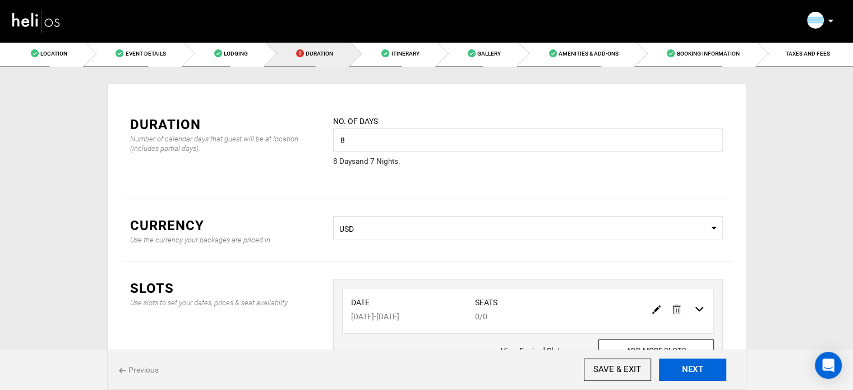
click at [679, 367] on button "NEXT" at bounding box center [692, 369] width 67 height 22
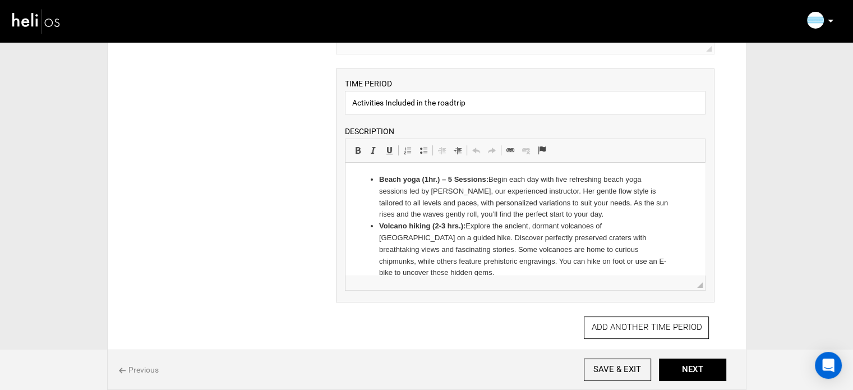
scroll to position [241, 0]
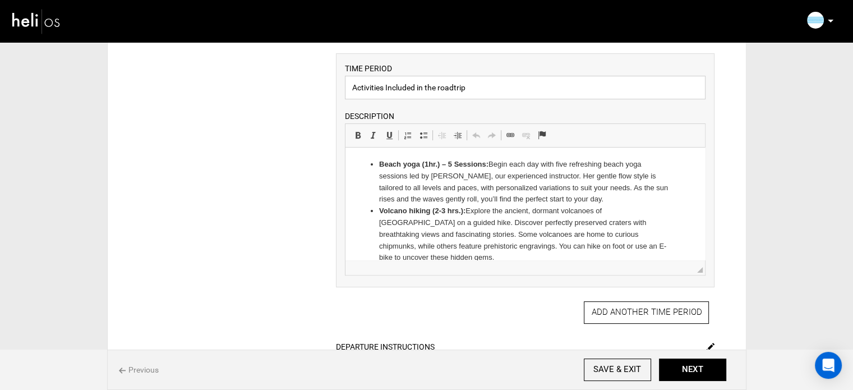
drag, startPoint x: 394, startPoint y: 88, endPoint x: 480, endPoint y: 87, distance: 85.8
click at [480, 87] on input "Activities Included in the roadtrip" at bounding box center [525, 88] width 361 height 24
click at [486, 86] on input "Activities Included in the roadtrip" at bounding box center [525, 88] width 361 height 24
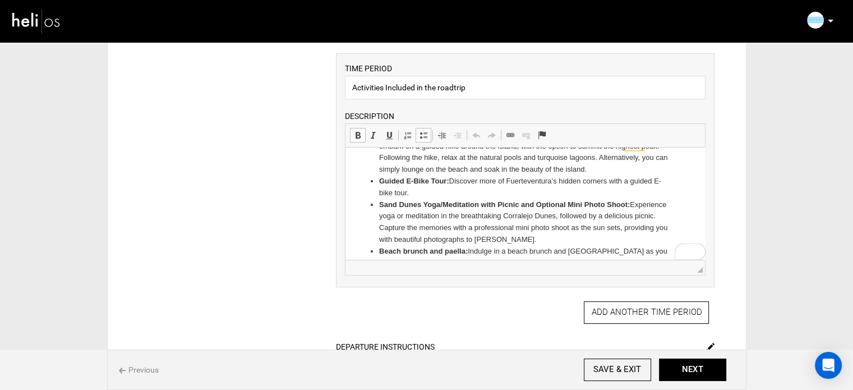
scroll to position [237, 0]
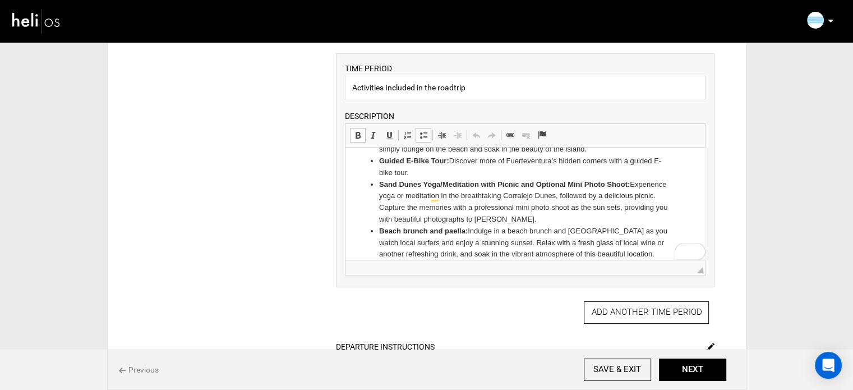
drag, startPoint x: 701, startPoint y: 168, endPoint x: 1051, endPoint y: 384, distance: 411.5
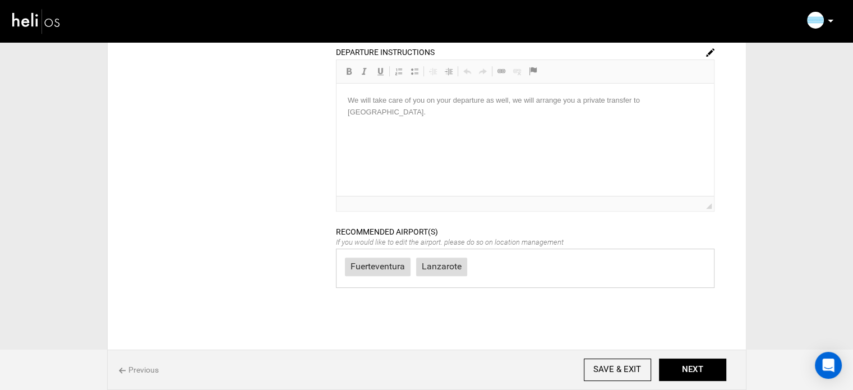
scroll to position [541, 0]
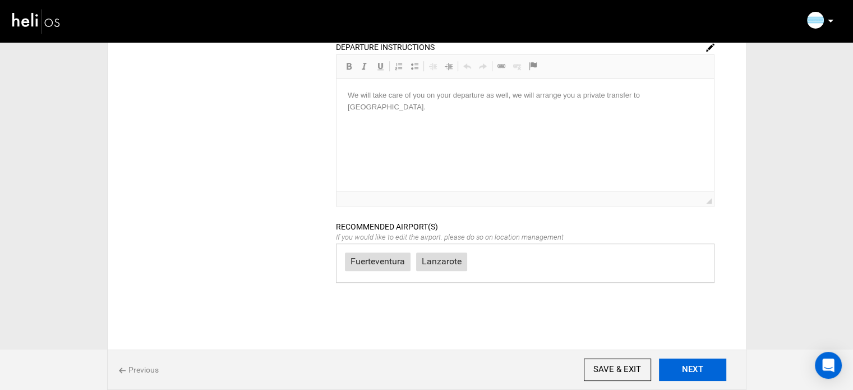
click at [704, 373] on button "NEXT" at bounding box center [692, 369] width 67 height 22
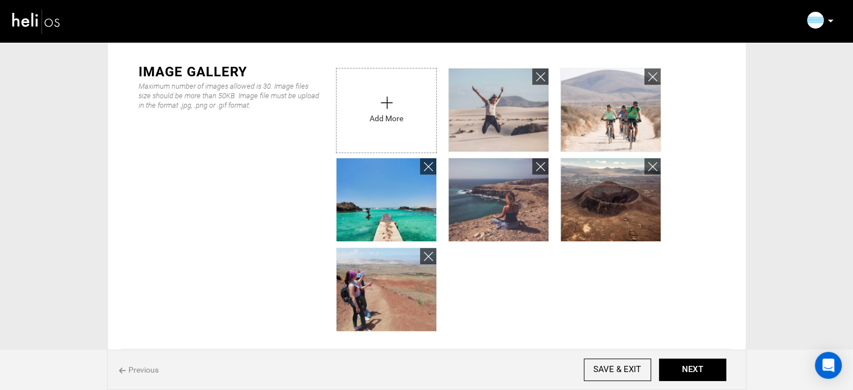
scroll to position [253, 0]
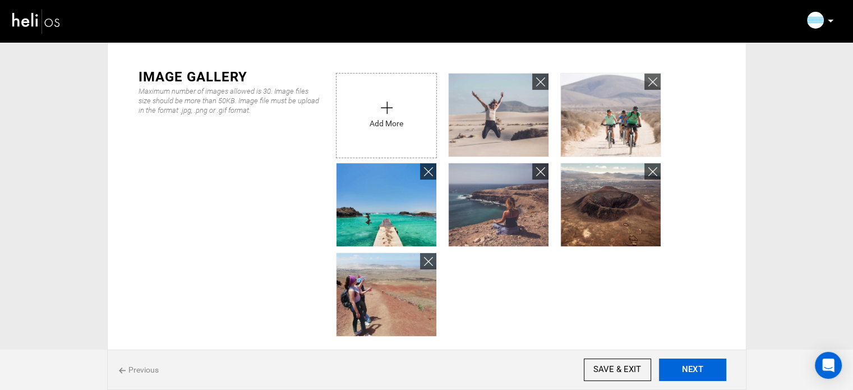
click at [691, 363] on button "NEXT" at bounding box center [692, 369] width 67 height 22
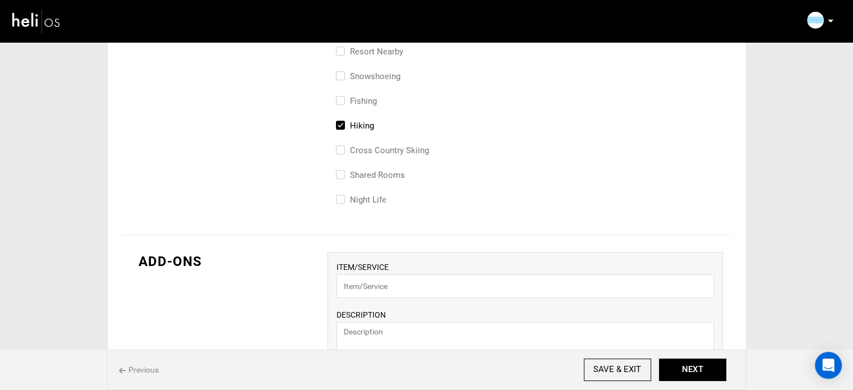
scroll to position [630, 0]
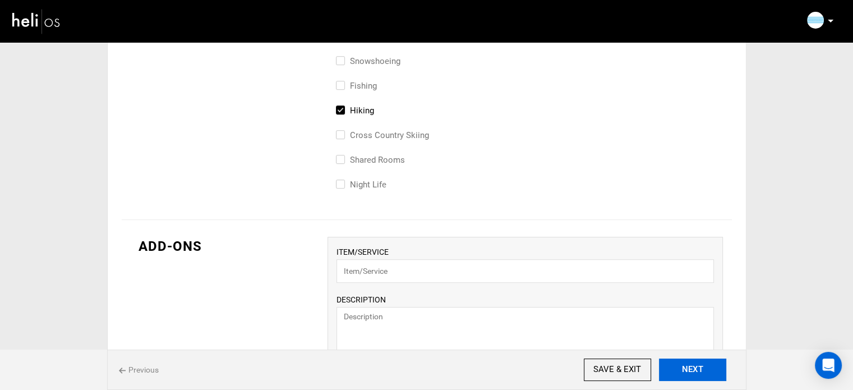
click at [694, 371] on button "NEXT" at bounding box center [692, 369] width 67 height 22
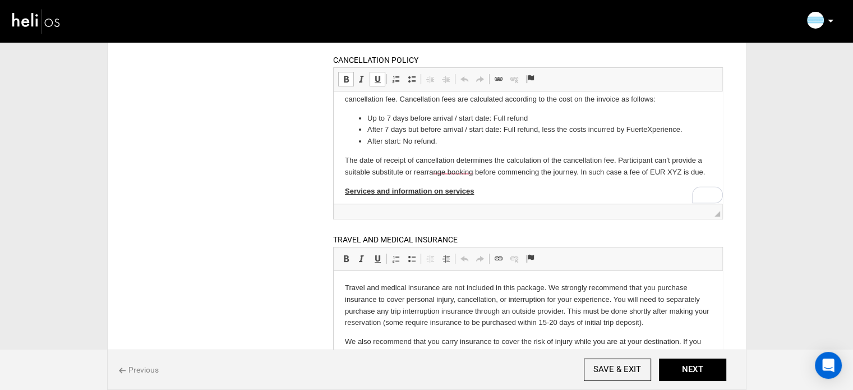
scroll to position [167, 0]
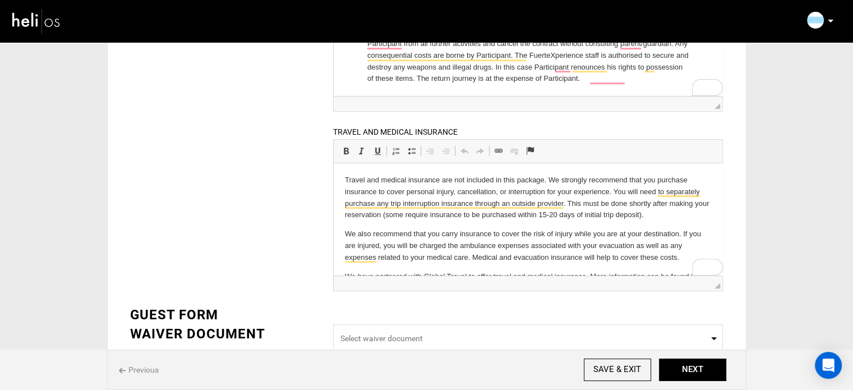
drag, startPoint x: 718, startPoint y: 213, endPoint x: 1058, endPoint y: 366, distance: 372.5
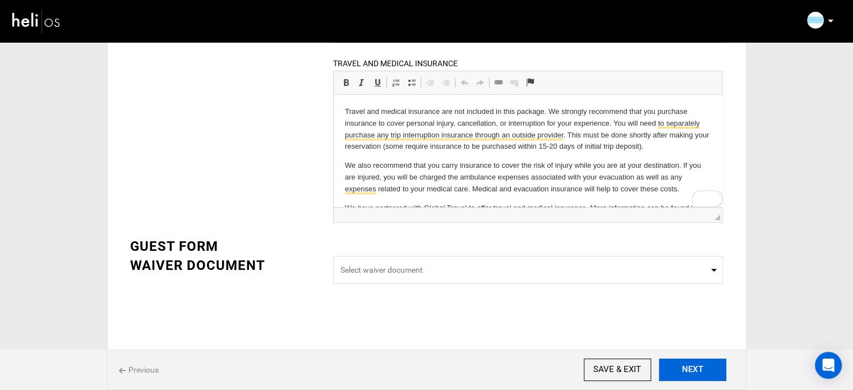
click at [697, 362] on button "NEXT" at bounding box center [692, 369] width 67 height 22
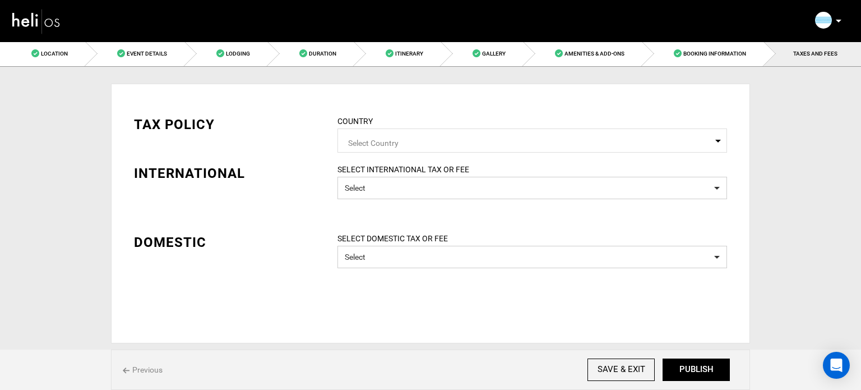
click at [718, 144] on span "Select Country" at bounding box center [533, 140] width 390 height 24
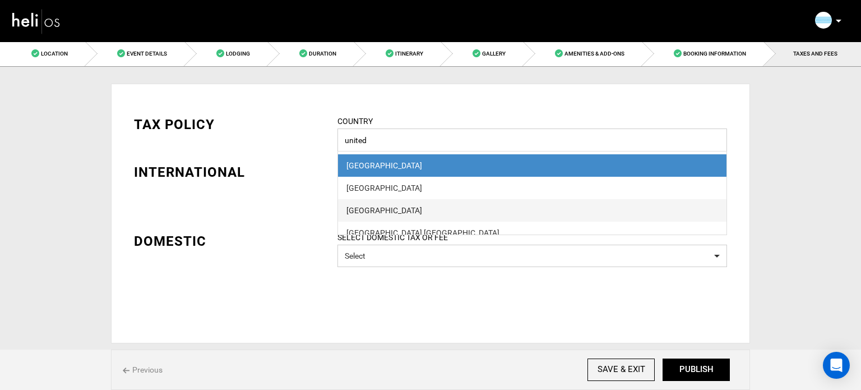
type input "united"
click at [424, 206] on div "[GEOGRAPHIC_DATA]" at bounding box center [533, 210] width 372 height 11
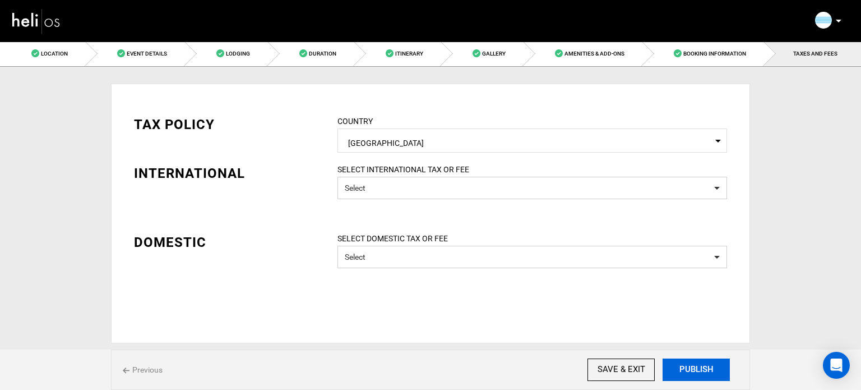
click at [718, 363] on button "PUBLISH" at bounding box center [696, 369] width 67 height 22
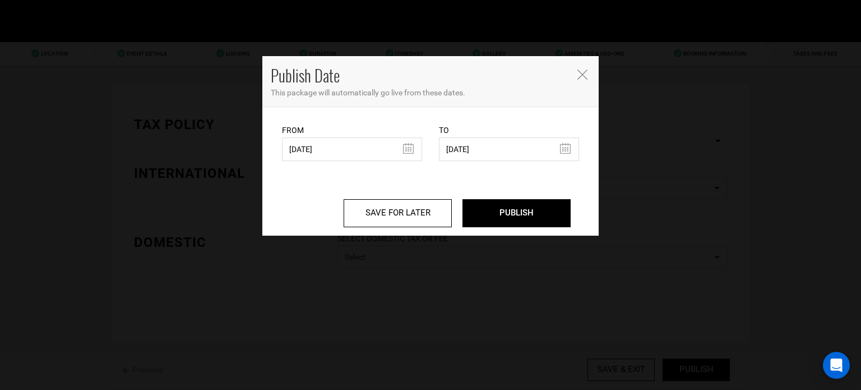
click at [341, 136] on div "From [DATE] From Date needs to be future date. Please select From Date." at bounding box center [352, 142] width 140 height 37
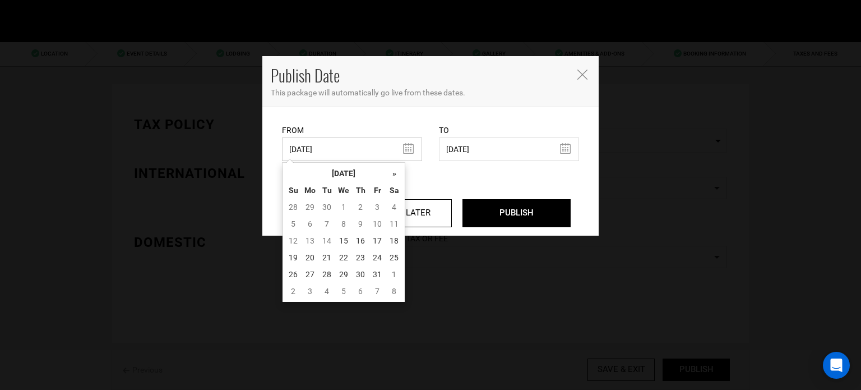
click at [332, 153] on input "[DATE]" at bounding box center [352, 149] width 140 height 24
click at [341, 239] on td "15" at bounding box center [343, 240] width 17 height 17
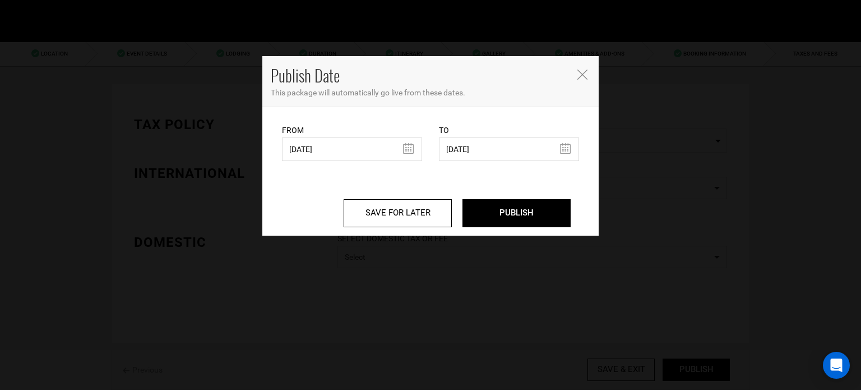
type input "[DATE]"
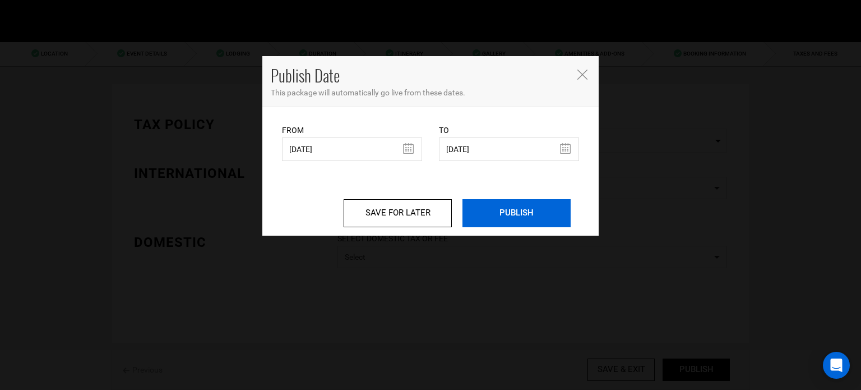
click at [485, 208] on input "PUBLISH" at bounding box center [517, 213] width 108 height 28
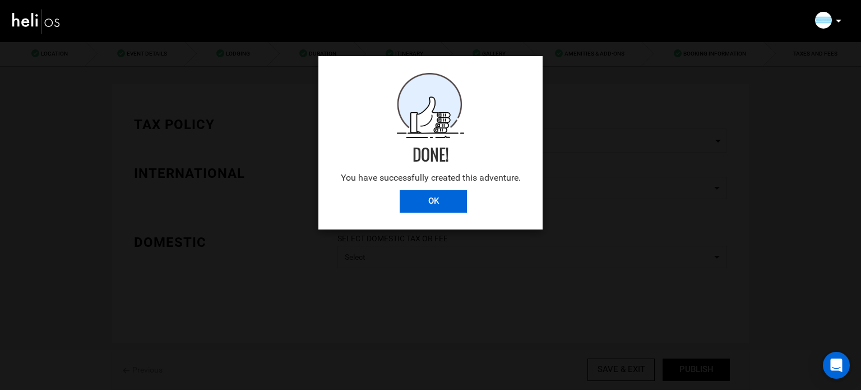
click at [428, 204] on input "OK" at bounding box center [433, 201] width 67 height 22
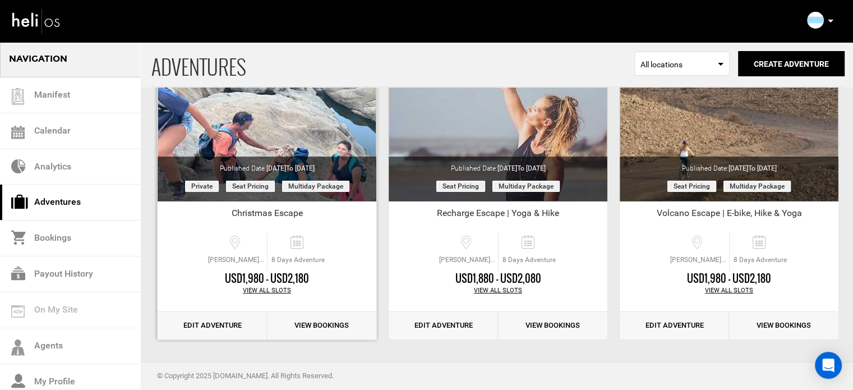
click at [233, 325] on link "Edit Adventure" at bounding box center [212, 325] width 109 height 27
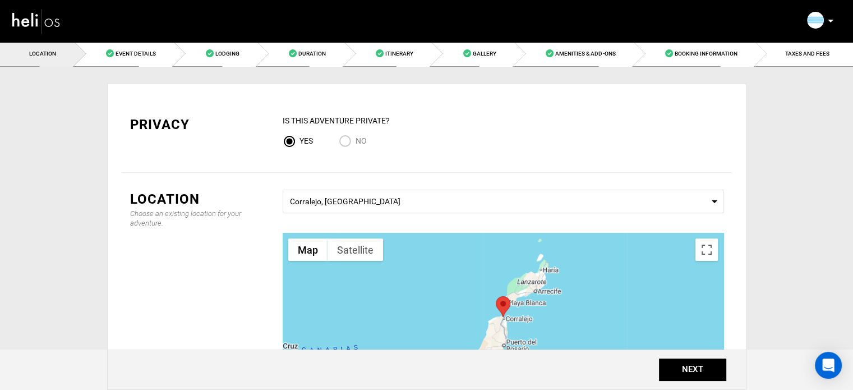
click at [352, 145] on input "No" at bounding box center [347, 142] width 17 height 15
radio input "true"
radio input "false"
click at [677, 363] on button "NEXT" at bounding box center [692, 369] width 67 height 22
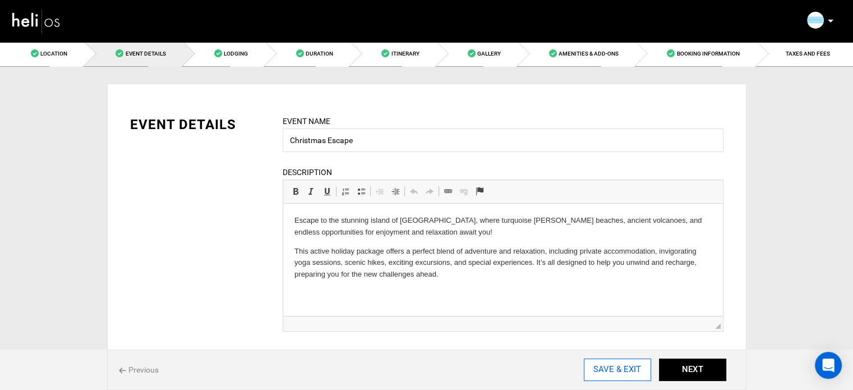
click at [616, 362] on input "SAVE & EXIT" at bounding box center [617, 369] width 67 height 22
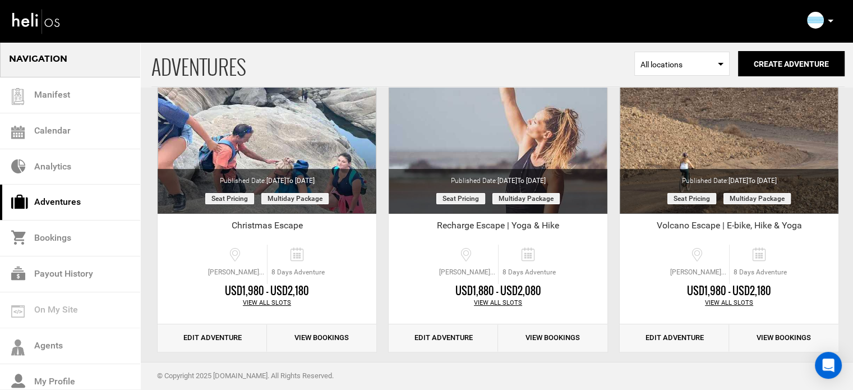
scroll to position [139, 0]
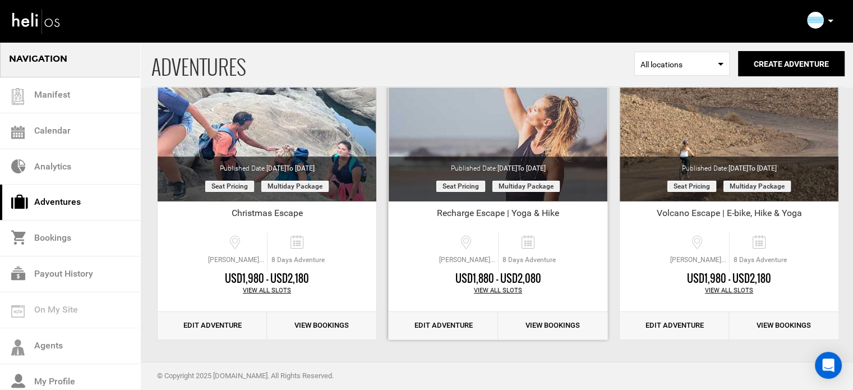
click at [453, 320] on link "Edit Adventure" at bounding box center [443, 325] width 109 height 27
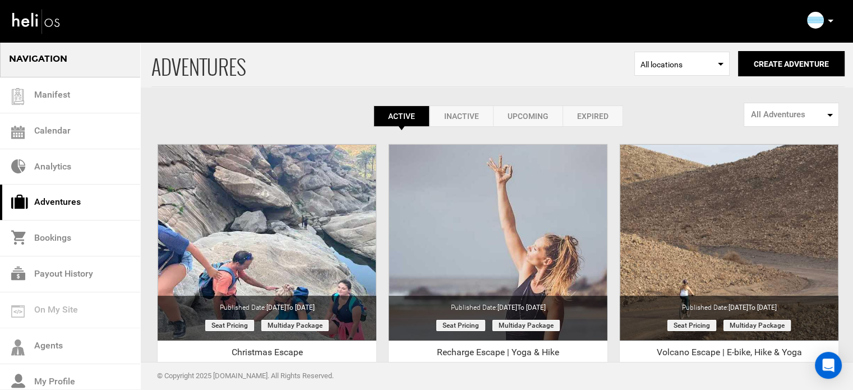
scroll to position [139, 0]
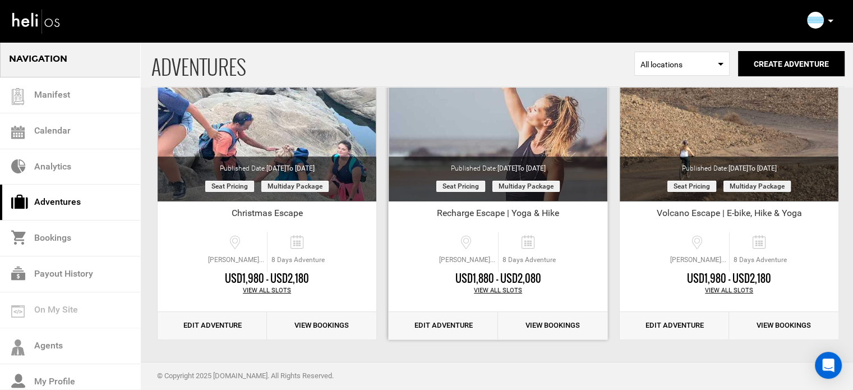
click at [440, 319] on link "Edit Adventure" at bounding box center [443, 325] width 109 height 27
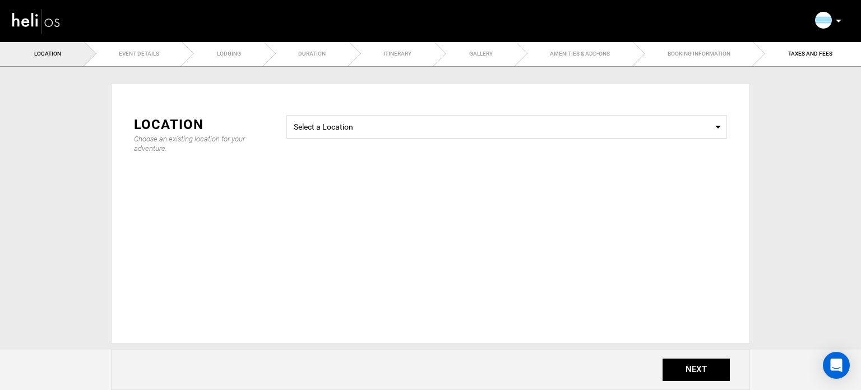
type input "Recharge Escape | Yoga & Hike"
checkbox input "true"
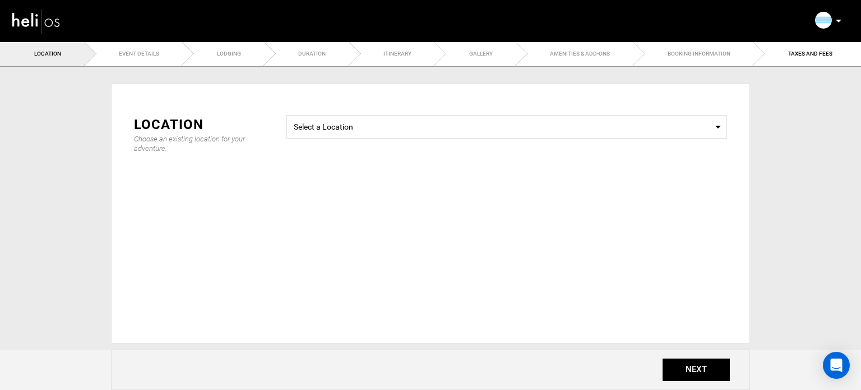
checkbox input "true"
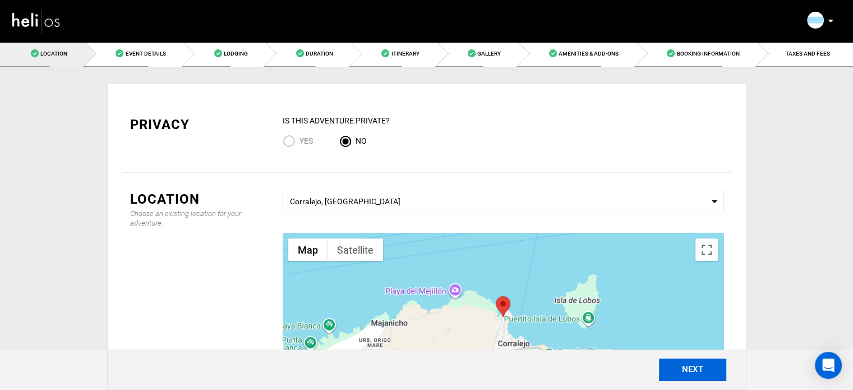
click at [691, 370] on button "NEXT" at bounding box center [692, 369] width 67 height 22
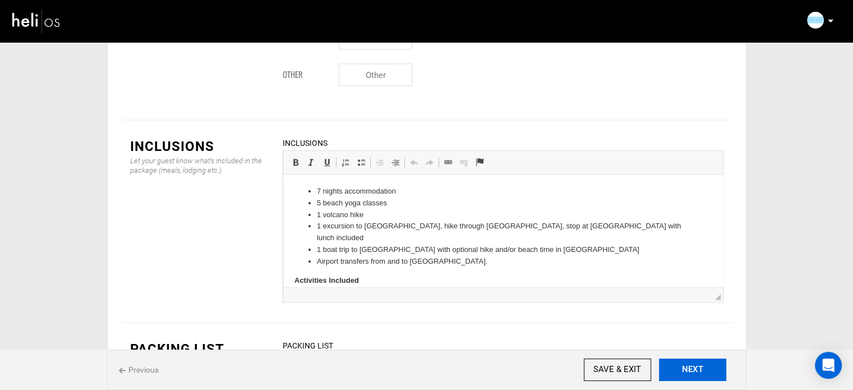
click at [677, 370] on button "NEXT" at bounding box center [692, 369] width 67 height 22
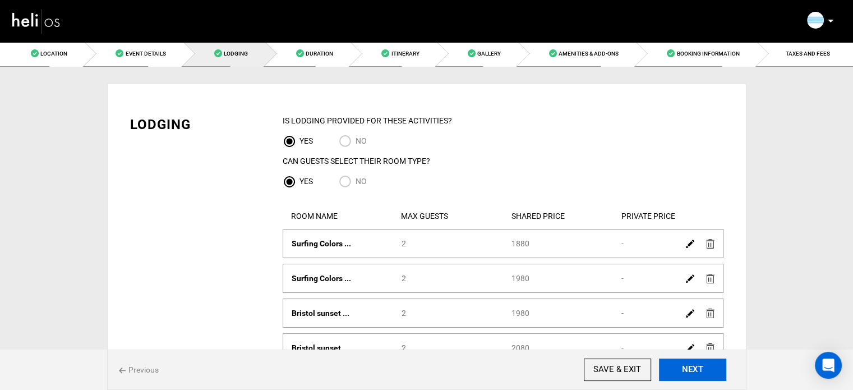
click at [677, 370] on button "NEXT" at bounding box center [692, 369] width 67 height 22
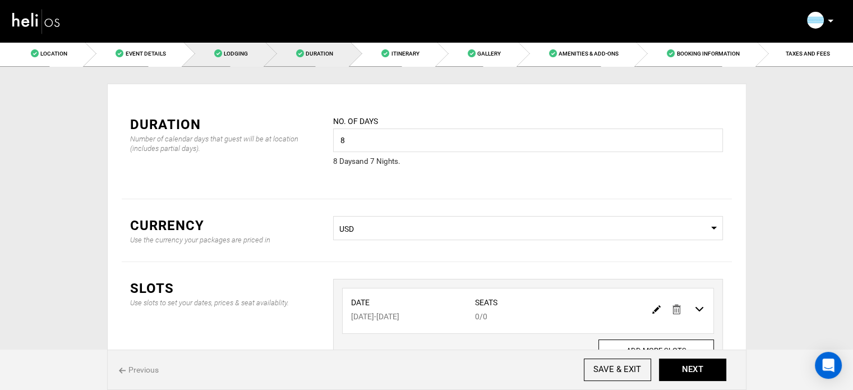
click at [246, 58] on link "Lodging" at bounding box center [224, 53] width 82 height 25
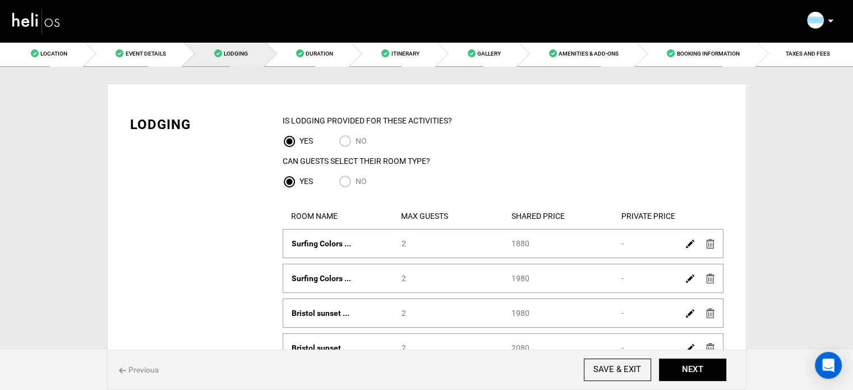
click at [688, 242] on img at bounding box center [690, 243] width 8 height 8
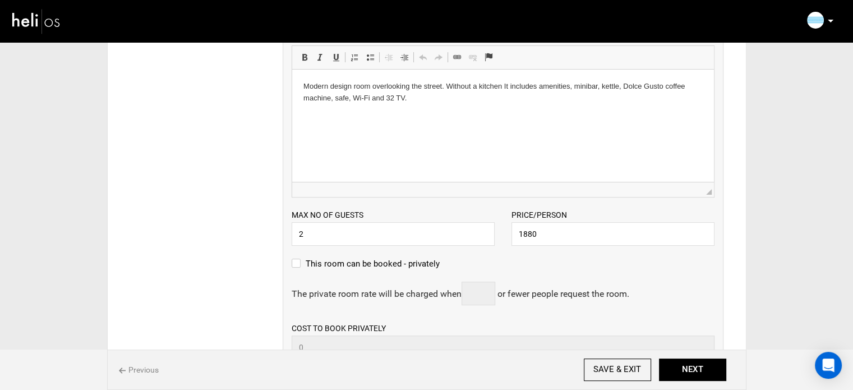
click at [353, 260] on label "This room can be booked - privately" at bounding box center [366, 263] width 148 height 13
click at [299, 260] on input "This room can be booked - privately" at bounding box center [295, 269] width 7 height 25
checkbox input "true"
click at [470, 294] on input "text" at bounding box center [479, 294] width 34 height 24
type input "1"
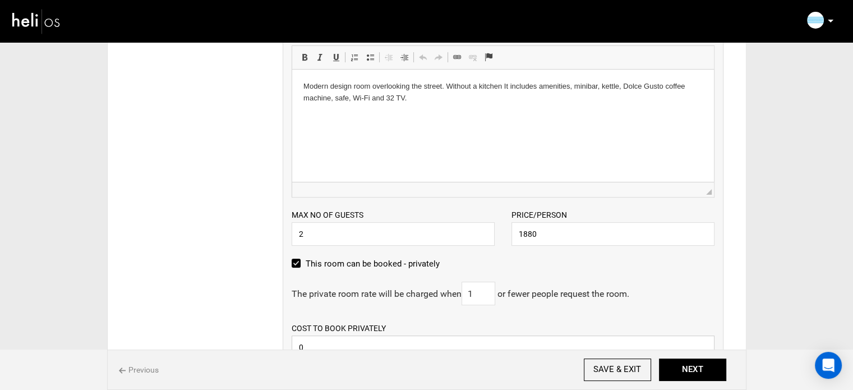
click at [384, 340] on input "0" at bounding box center [503, 347] width 423 height 24
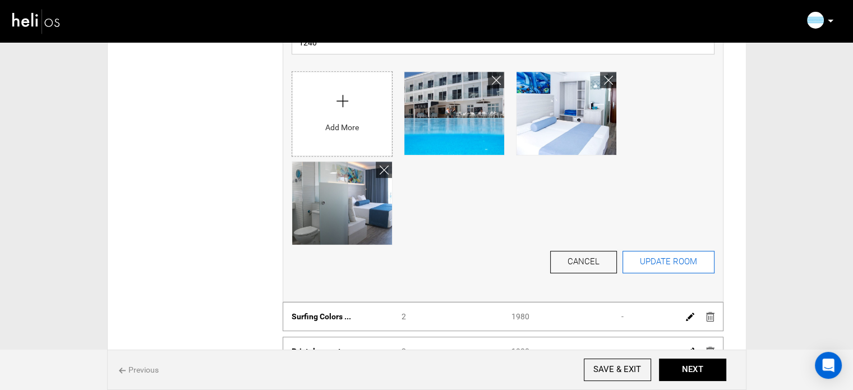
type input "1240"
click at [681, 267] on button "UPDATE ROOM" at bounding box center [668, 262] width 92 height 22
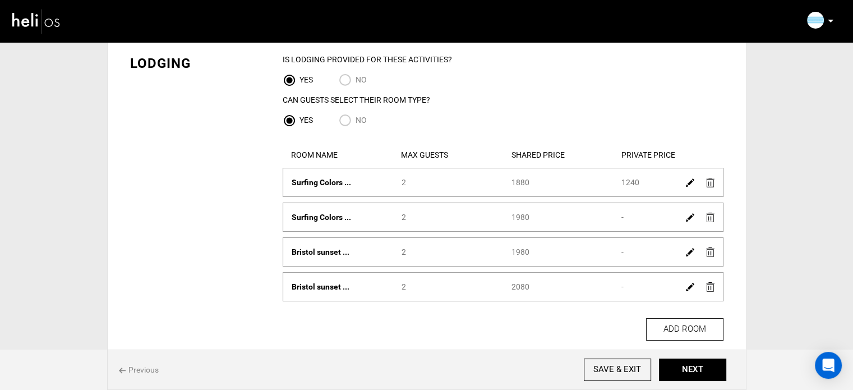
click at [689, 215] on img at bounding box center [690, 217] width 8 height 8
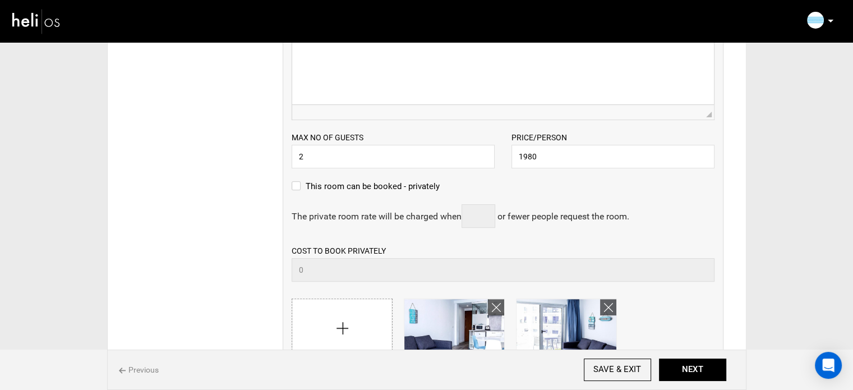
scroll to position [368, 0]
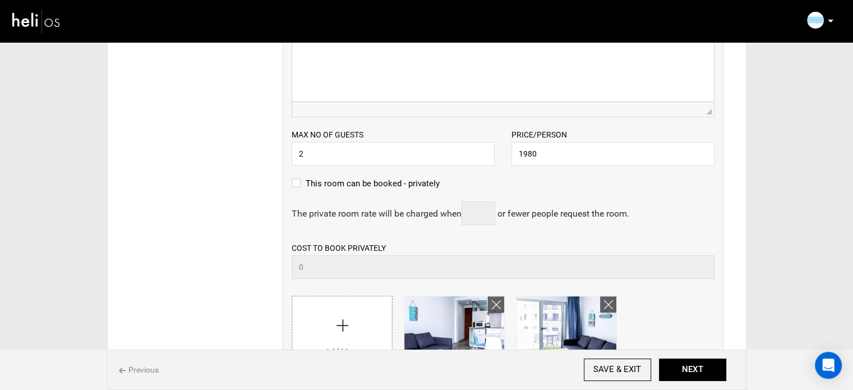
click at [384, 190] on label "This room can be booked - privately" at bounding box center [366, 183] width 148 height 13
click at [299, 190] on input "This room can be booked - privately" at bounding box center [295, 189] width 7 height 25
checkbox input "true"
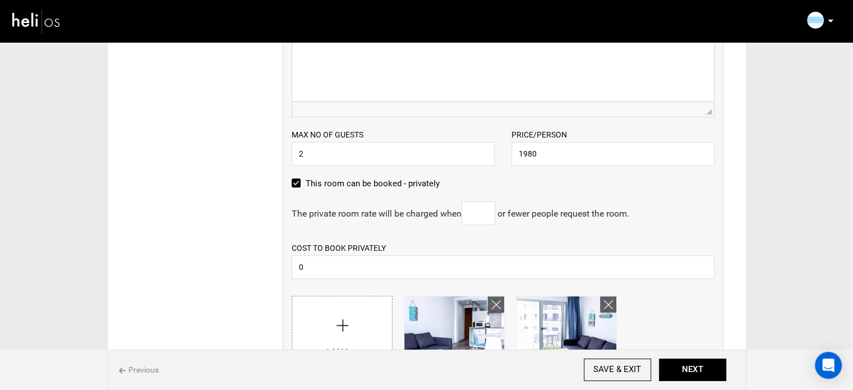
click at [472, 213] on input "text" at bounding box center [479, 213] width 34 height 24
type input "1"
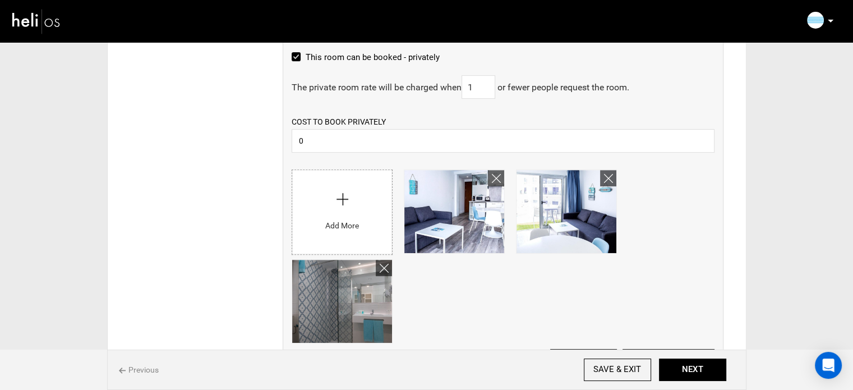
scroll to position [494, 0]
drag, startPoint x: 287, startPoint y: 145, endPoint x: 267, endPoint y: 142, distance: 20.4
click at [277, 144] on div "IS Lodging Provided for These activities? YES NO Can Guests Select Their Room T…" at bounding box center [503, 70] width 458 height 899
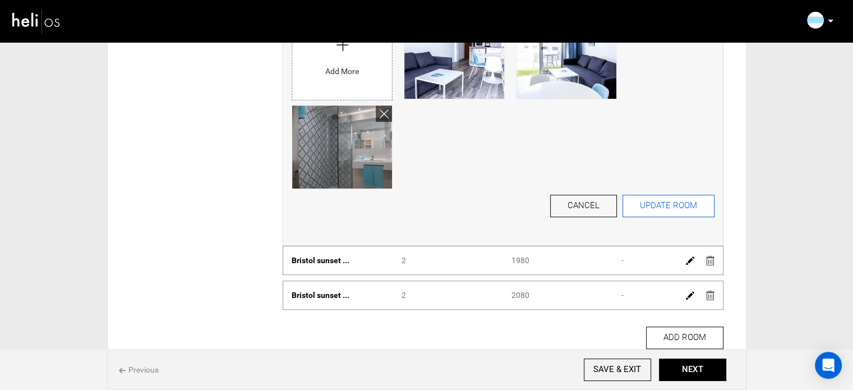
type input "1340"
click at [646, 197] on button "UPDATE ROOM" at bounding box center [668, 206] width 92 height 22
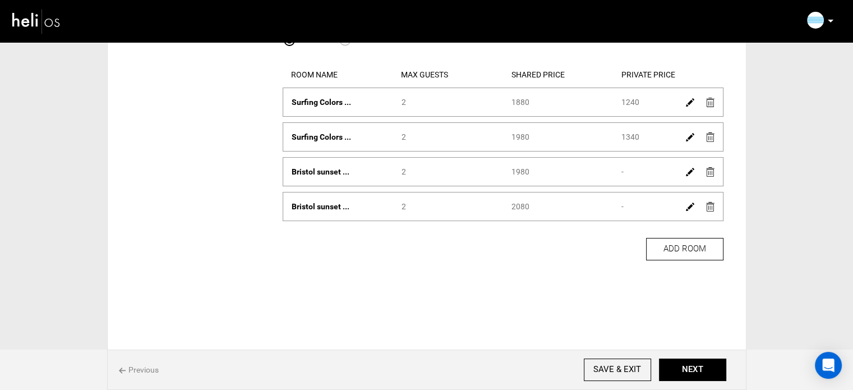
scroll to position [52, 0]
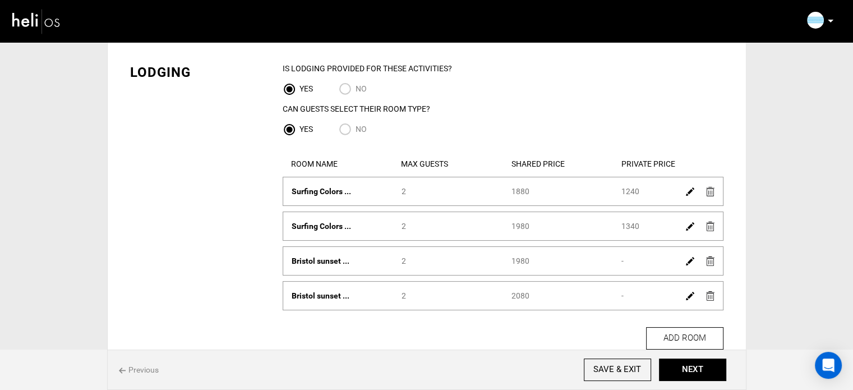
click at [688, 261] on img at bounding box center [690, 261] width 8 height 8
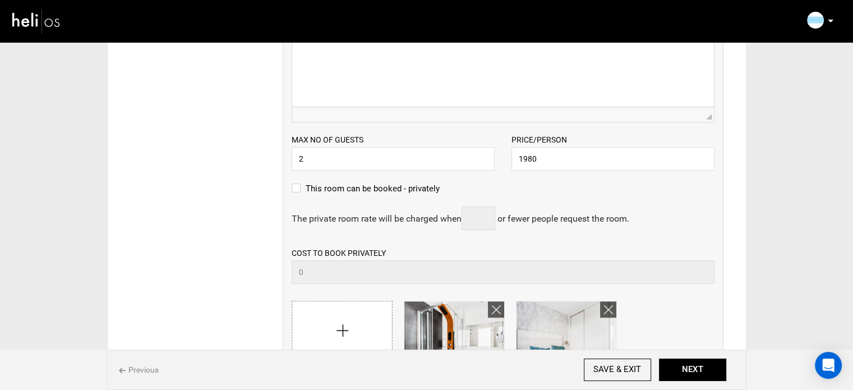
scroll to position [409, 0]
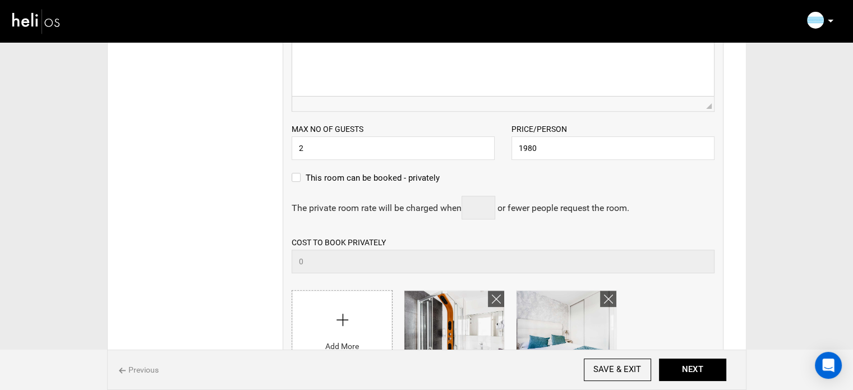
click at [359, 174] on label "This room can be booked - privately" at bounding box center [366, 177] width 148 height 13
click at [299, 174] on input "This room can be booked - privately" at bounding box center [295, 183] width 7 height 25
checkbox input "true"
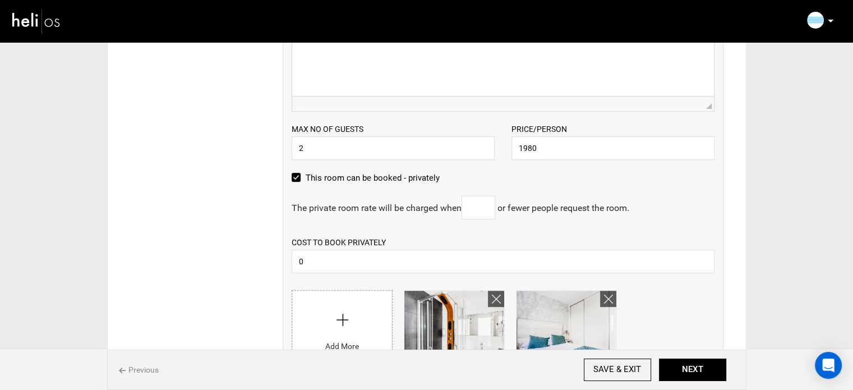
click at [482, 206] on input "text" at bounding box center [479, 208] width 34 height 24
type input "1"
drag, startPoint x: 296, startPoint y: 259, endPoint x: 251, endPoint y: 264, distance: 45.1
click at [252, 264] on div "Lodging IS Lodging Provided for These activities? YES NO Can Guests Select Thei…" at bounding box center [427, 155] width 610 height 933
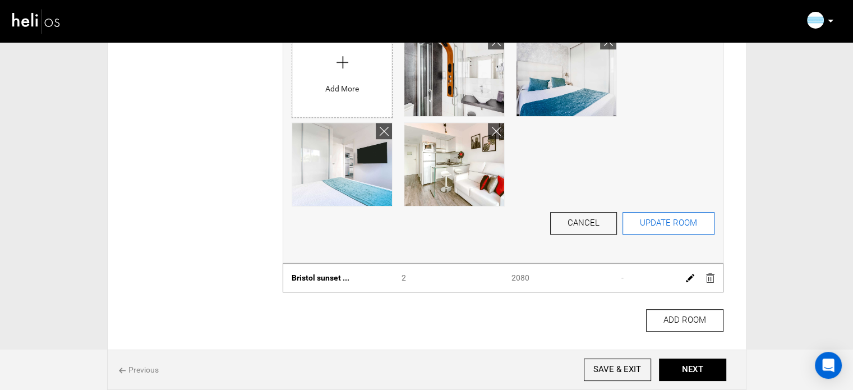
type input "1340"
click at [662, 220] on button "UPDATE ROOM" at bounding box center [668, 222] width 92 height 22
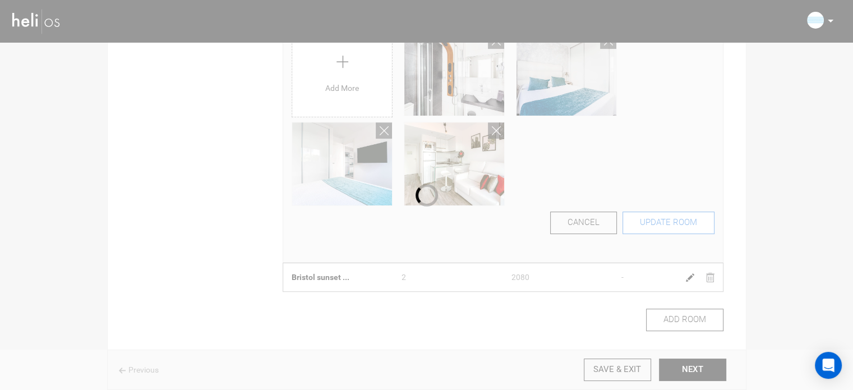
scroll to position [70, 0]
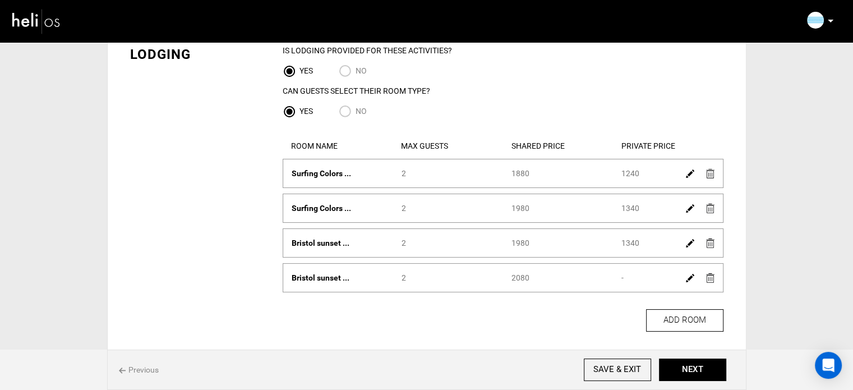
click at [689, 275] on img at bounding box center [690, 278] width 8 height 8
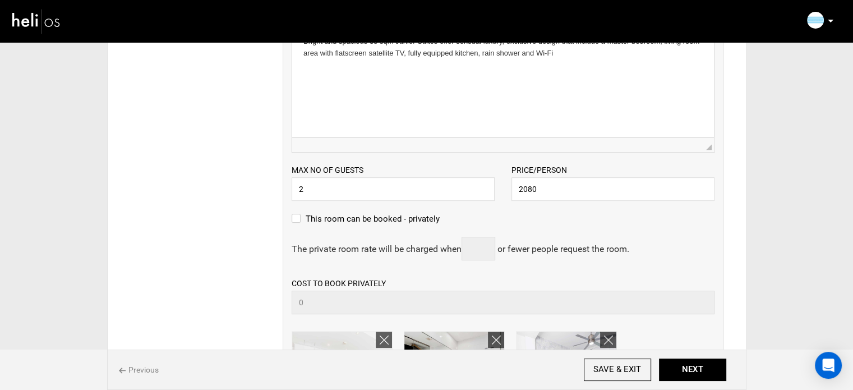
scroll to position [428, 0]
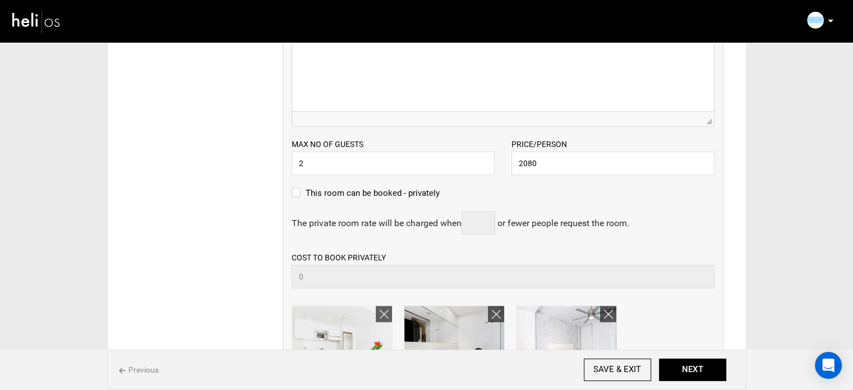
click at [349, 195] on label "This room can be booked - privately" at bounding box center [366, 192] width 148 height 13
click at [299, 195] on input "This room can be booked - privately" at bounding box center [295, 198] width 7 height 25
checkbox input "true"
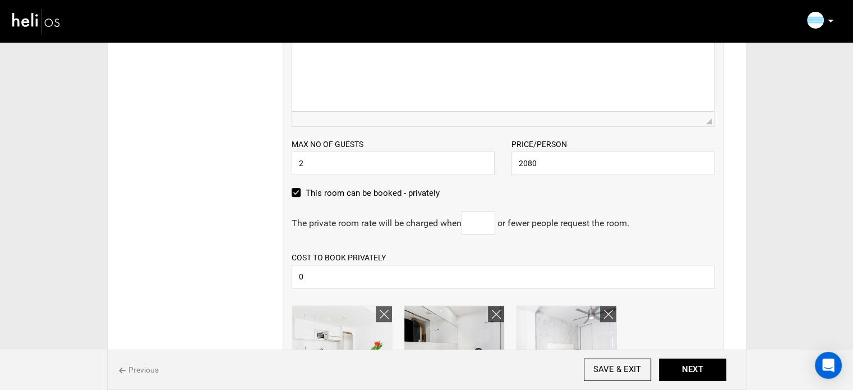
click at [481, 228] on input "text" at bounding box center [479, 223] width 34 height 24
type input "1"
drag, startPoint x: 331, startPoint y: 275, endPoint x: 260, endPoint y: 278, distance: 71.8
click at [260, 278] on div "Lodging IS Lodging Provided for These activities? YES NO Can Guests Select Thei…" at bounding box center [427, 136] width 610 height 933
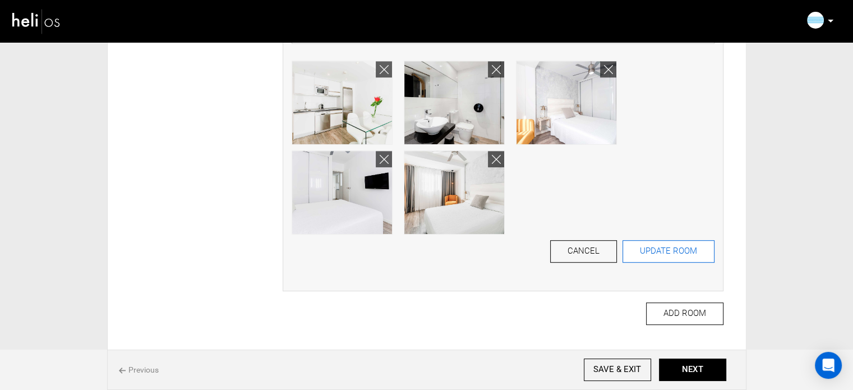
type input "1390"
click at [667, 250] on button "UPDATE ROOM" at bounding box center [668, 251] width 92 height 22
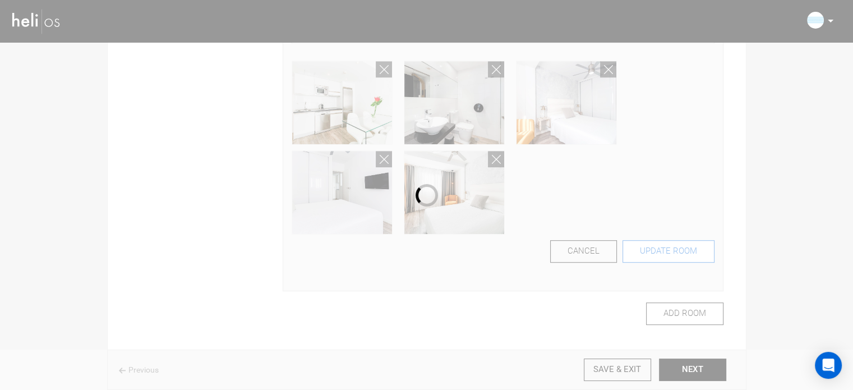
scroll to position [141, 0]
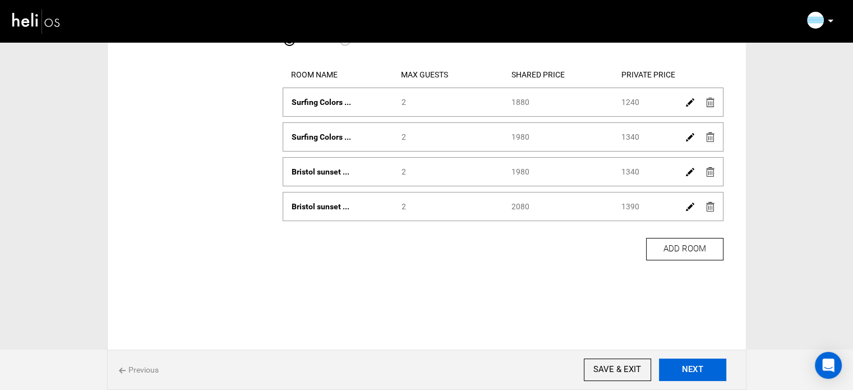
click at [711, 379] on button "NEXT" at bounding box center [692, 369] width 67 height 22
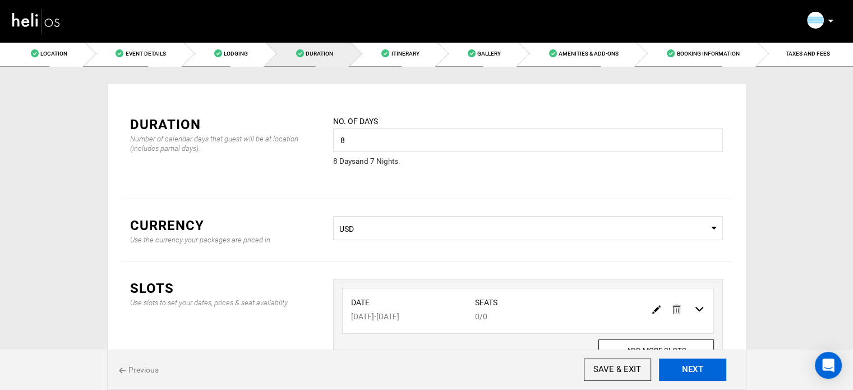
click at [683, 363] on button "NEXT" at bounding box center [692, 369] width 67 height 22
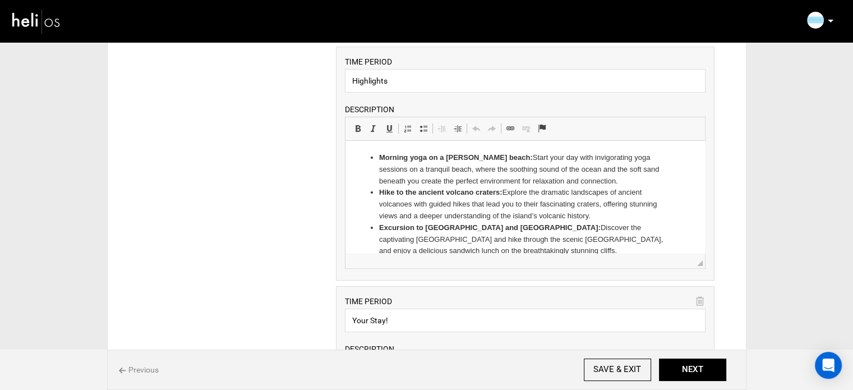
scroll to position [231, 0]
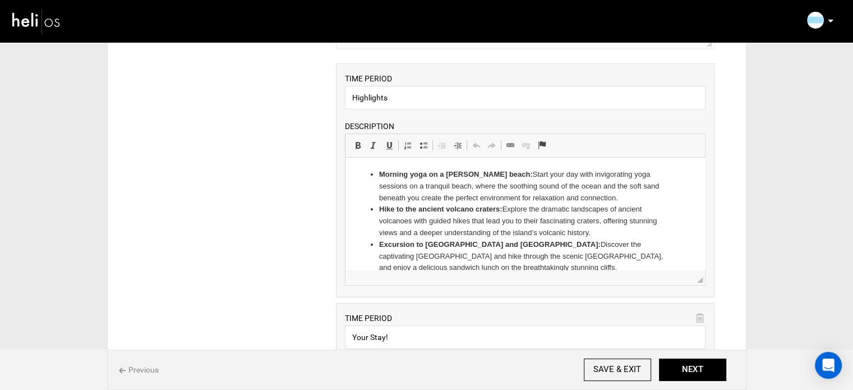
drag, startPoint x: 861, startPoint y: 115, endPoint x: 349, endPoint y: 78, distance: 512.8
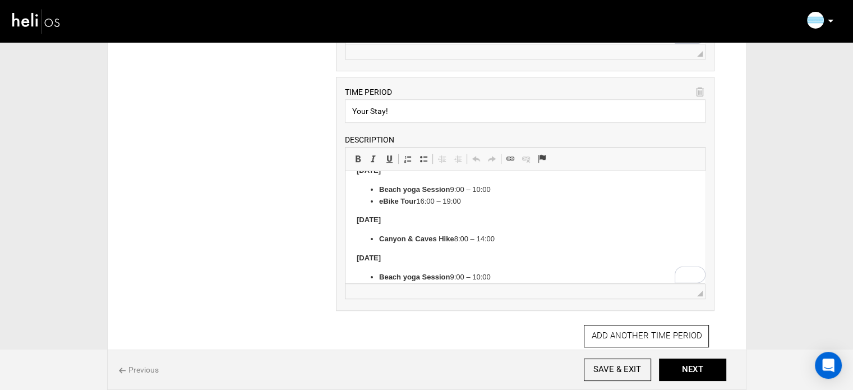
scroll to position [324, 0]
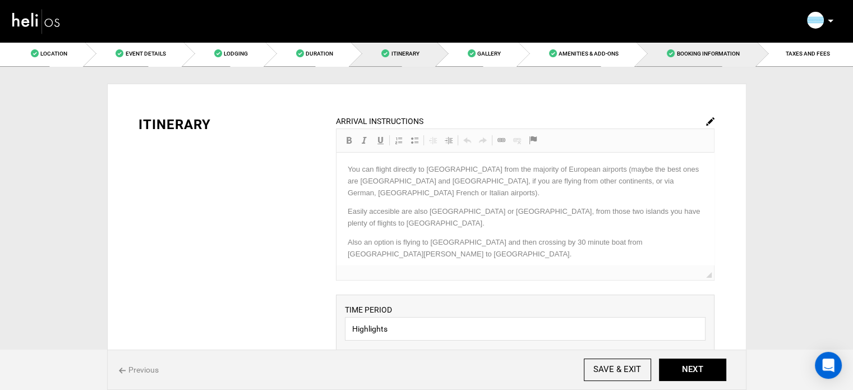
click at [734, 56] on span "Booking Information" at bounding box center [707, 53] width 63 height 6
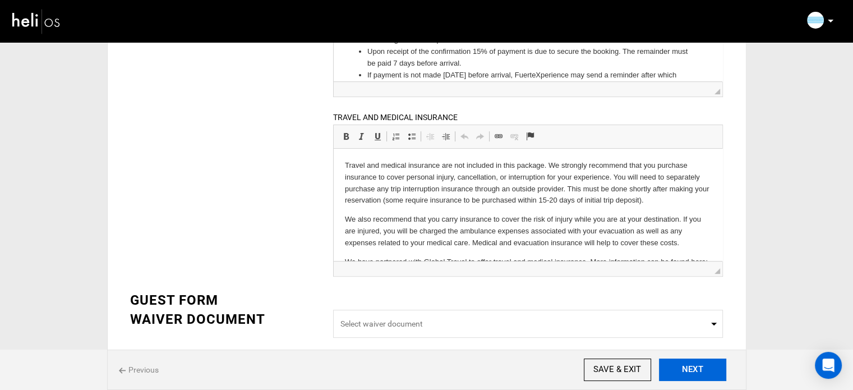
click at [693, 361] on button "NEXT" at bounding box center [692, 369] width 67 height 22
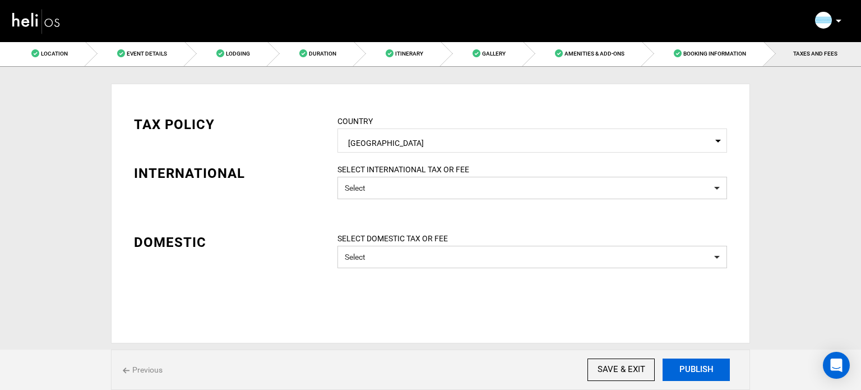
click at [690, 364] on button "PUBLISH" at bounding box center [696, 369] width 67 height 22
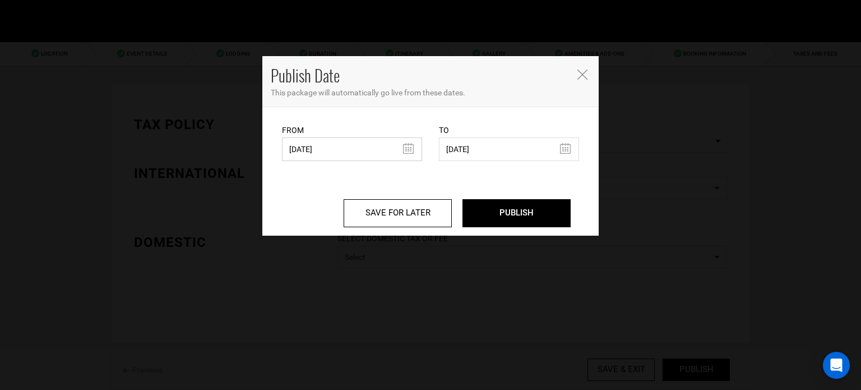
click at [369, 147] on input "[DATE]" at bounding box center [352, 149] width 140 height 24
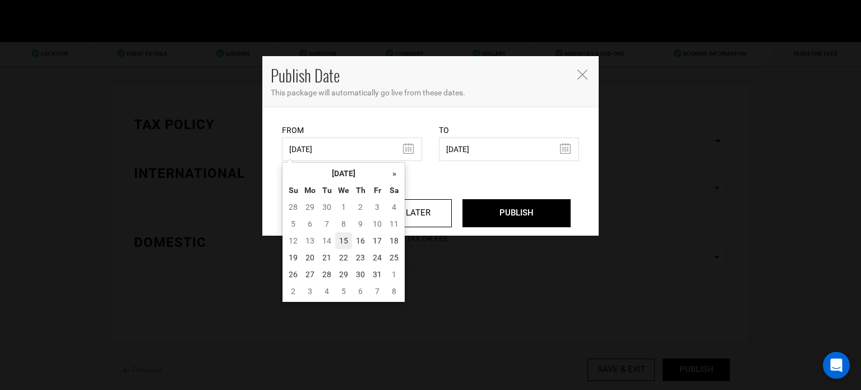
click at [343, 239] on td "15" at bounding box center [343, 240] width 17 height 17
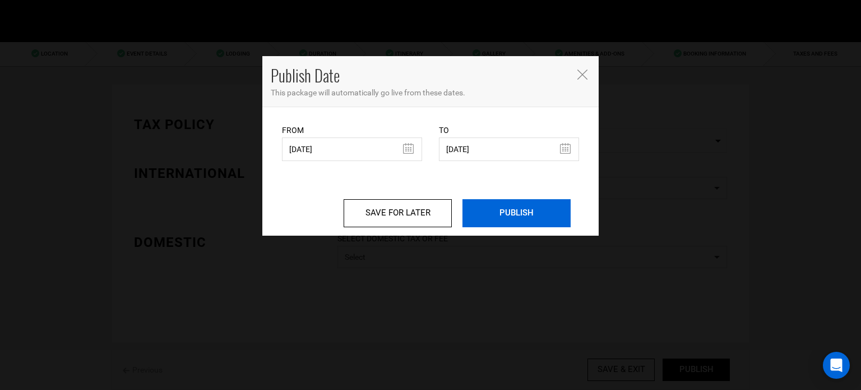
click at [526, 219] on input "PUBLISH" at bounding box center [517, 213] width 108 height 28
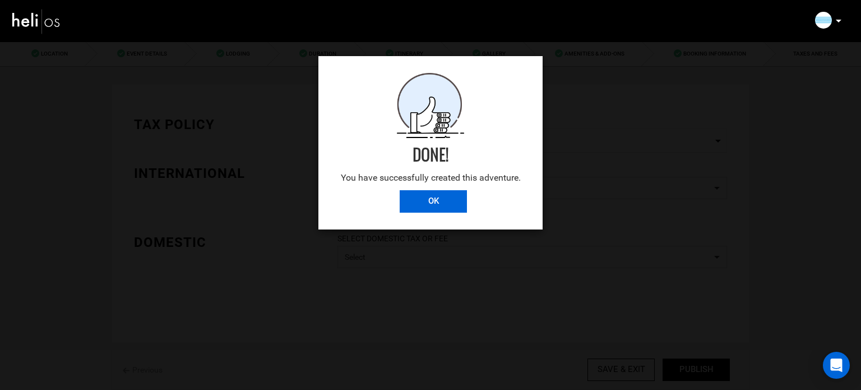
click at [453, 200] on input "OK" at bounding box center [433, 201] width 67 height 22
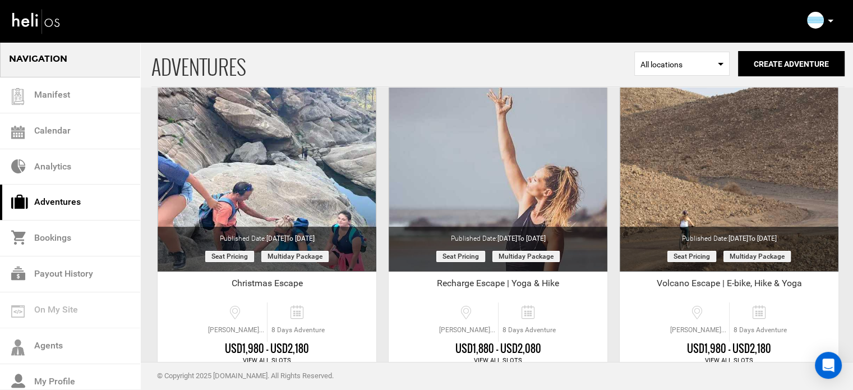
scroll to position [70, 0]
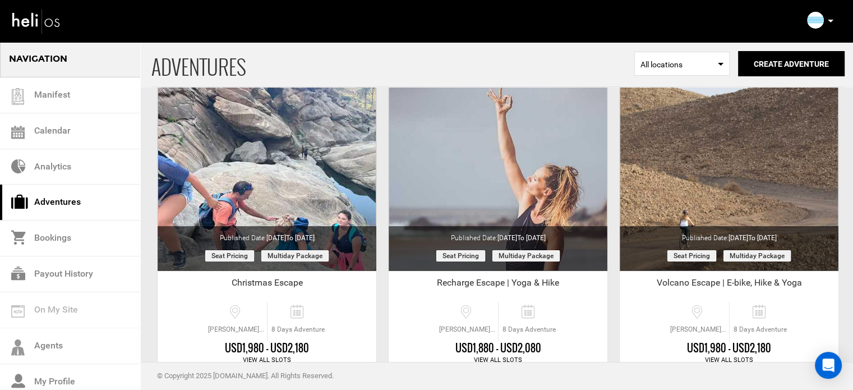
click at [832, 20] on icon at bounding box center [831, 21] width 6 height 3
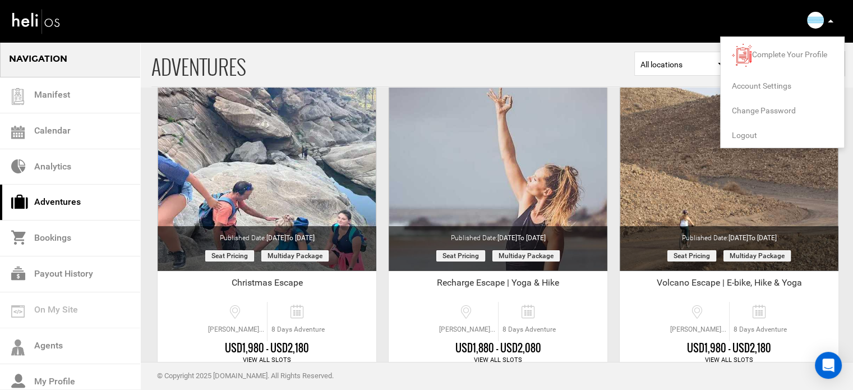
click at [741, 137] on span "Logout" at bounding box center [744, 135] width 25 height 9
